Goal: Transaction & Acquisition: Purchase product/service

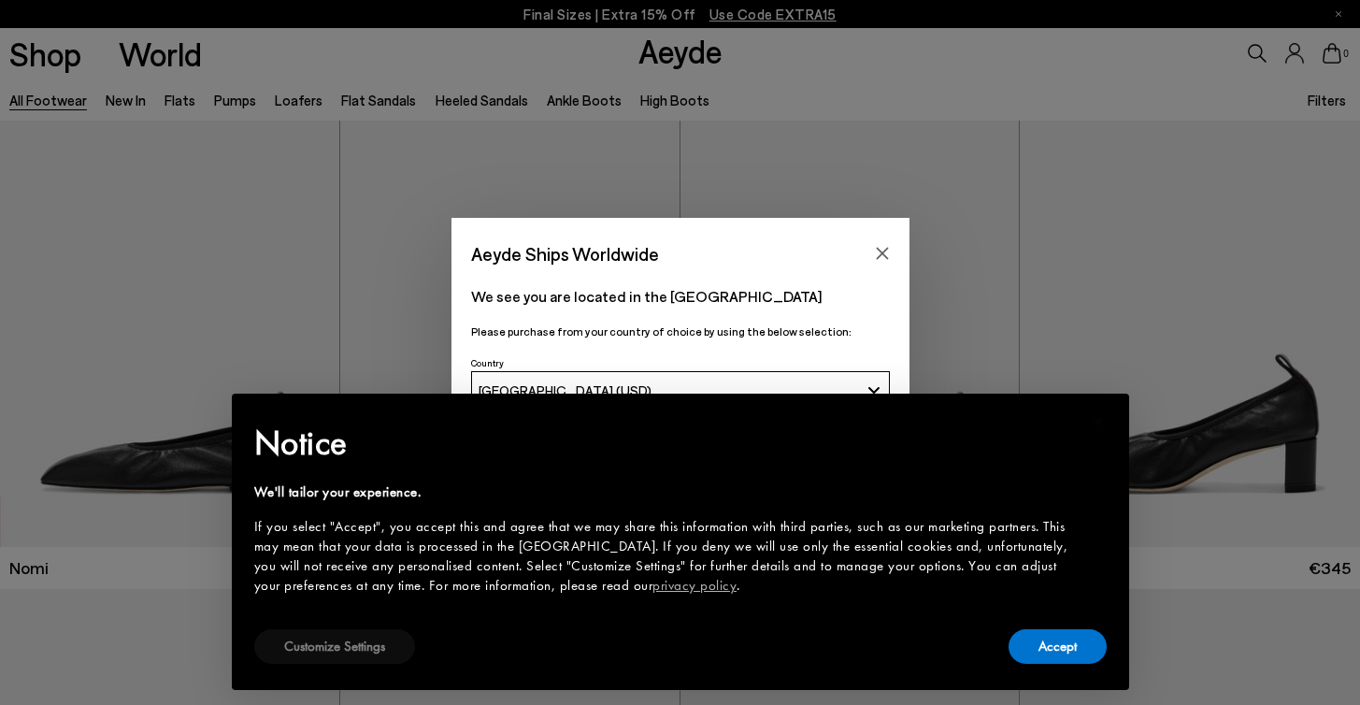
click at [347, 653] on button "Customize Settings" at bounding box center [334, 646] width 161 height 35
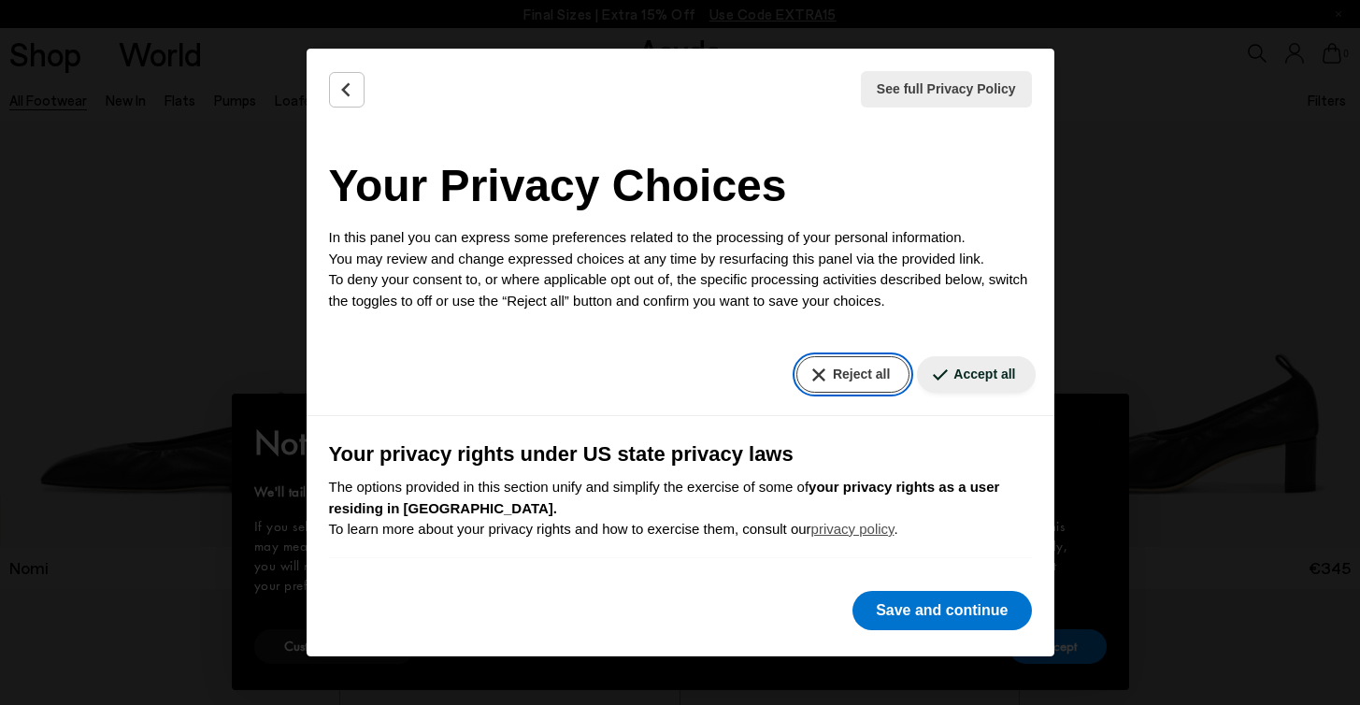
click at [835, 375] on button "Reject all" at bounding box center [853, 374] width 113 height 36
click at [857, 379] on button "Reject all" at bounding box center [853, 374] width 113 height 36
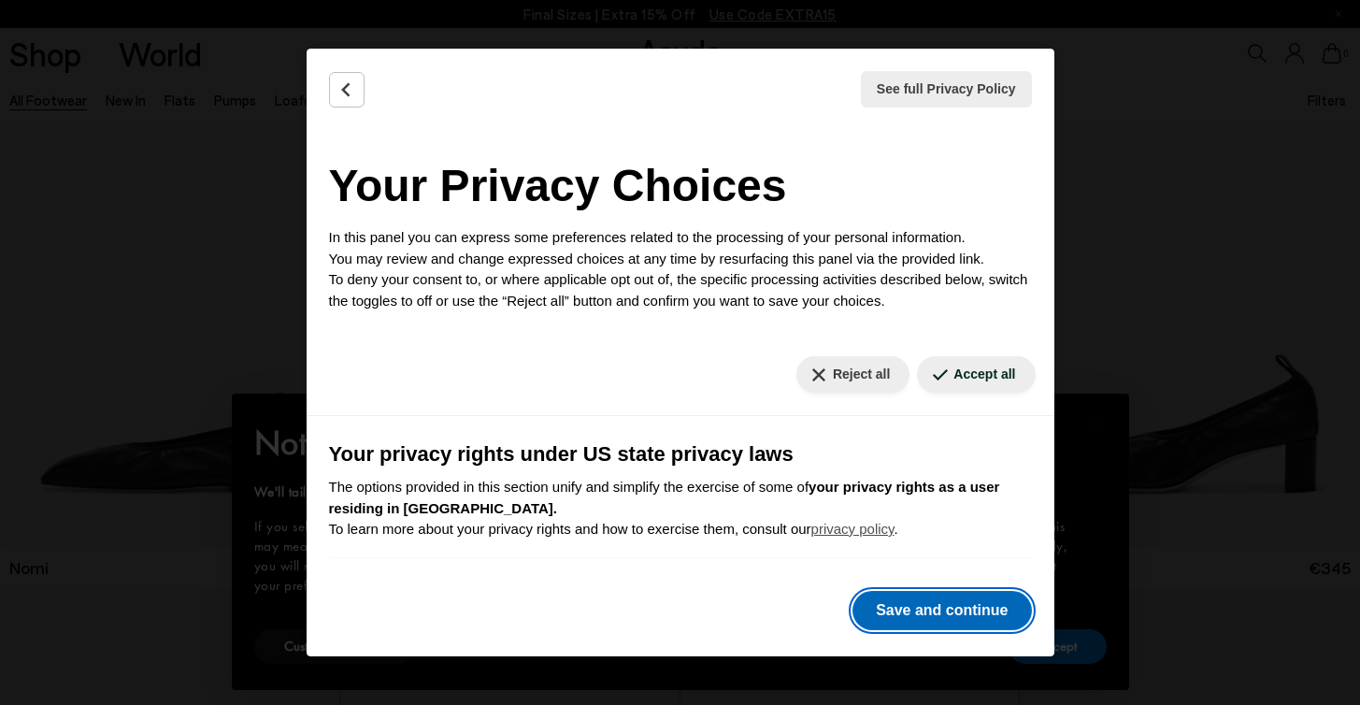
click at [935, 606] on button "Save and continue" at bounding box center [942, 610] width 179 height 39
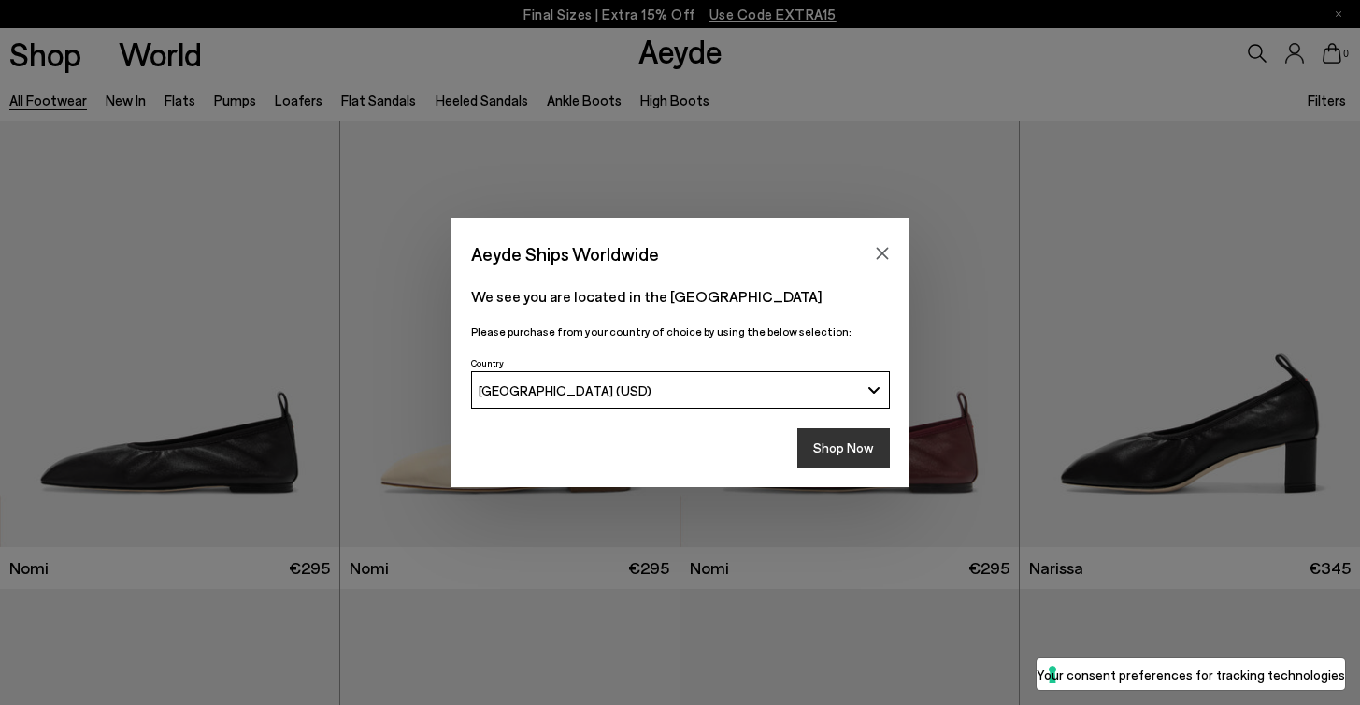
click at [826, 451] on button "Shop Now" at bounding box center [844, 447] width 93 height 39
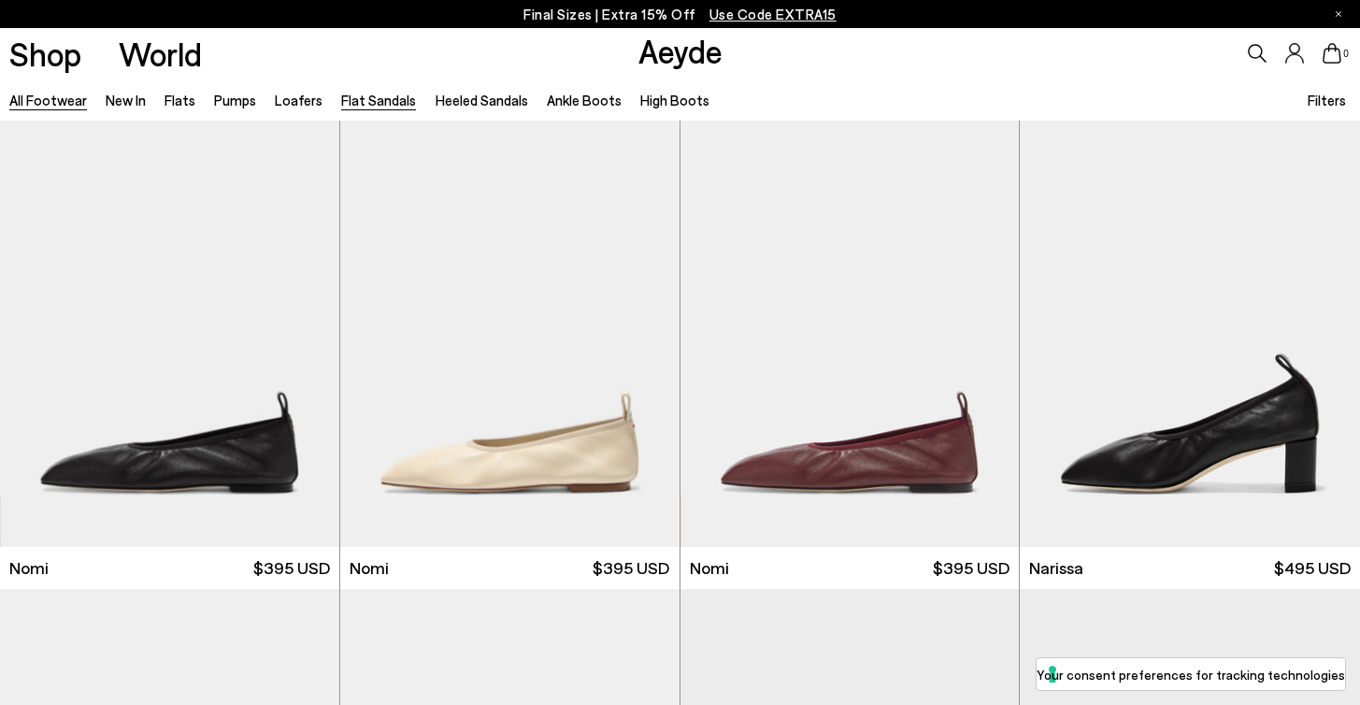
click at [393, 98] on link "Flat Sandals" at bounding box center [378, 100] width 75 height 17
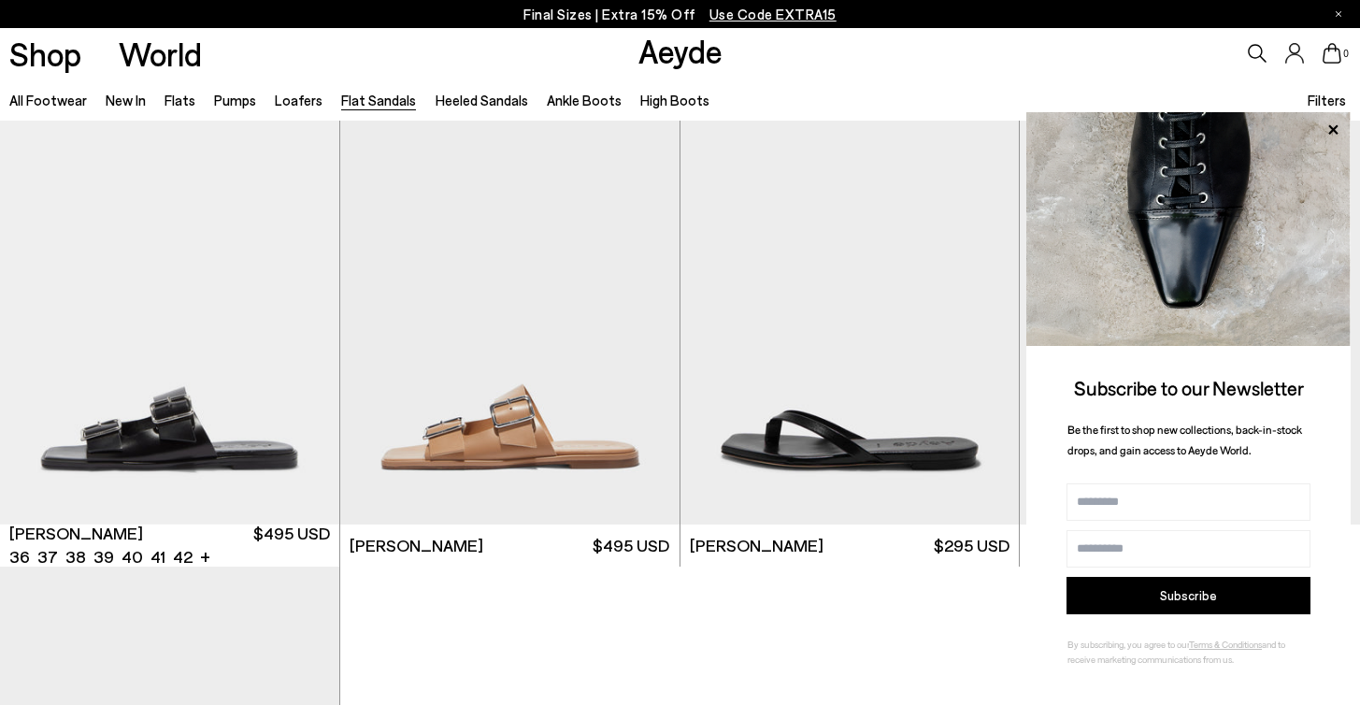
scroll to position [2366, 0]
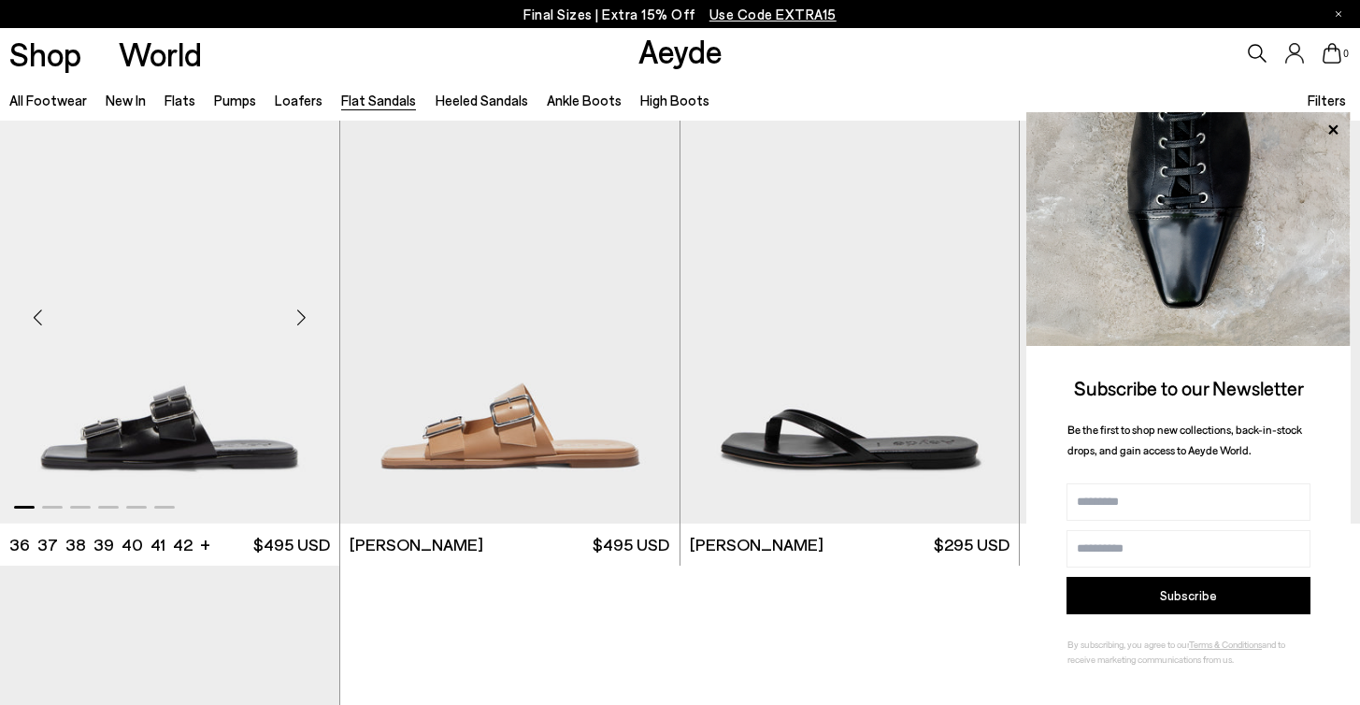
click at [298, 323] on div "Next slide" at bounding box center [302, 318] width 56 height 56
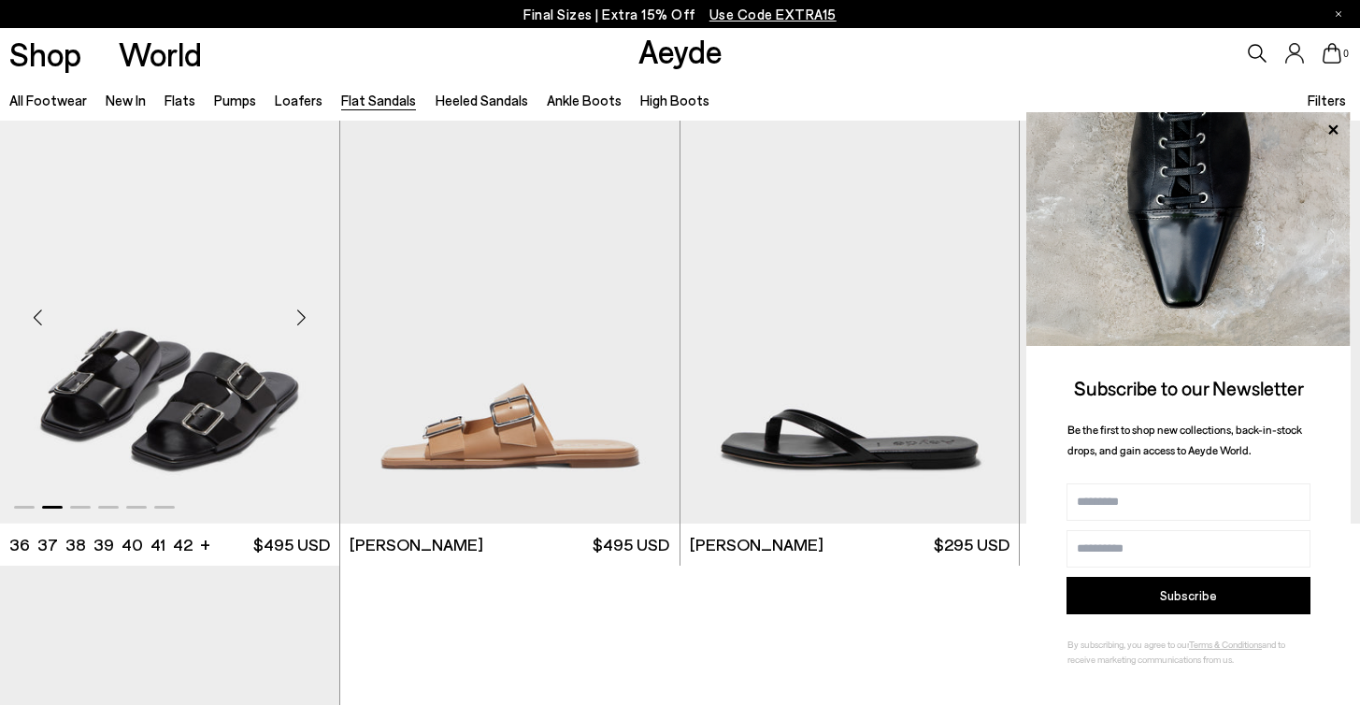
click at [298, 323] on div "Next slide" at bounding box center [302, 318] width 56 height 56
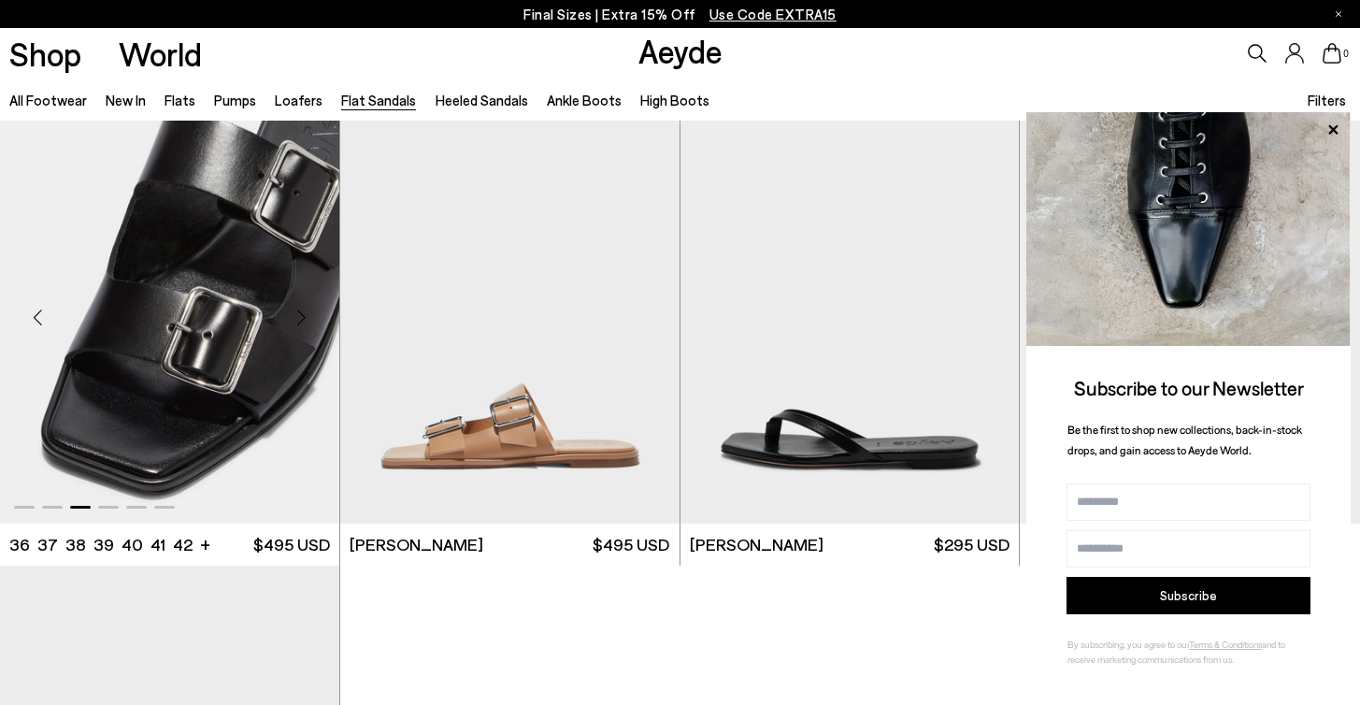
click at [298, 323] on div "Next slide" at bounding box center [302, 318] width 56 height 56
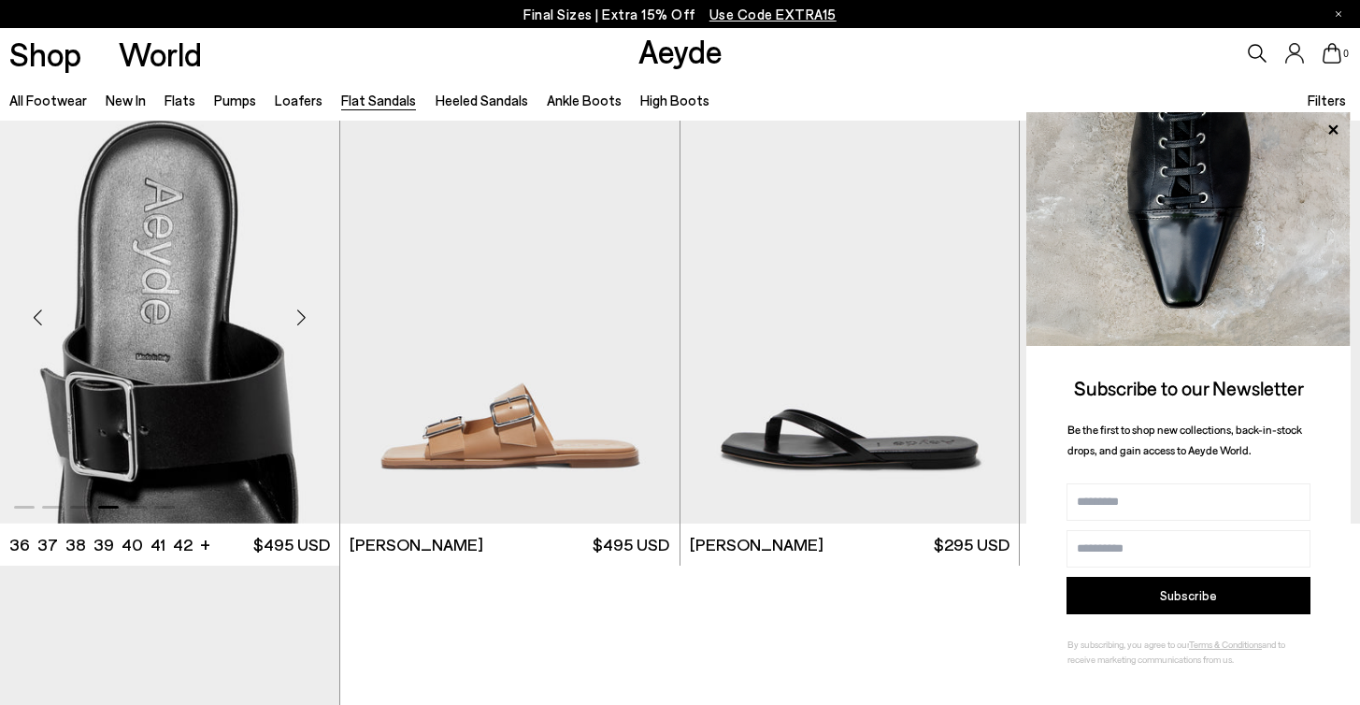
click at [298, 323] on div "Next slide" at bounding box center [302, 318] width 56 height 56
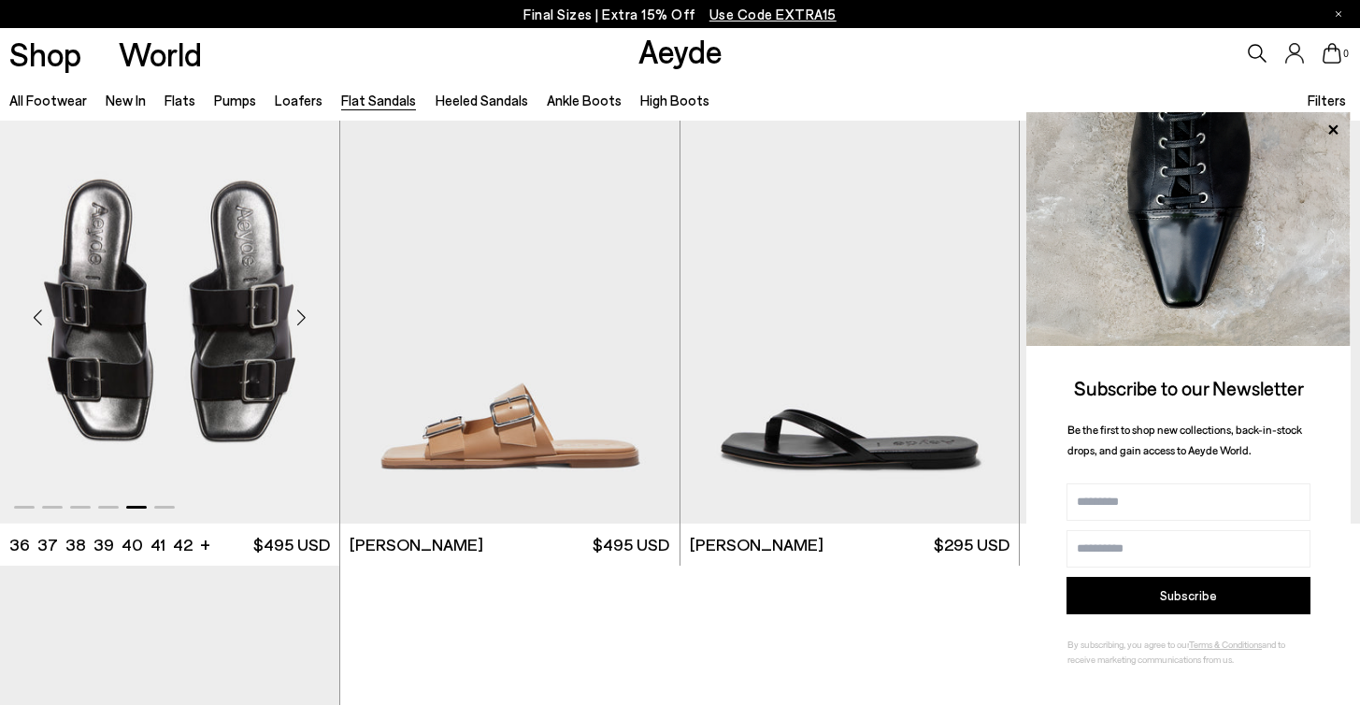
click at [298, 323] on div "Next slide" at bounding box center [302, 318] width 56 height 56
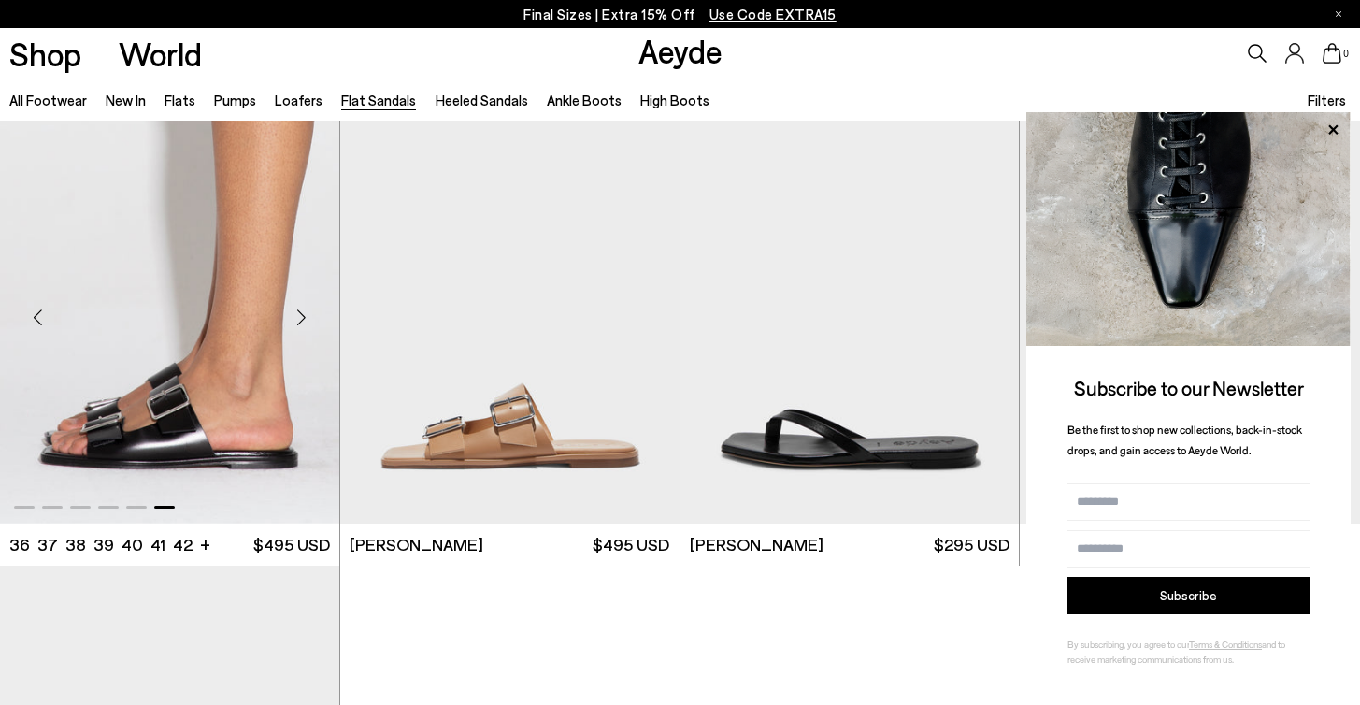
click at [298, 323] on div "Next slide" at bounding box center [302, 318] width 56 height 56
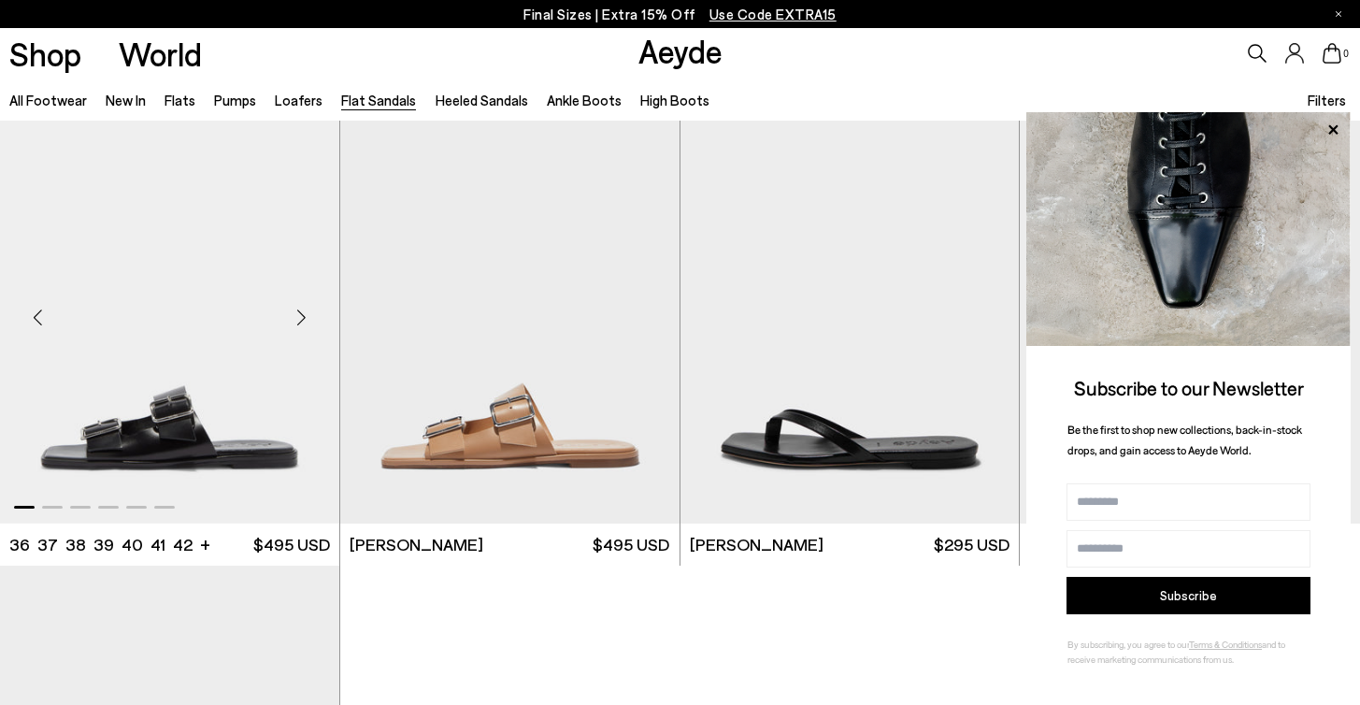
click at [298, 323] on div "Next slide" at bounding box center [302, 318] width 56 height 56
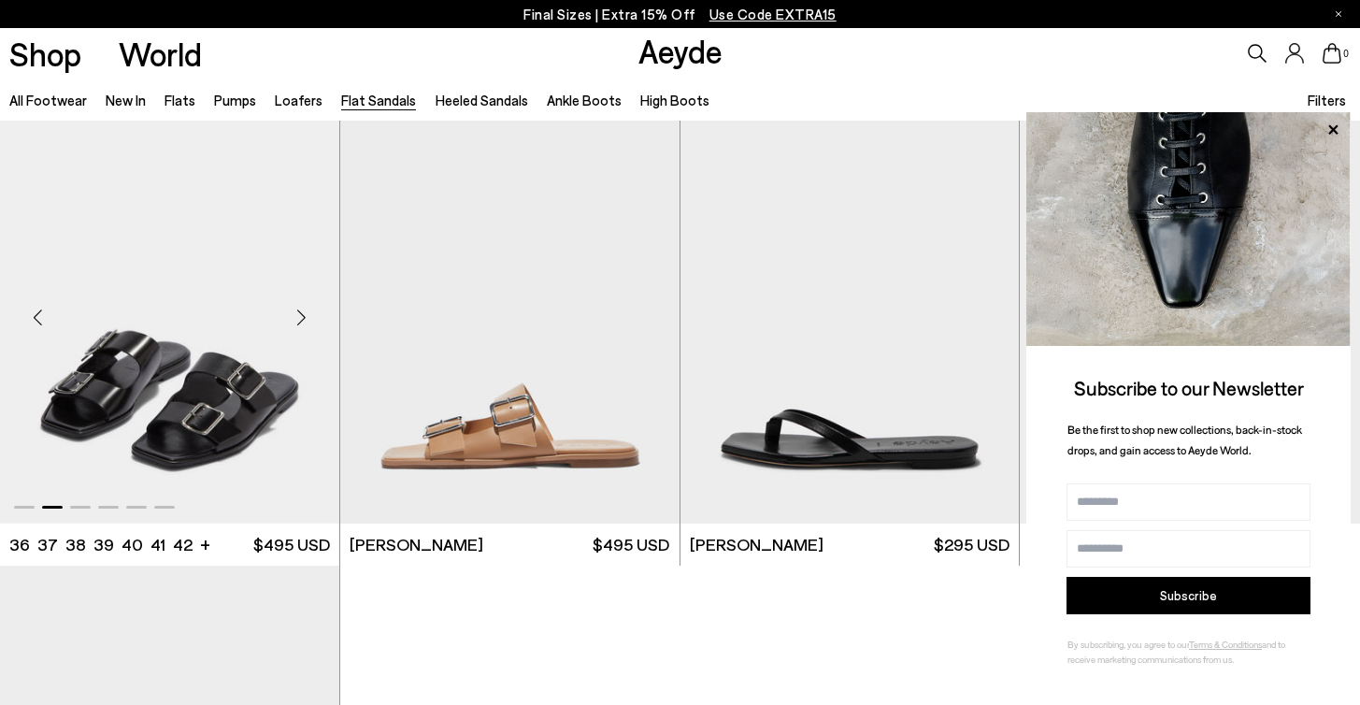
click at [298, 323] on div "Next slide" at bounding box center [302, 318] width 56 height 56
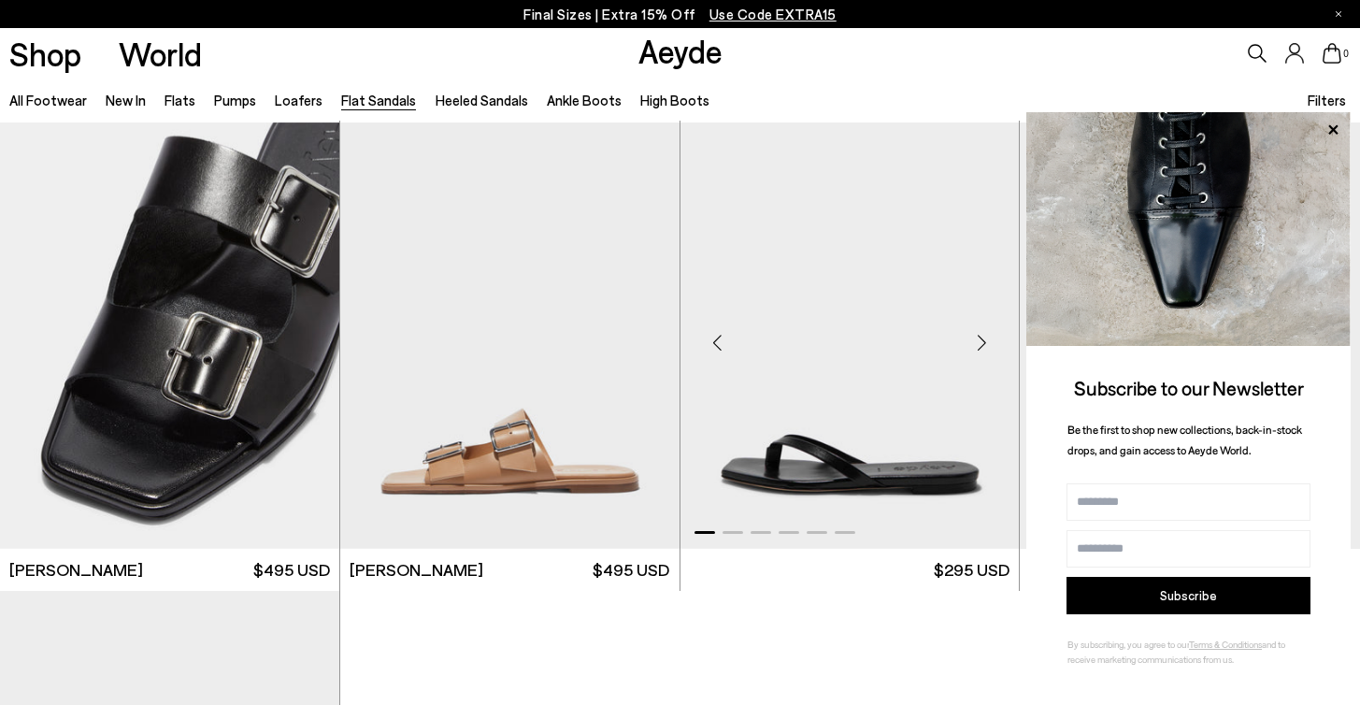
scroll to position [2483, 0]
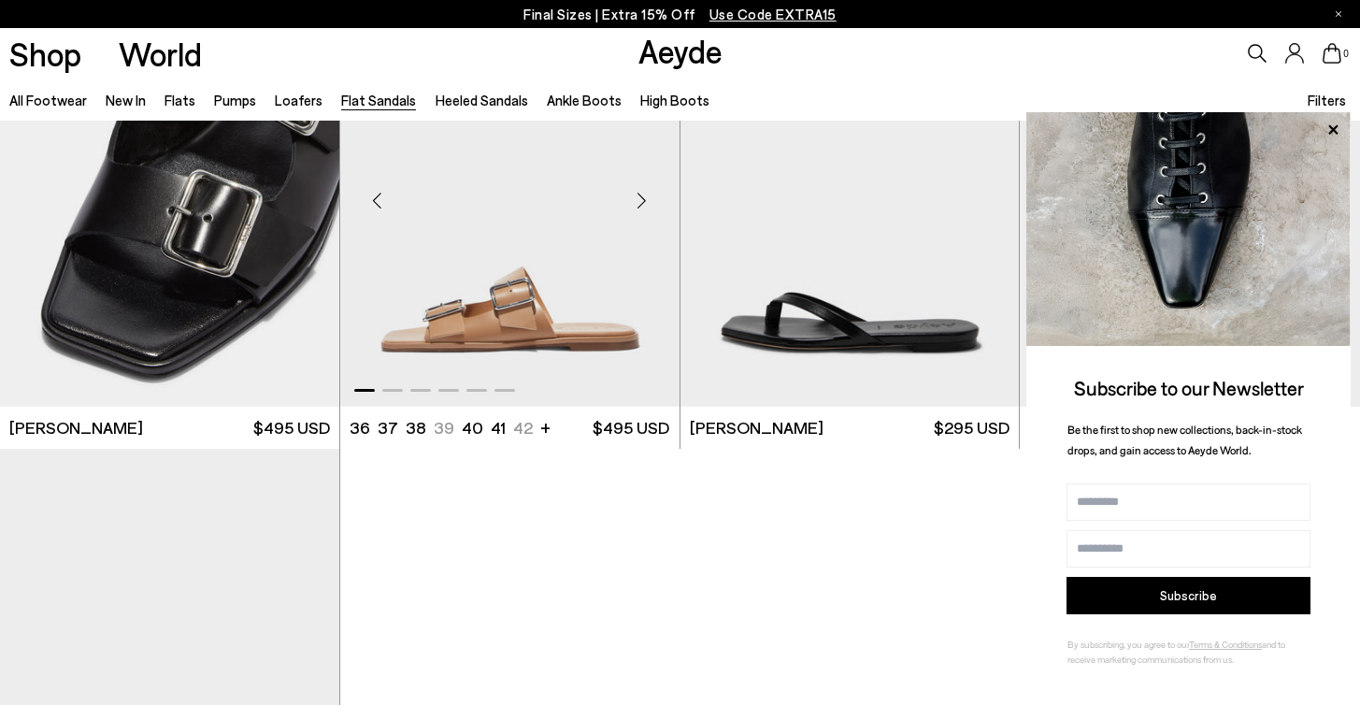
click at [654, 190] on div "Next slide" at bounding box center [642, 201] width 56 height 56
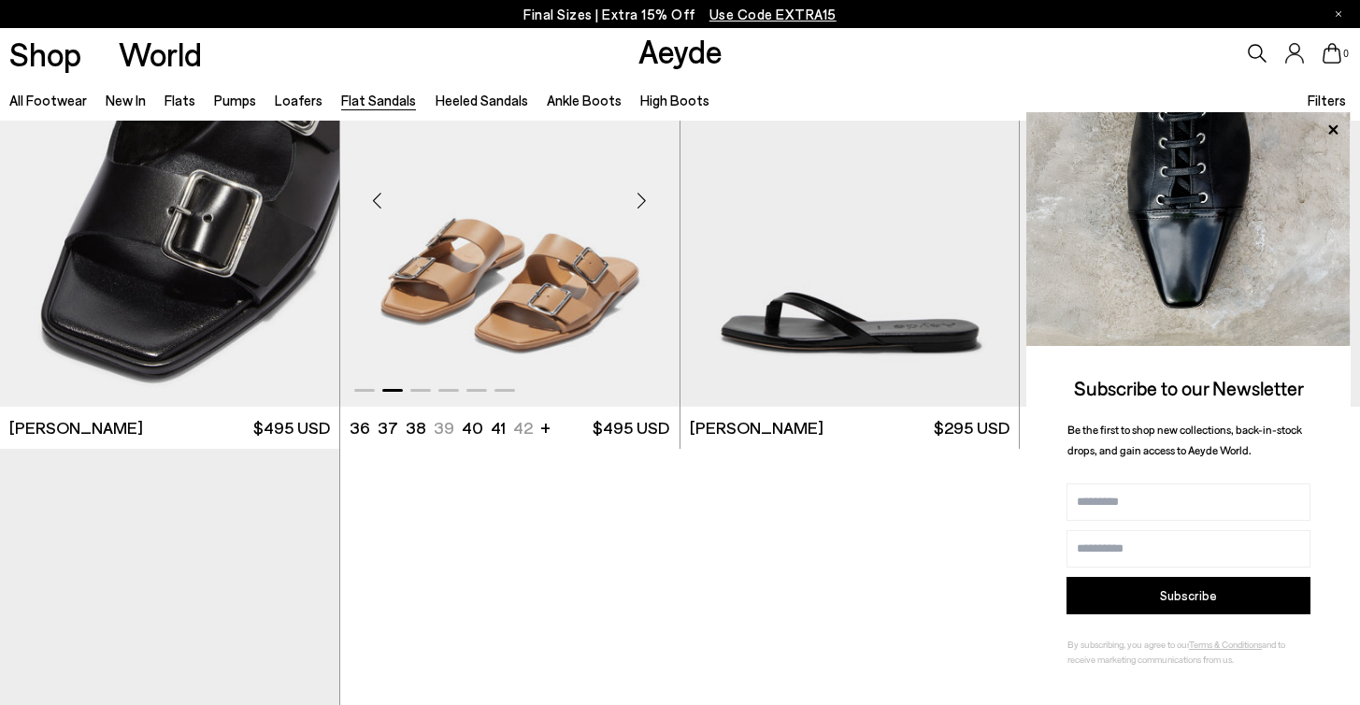
click at [642, 206] on div "Next slide" at bounding box center [642, 201] width 56 height 56
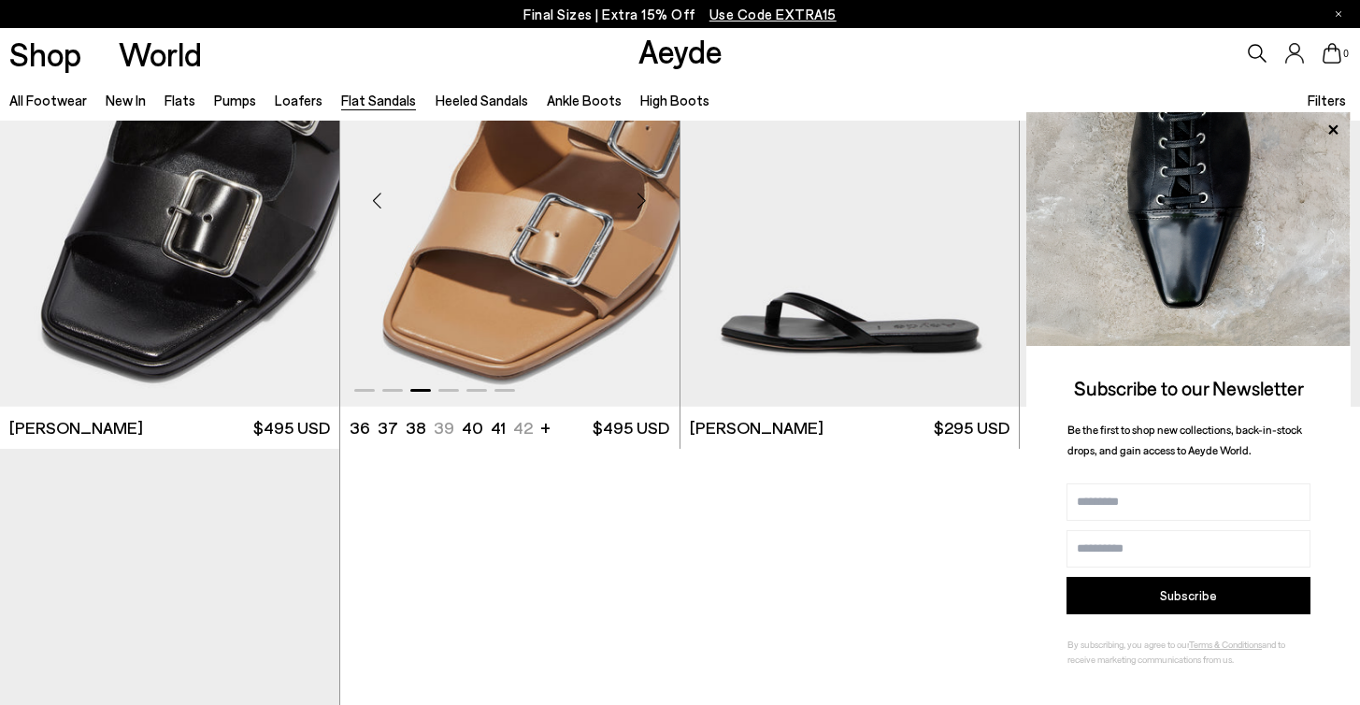
click at [642, 206] on div "Next slide" at bounding box center [642, 201] width 56 height 56
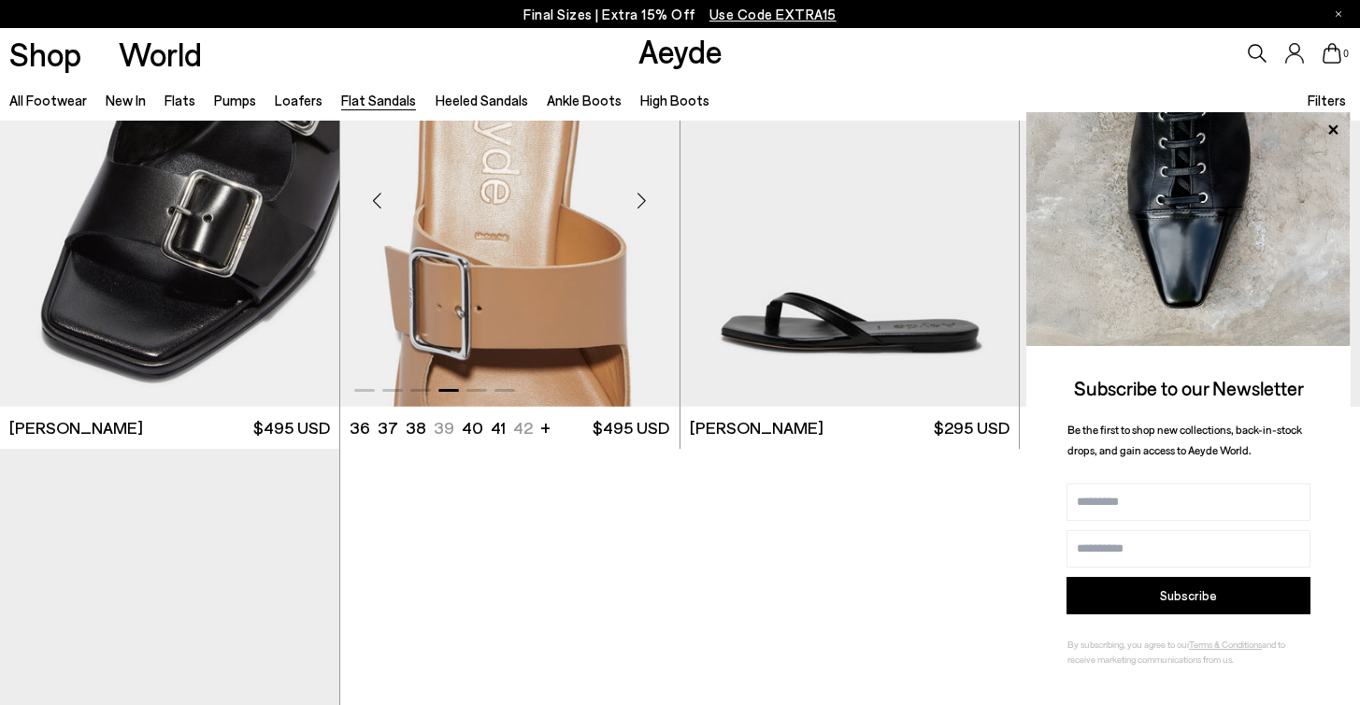
click at [642, 205] on div "Next slide" at bounding box center [642, 201] width 56 height 56
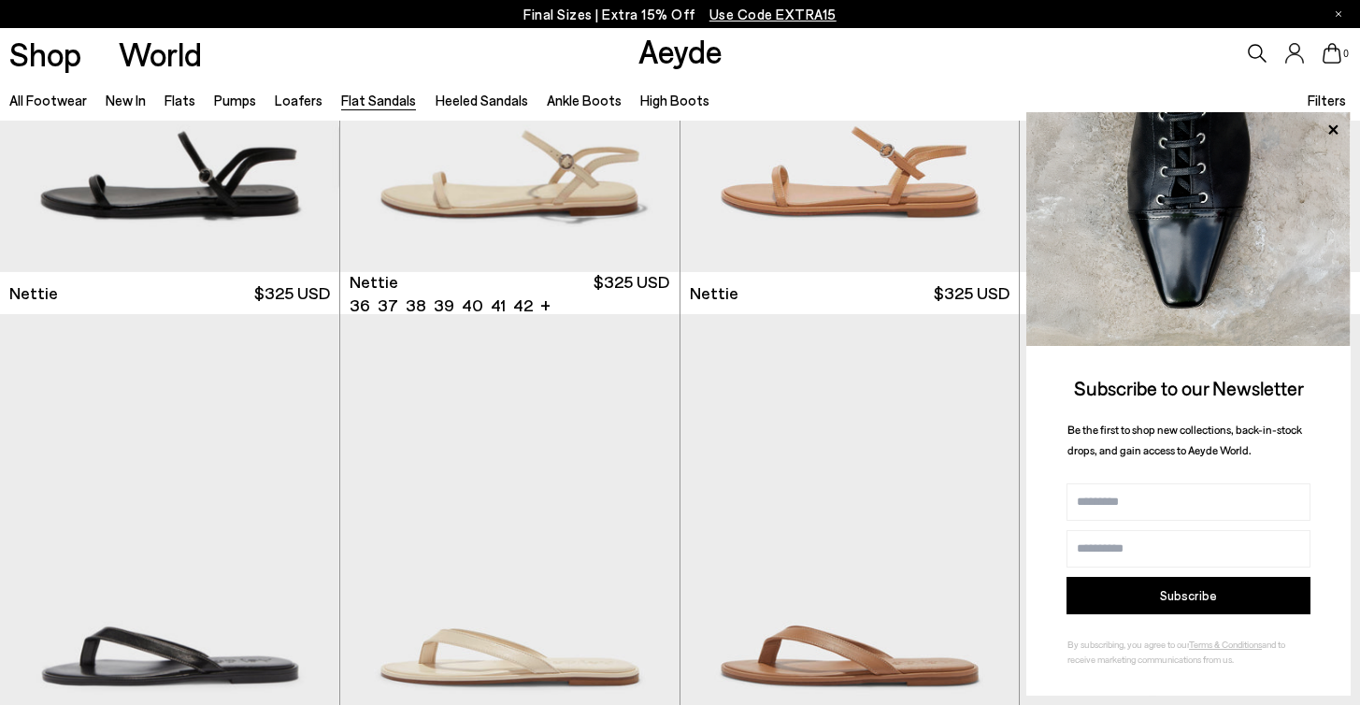
scroll to position [259, 0]
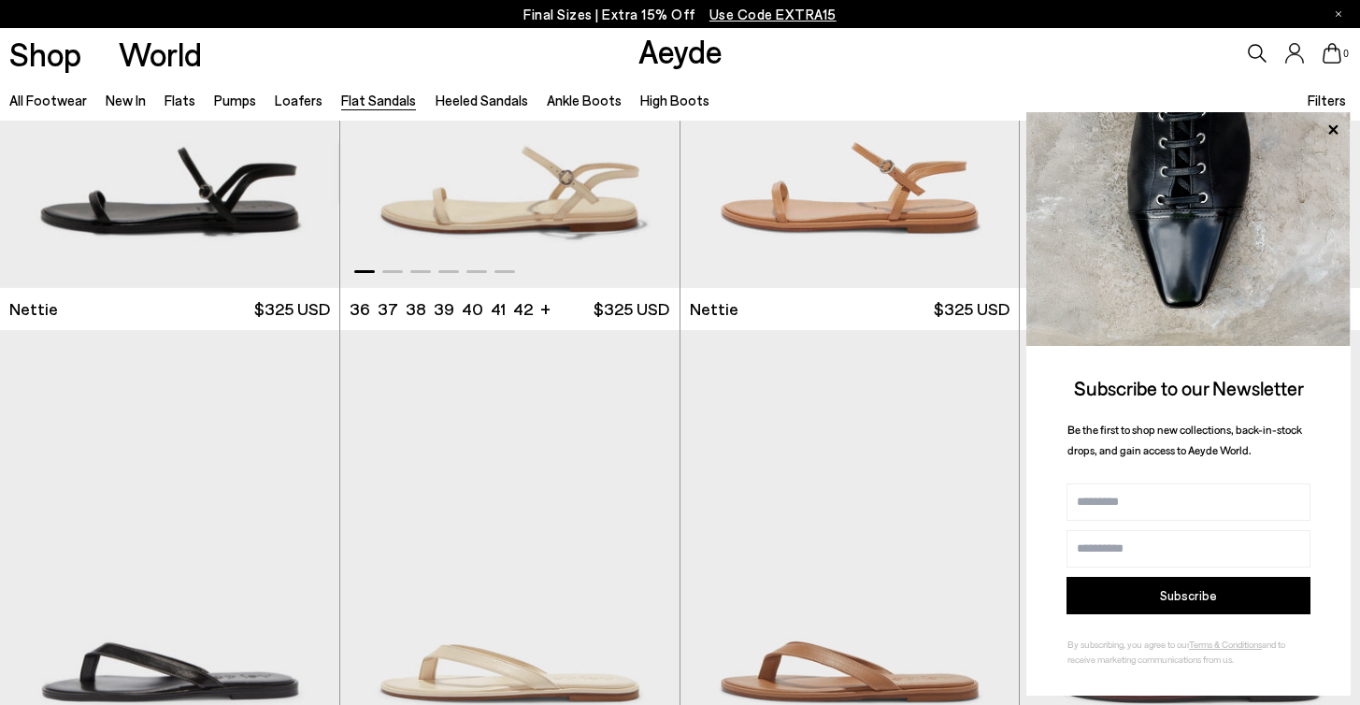
click at [582, 230] on img "1 / 6" at bounding box center [509, 75] width 339 height 426
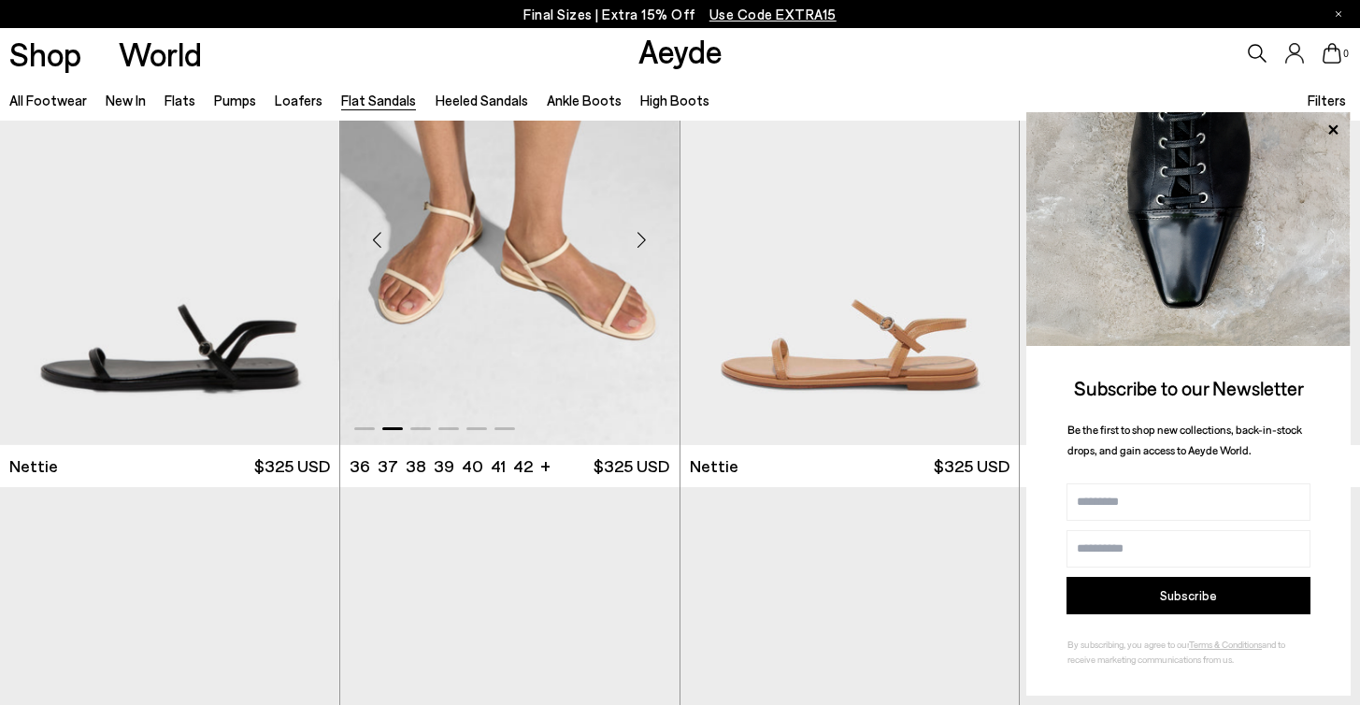
scroll to position [62, 0]
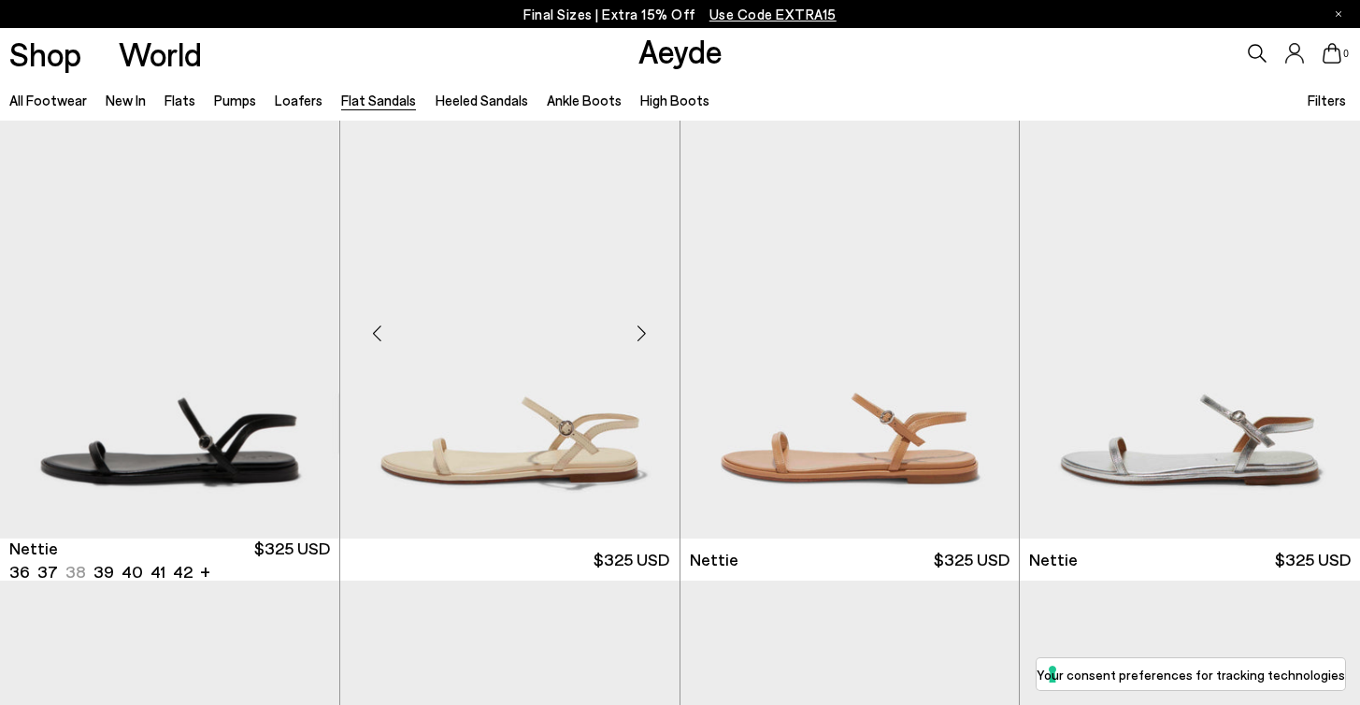
scroll to position [55, 0]
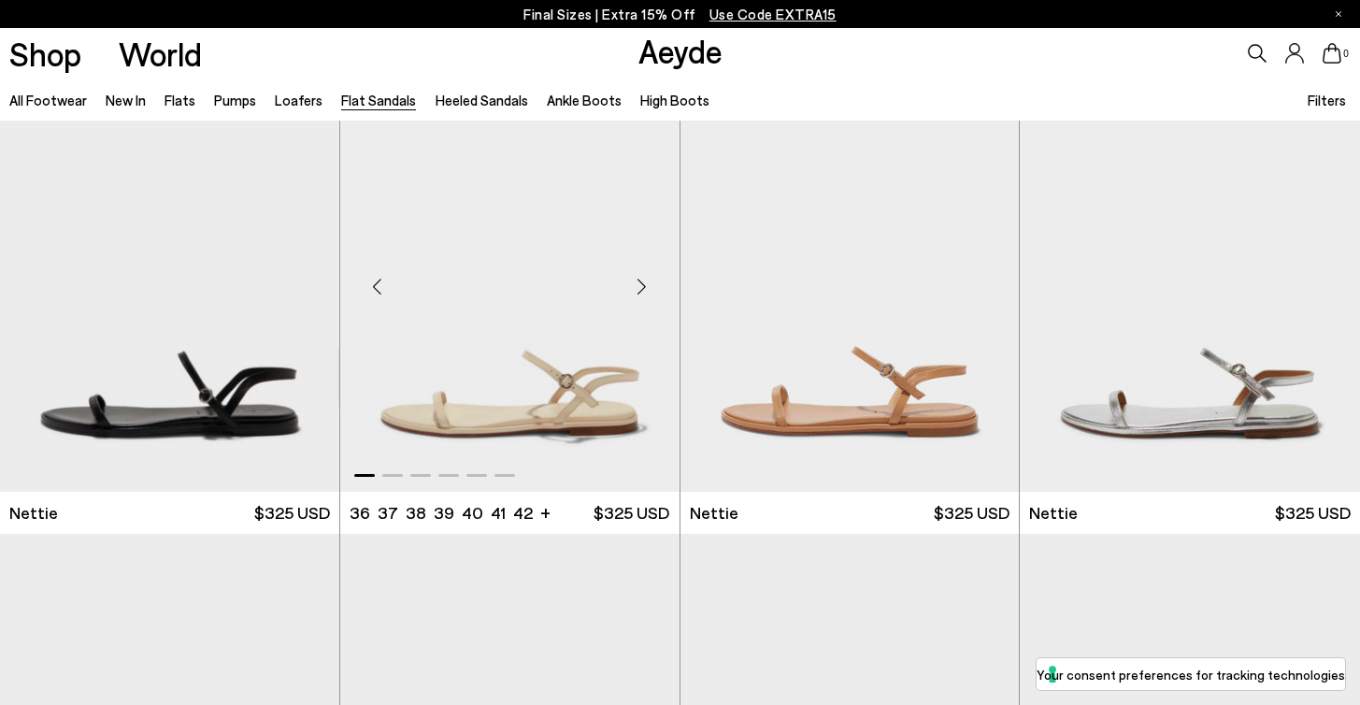
click at [493, 366] on img "1 / 6" at bounding box center [509, 278] width 339 height 426
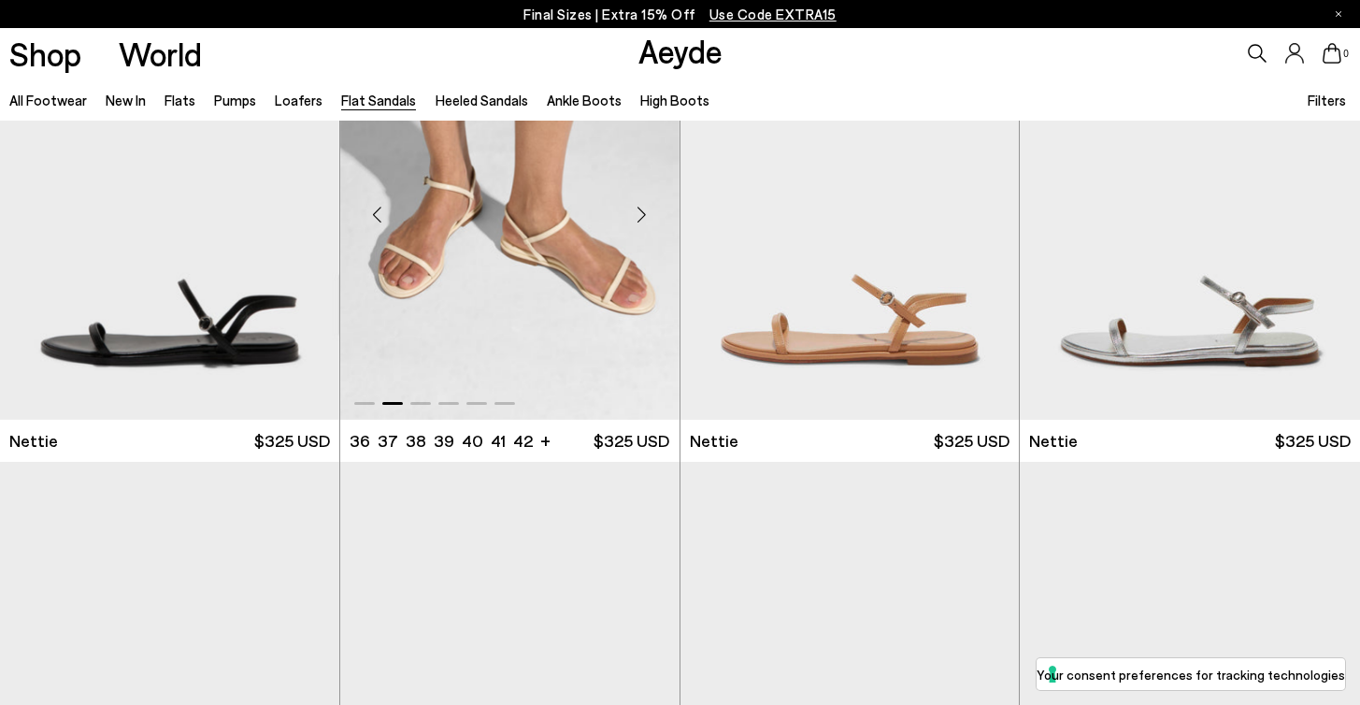
scroll to position [129, 0]
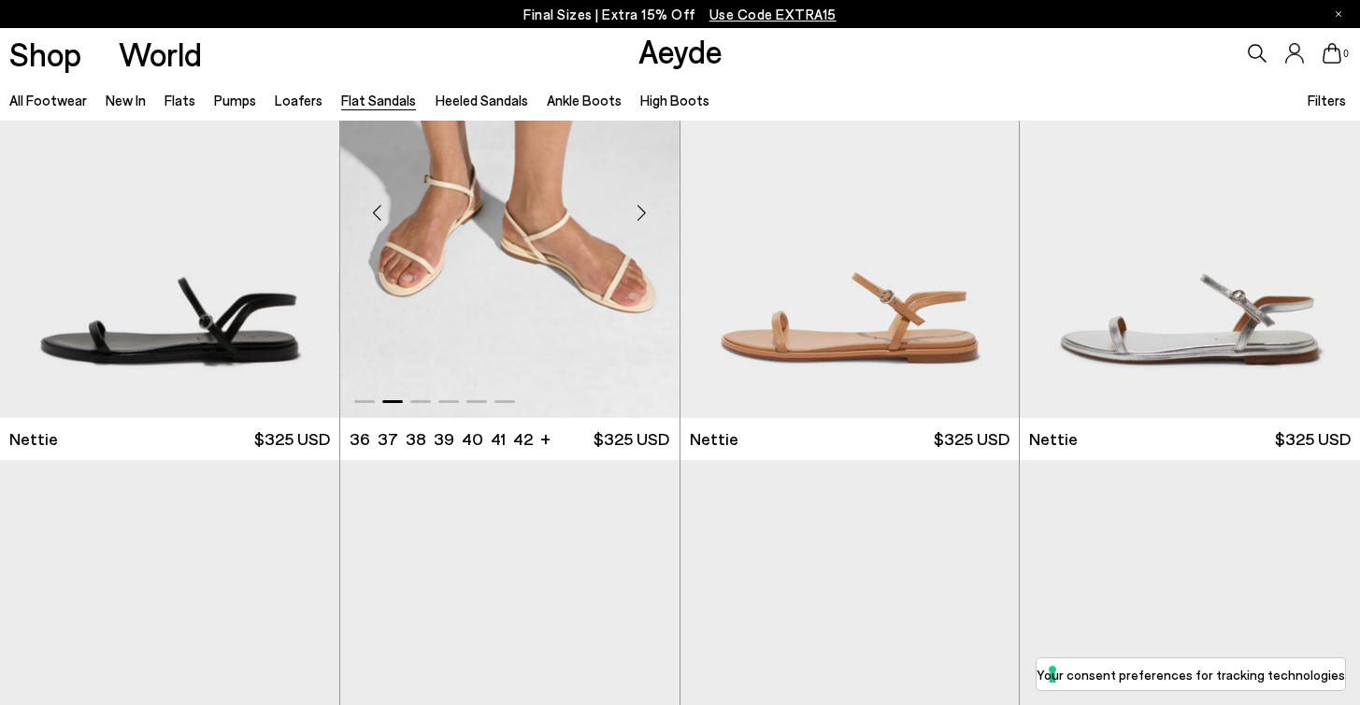
click at [559, 306] on img "2 / 6" at bounding box center [509, 205] width 339 height 426
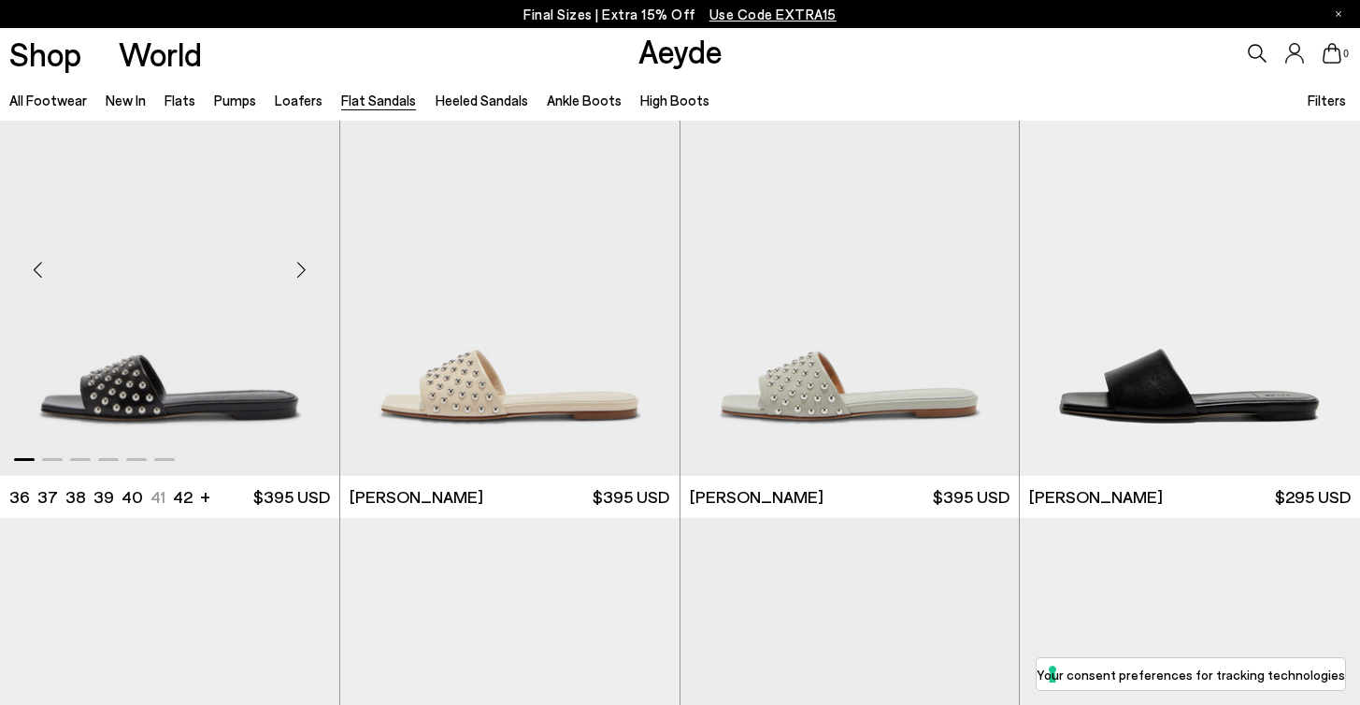
scroll to position [1006, 0]
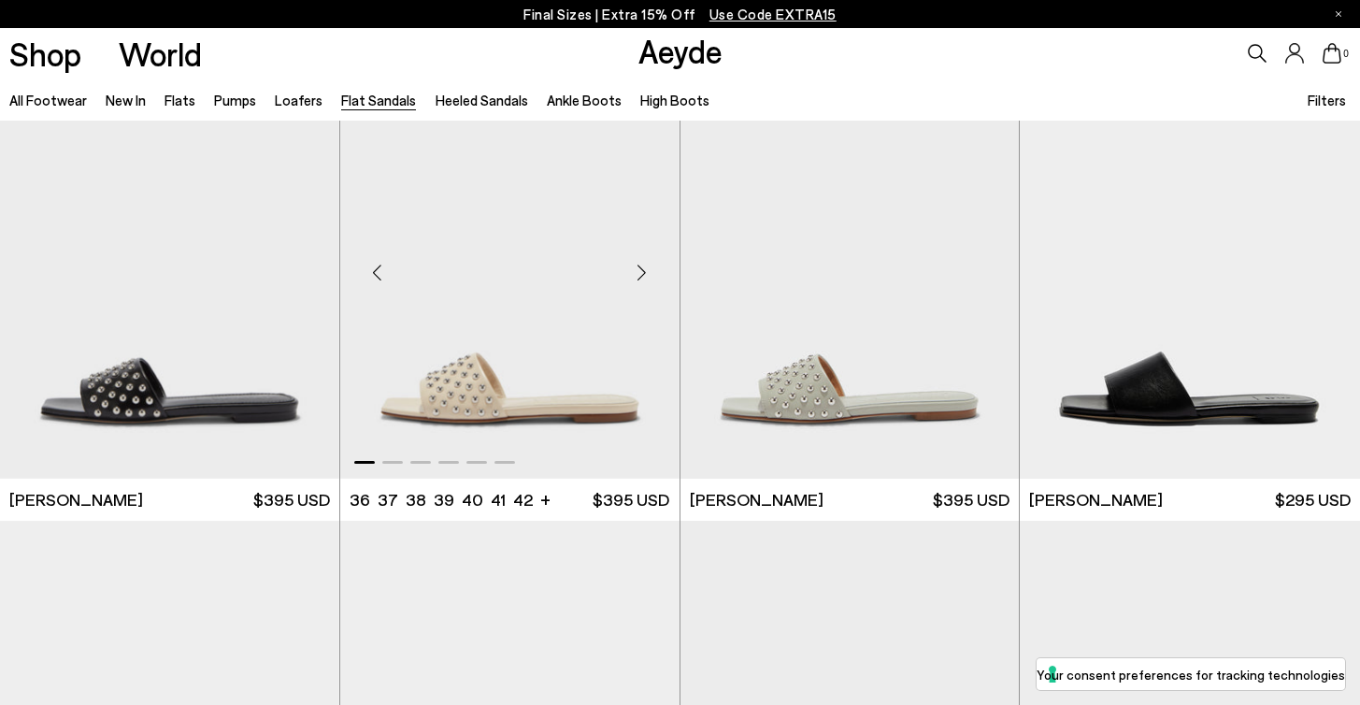
click at [635, 279] on div "Next slide" at bounding box center [642, 273] width 56 height 56
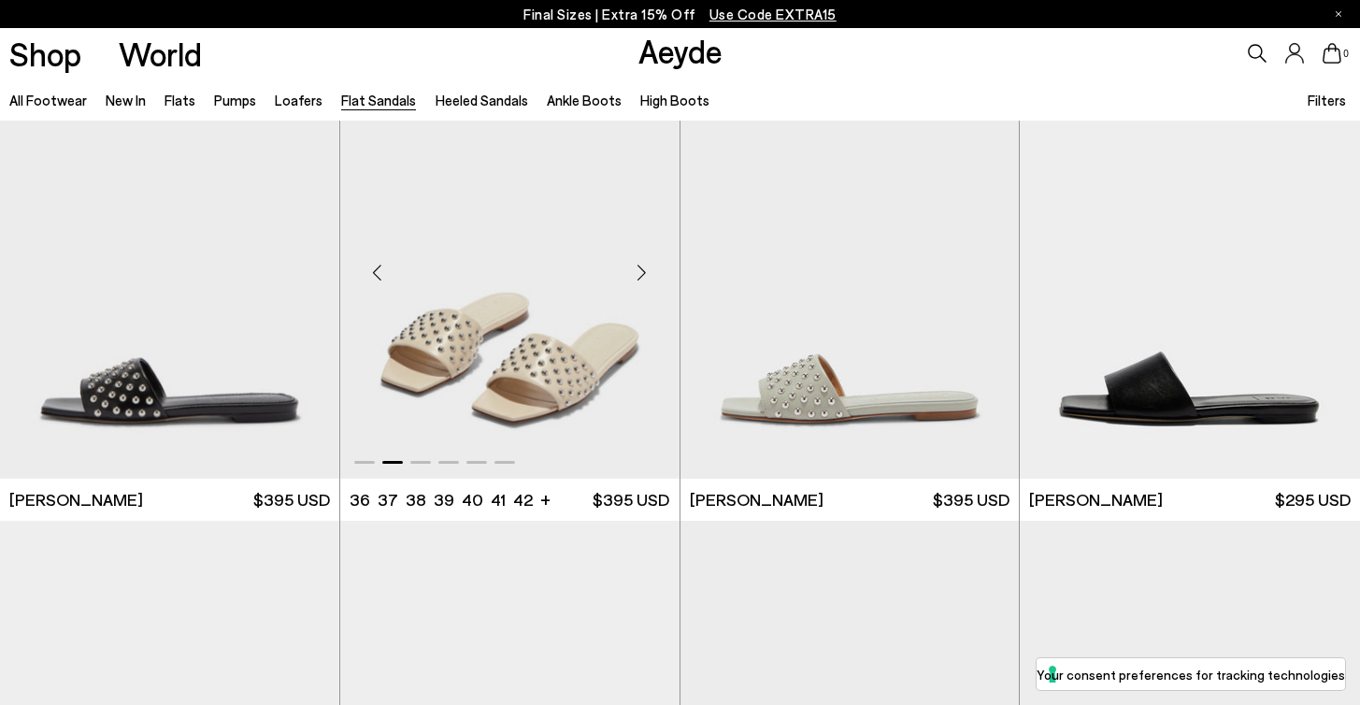
click at [635, 279] on div "Next slide" at bounding box center [642, 273] width 56 height 56
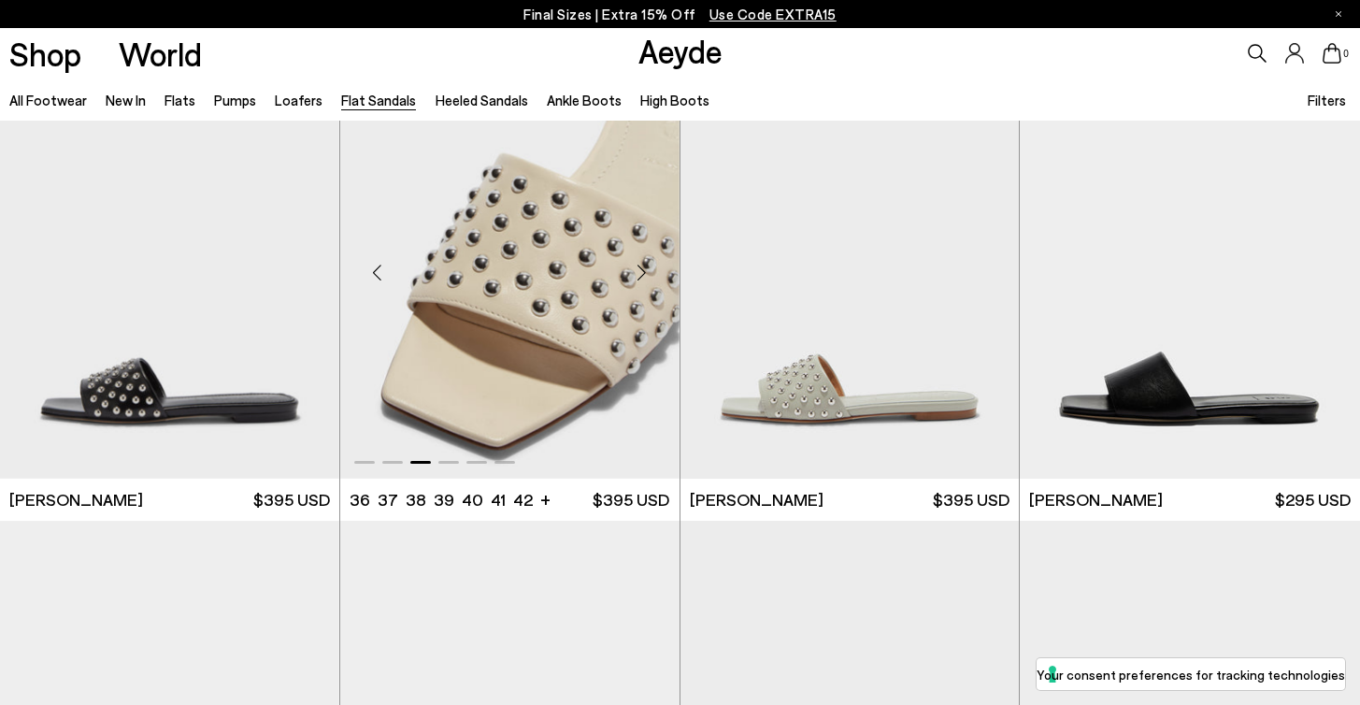
click at [635, 279] on div "Next slide" at bounding box center [642, 273] width 56 height 56
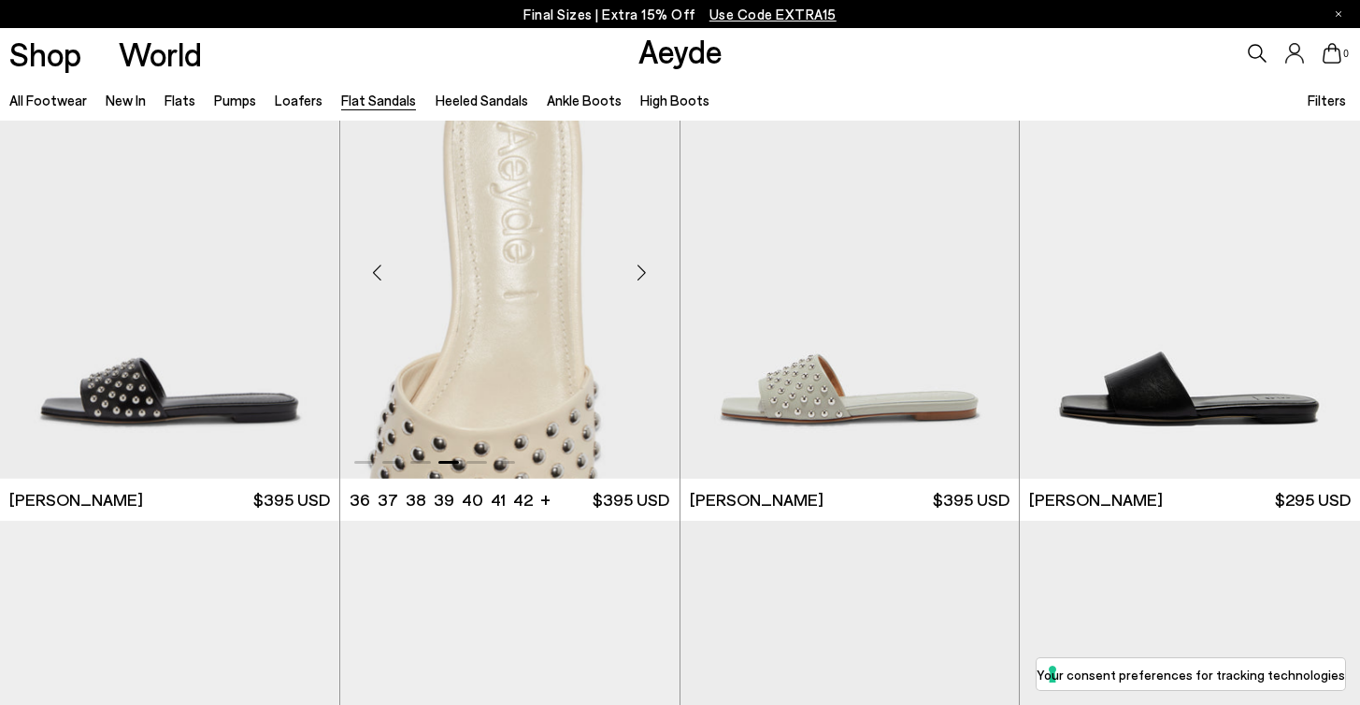
click at [633, 277] on div "Next slide" at bounding box center [642, 273] width 56 height 56
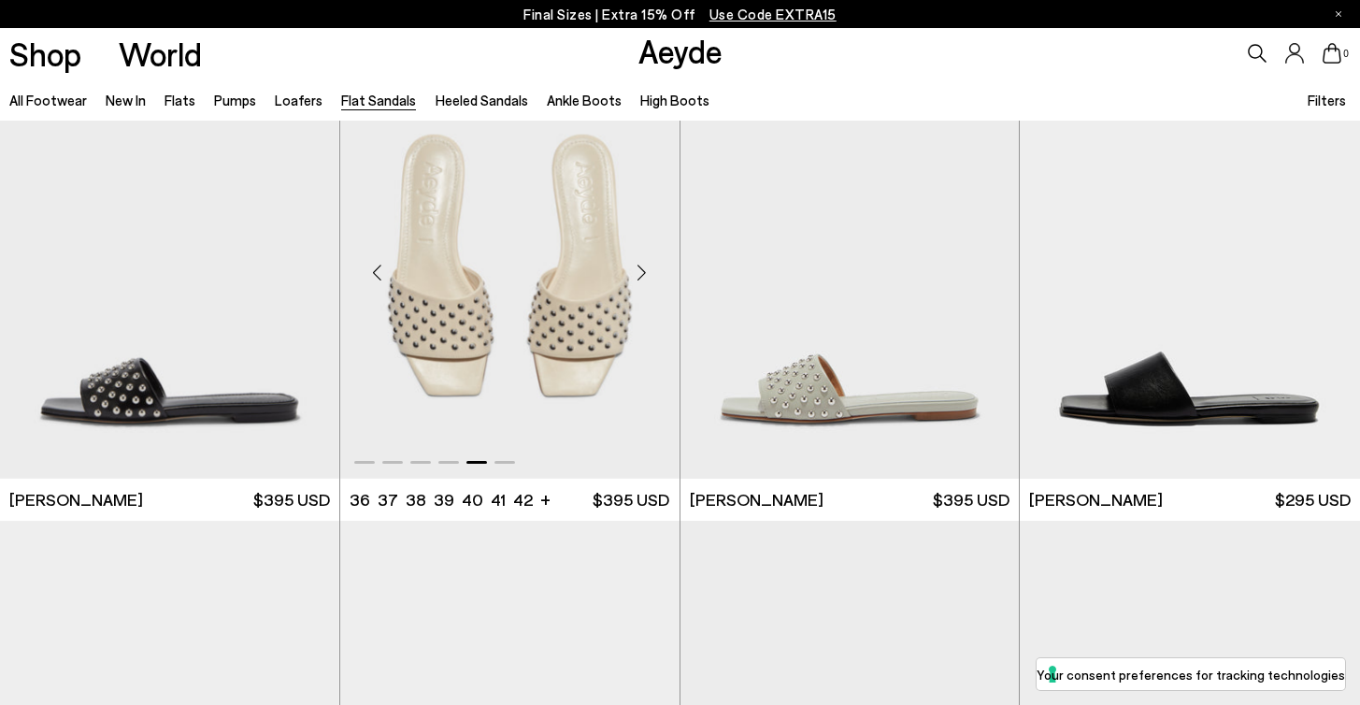
click at [633, 277] on div "Next slide" at bounding box center [642, 273] width 56 height 56
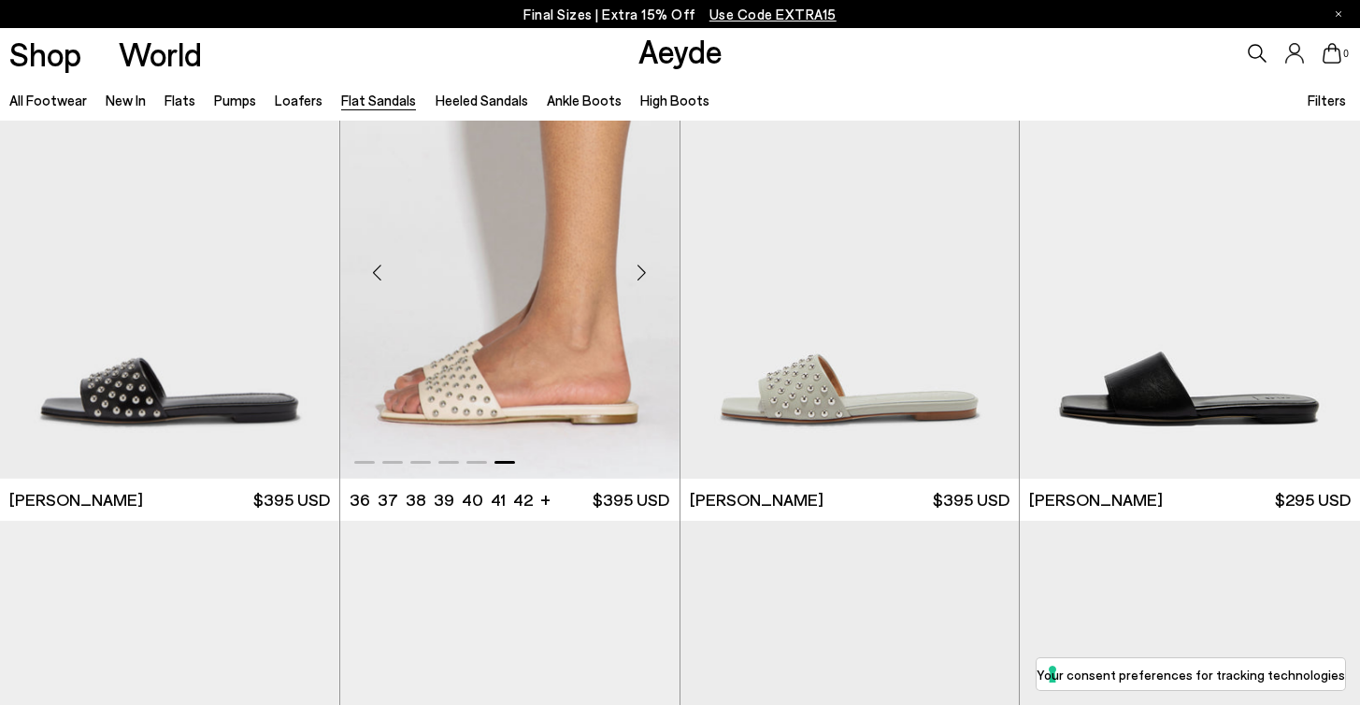
click at [633, 277] on div "Next slide" at bounding box center [642, 273] width 56 height 56
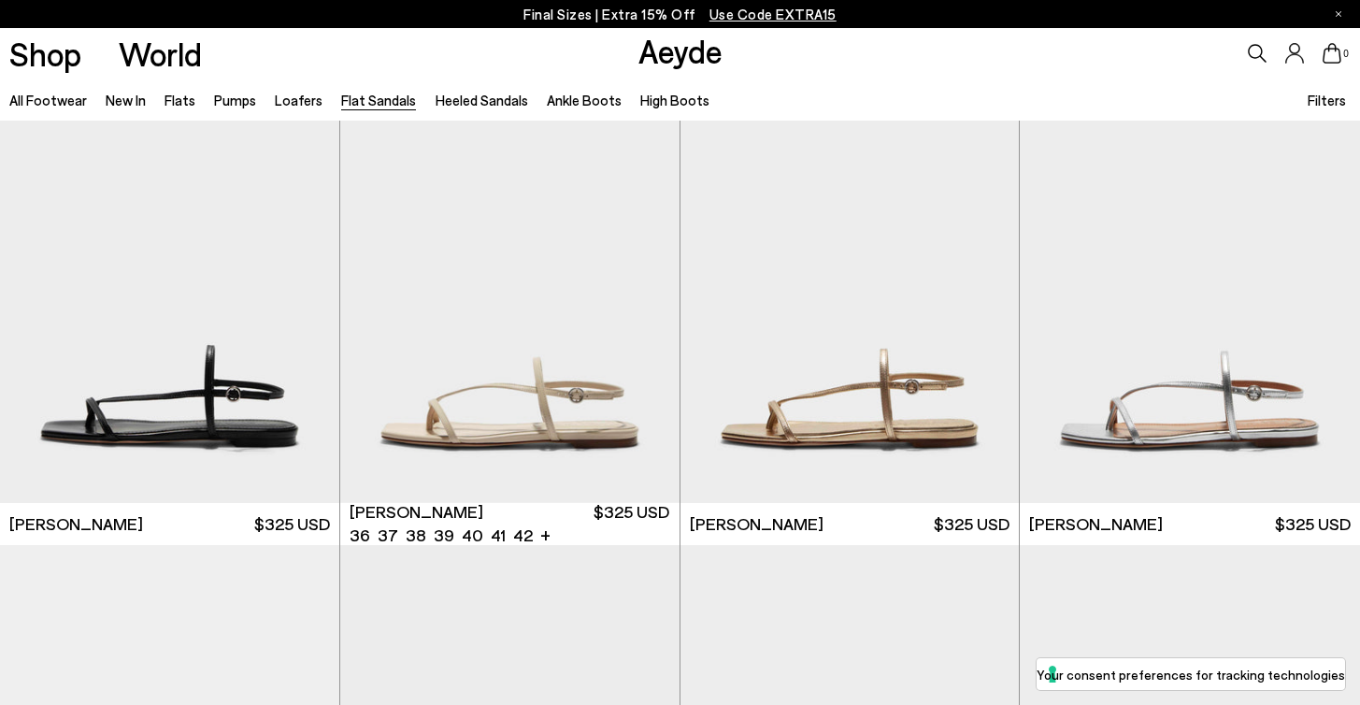
scroll to position [1922, 0]
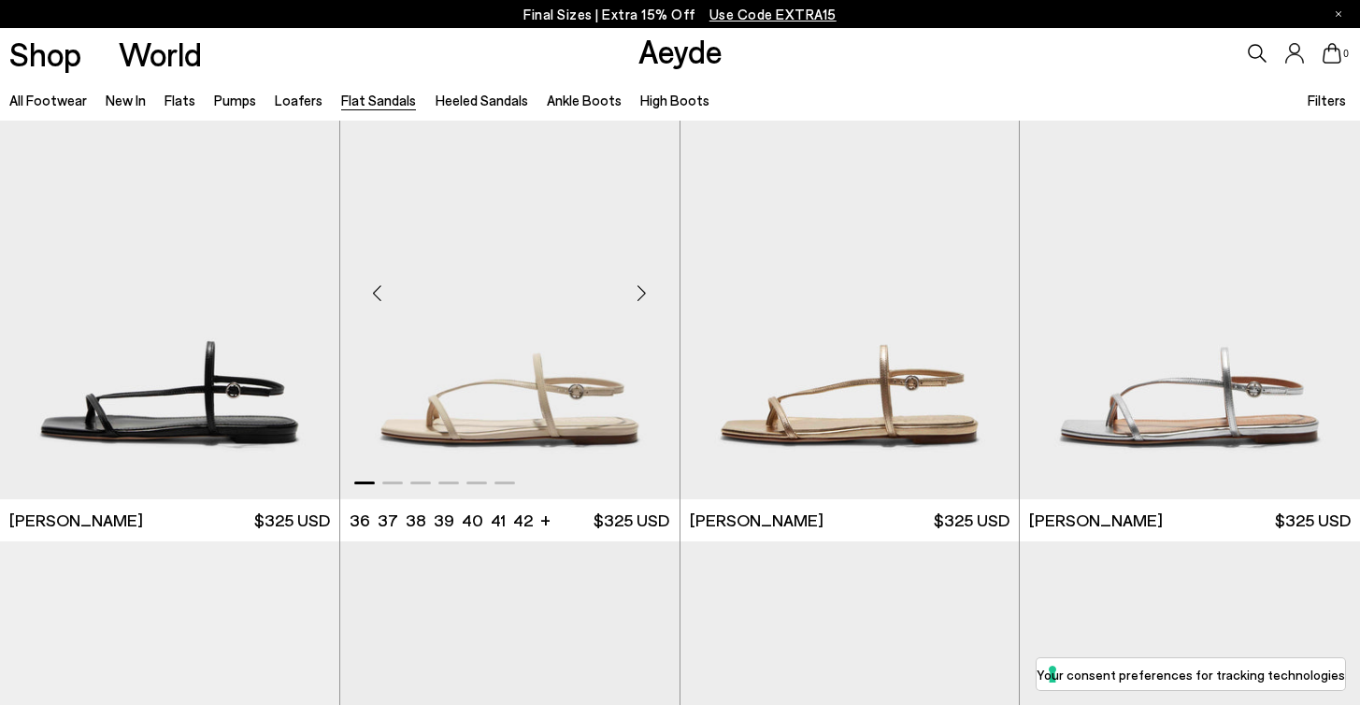
click at [630, 272] on div "Next slide" at bounding box center [642, 294] width 56 height 56
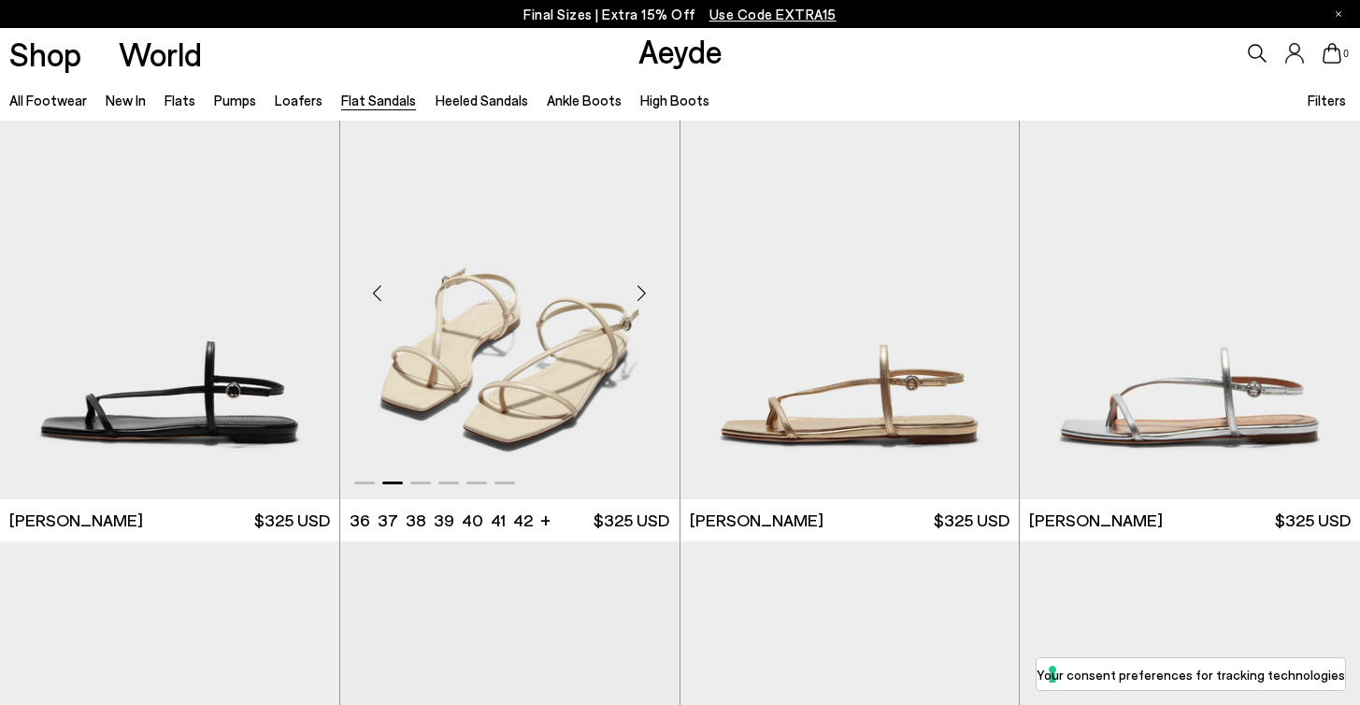
click at [630, 272] on div "Next slide" at bounding box center [642, 294] width 56 height 56
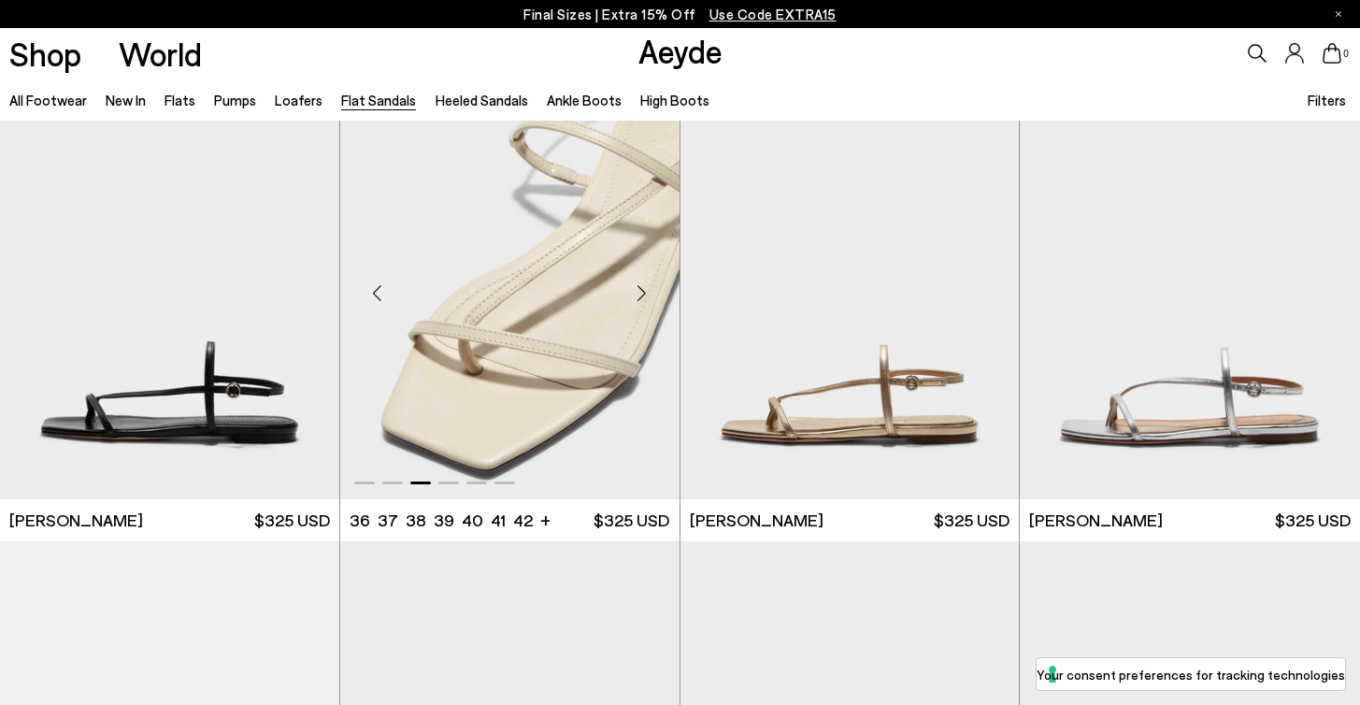
click at [633, 280] on div "Next slide" at bounding box center [642, 294] width 56 height 56
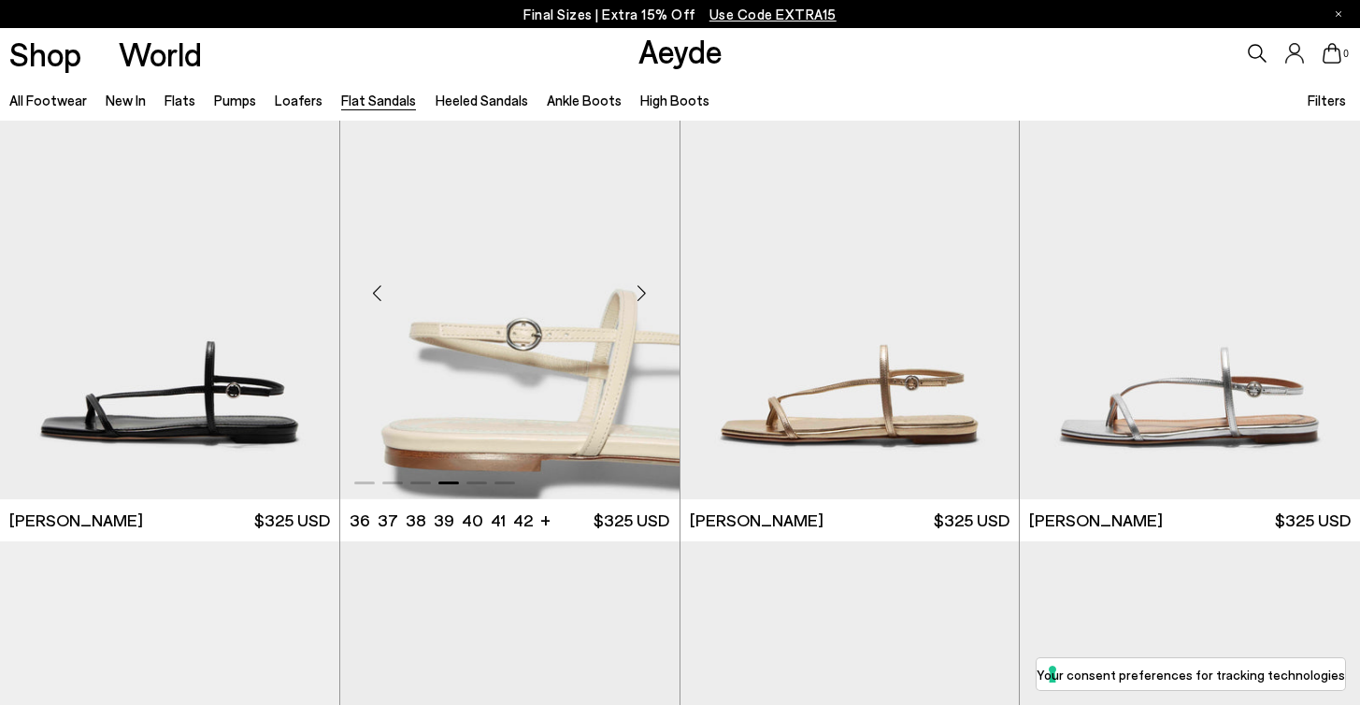
click at [633, 280] on div "Next slide" at bounding box center [642, 294] width 56 height 56
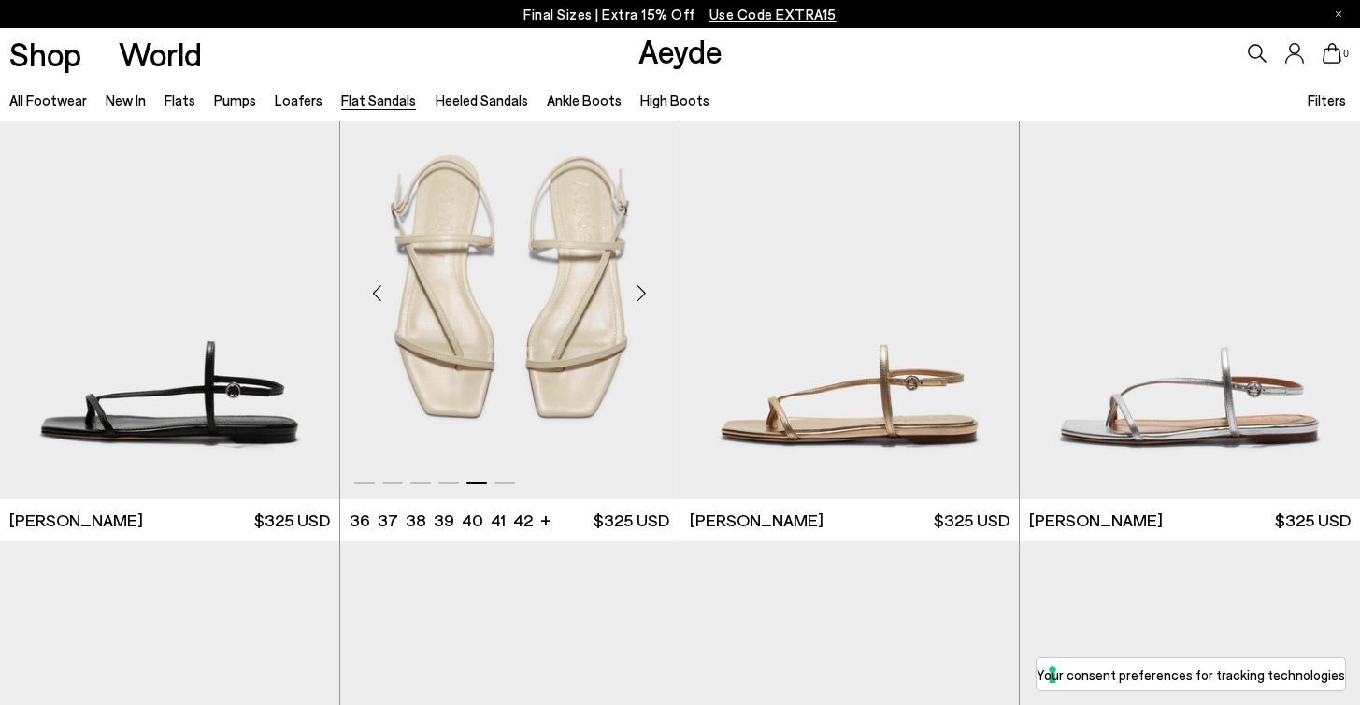
click at [633, 280] on div "Next slide" at bounding box center [642, 294] width 56 height 56
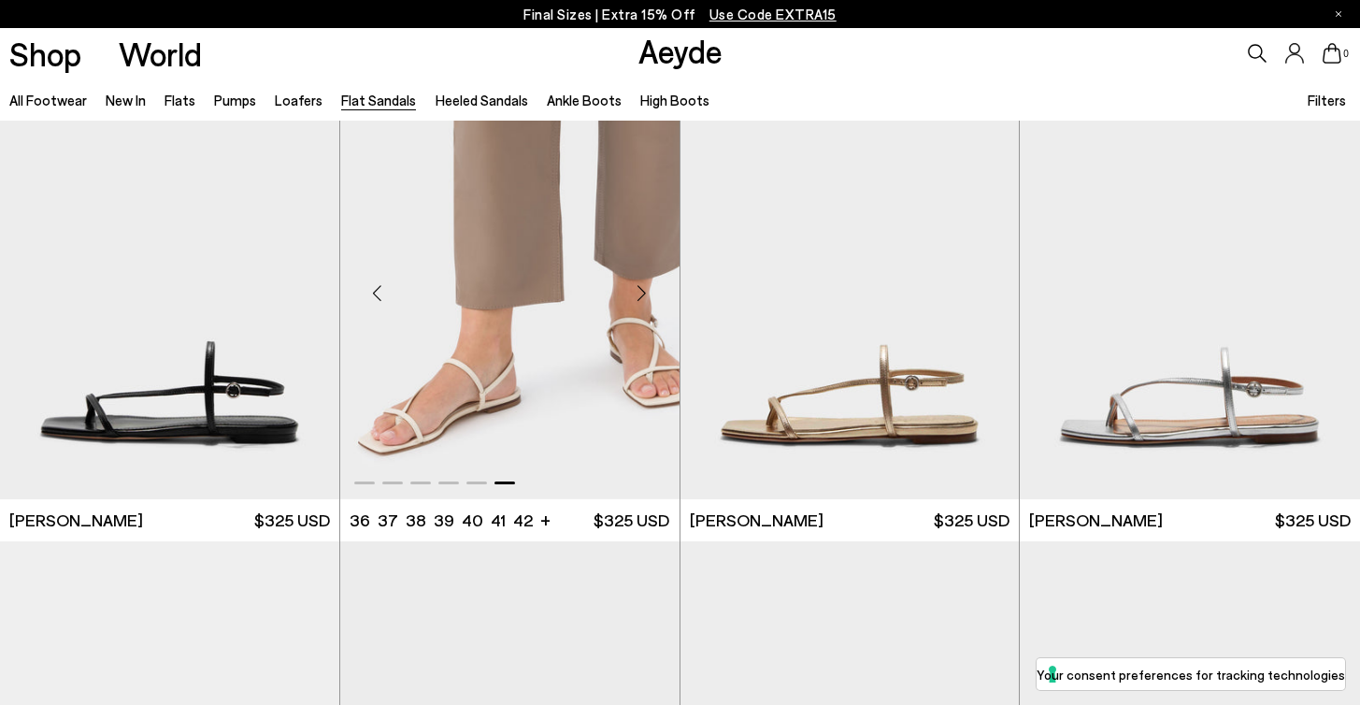
click at [633, 280] on div "Next slide" at bounding box center [642, 294] width 56 height 56
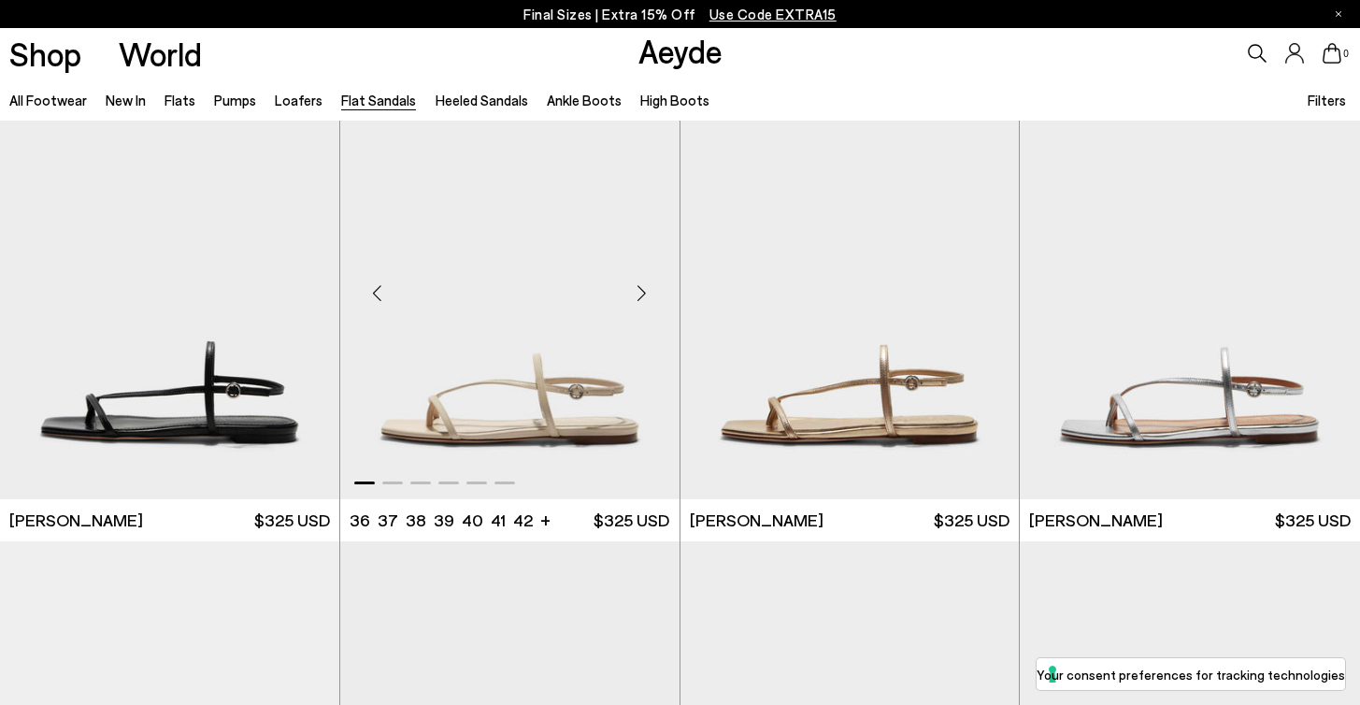
click at [386, 317] on div "Previous slide" at bounding box center [378, 294] width 56 height 56
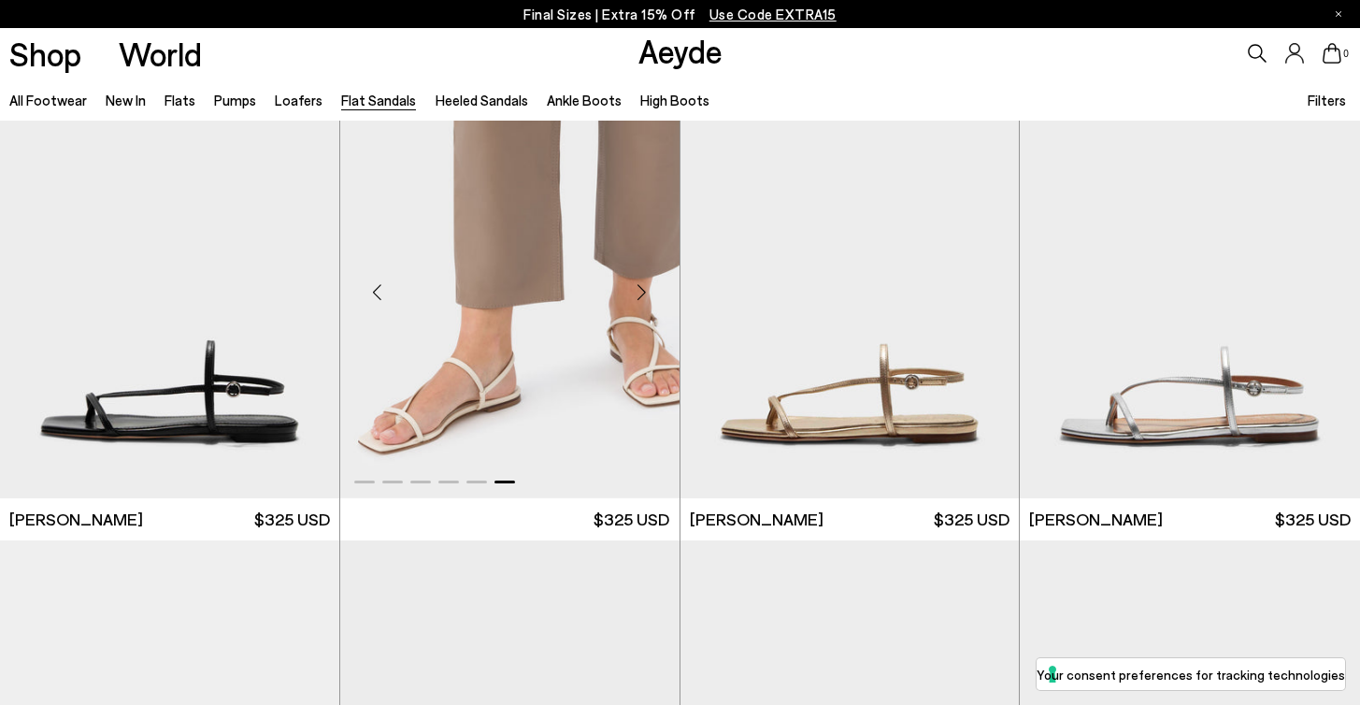
scroll to position [1918, 0]
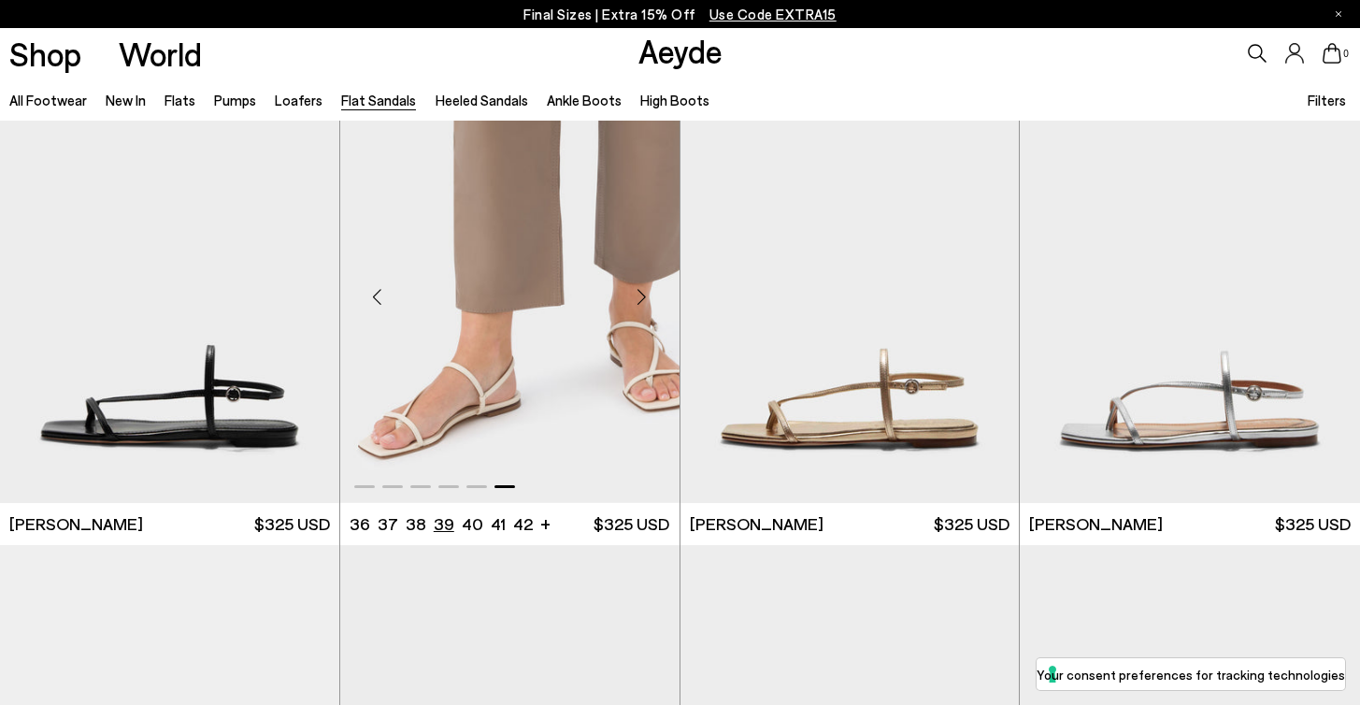
click at [441, 529] on li "39" at bounding box center [444, 523] width 21 height 23
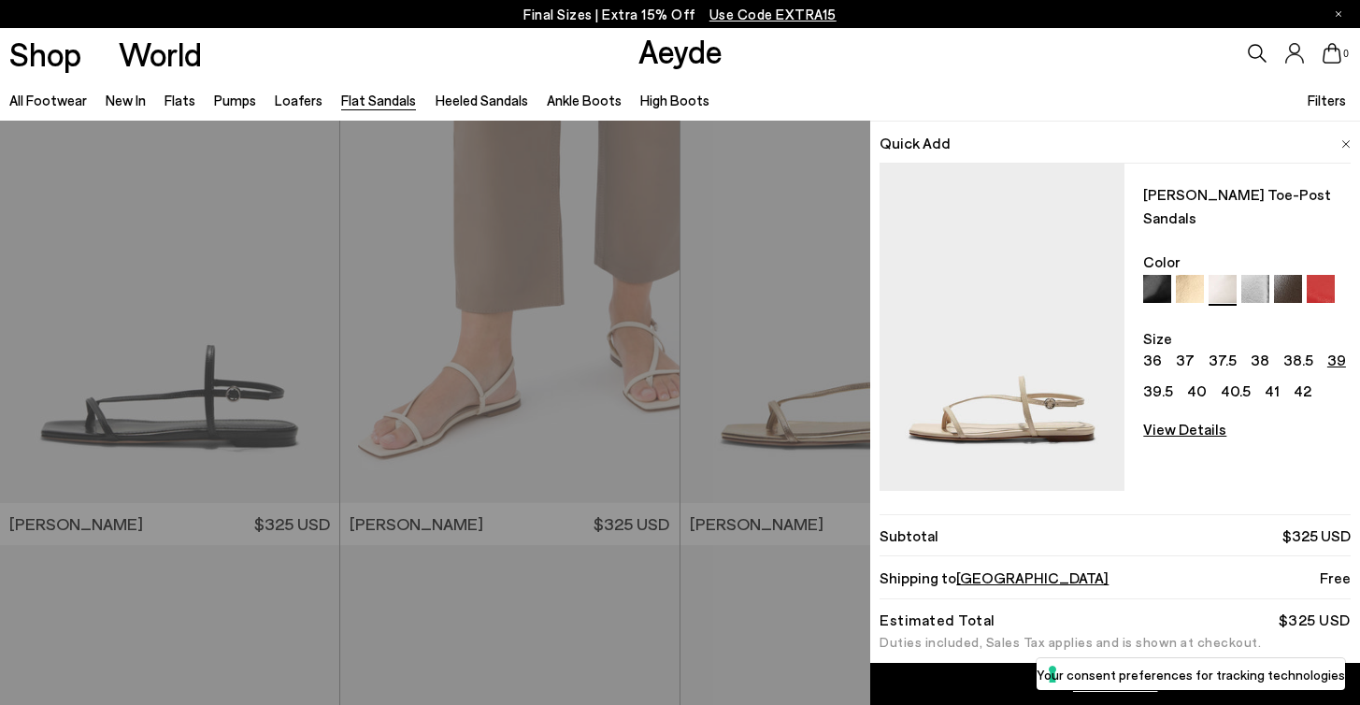
click at [1296, 275] on img at bounding box center [1288, 289] width 28 height 28
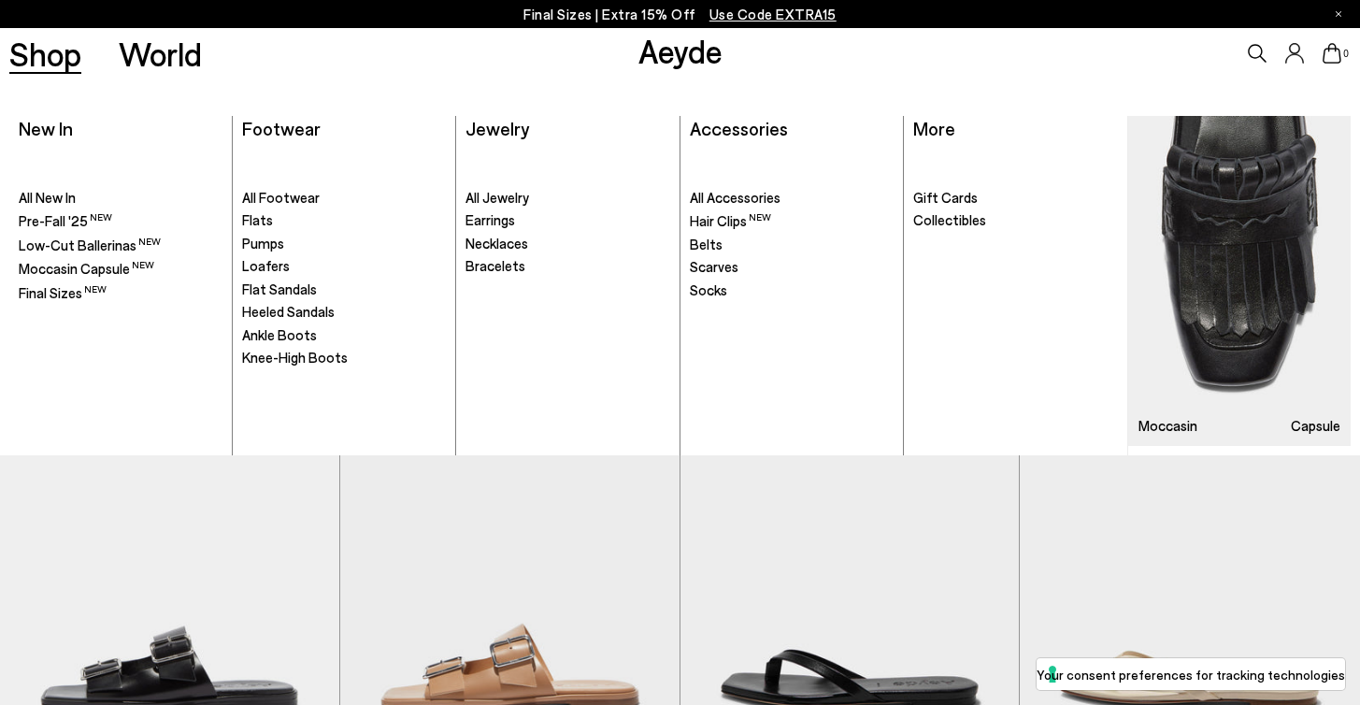
scroll to position [2134, 0]
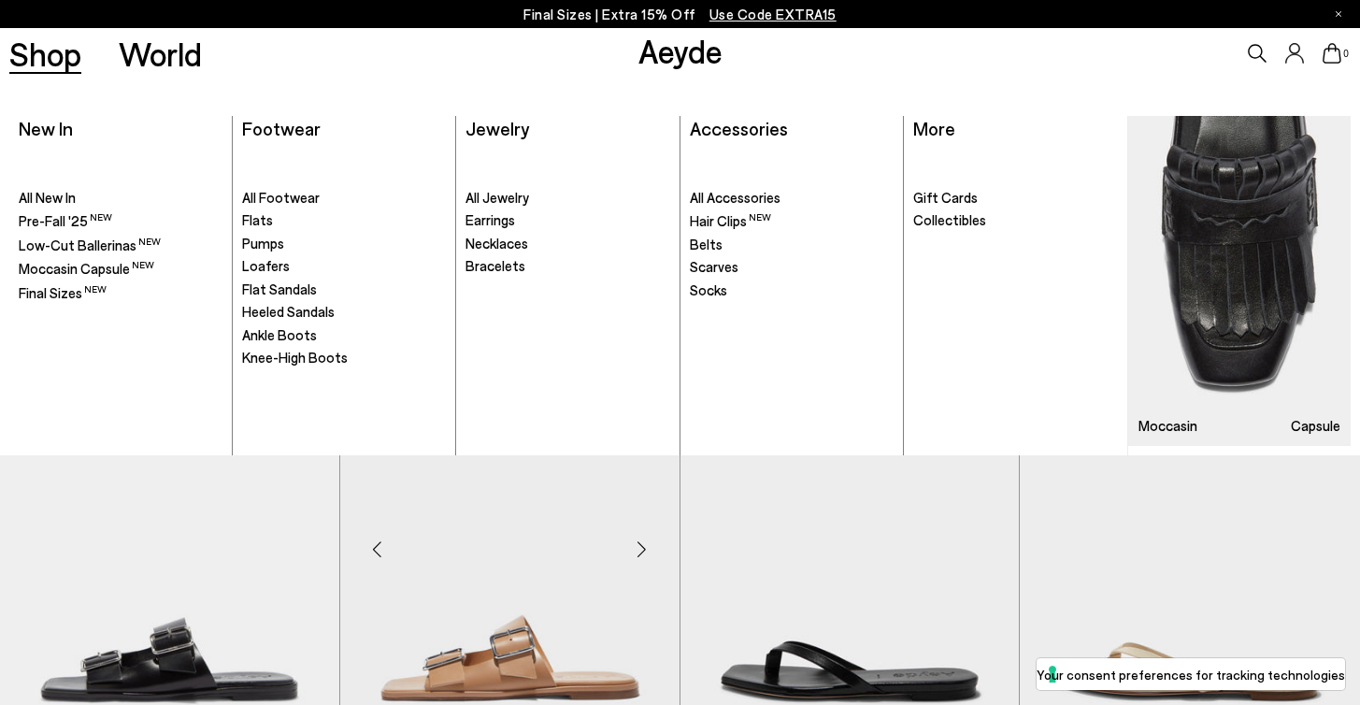
click at [539, 596] on img "1 / 6" at bounding box center [509, 542] width 339 height 426
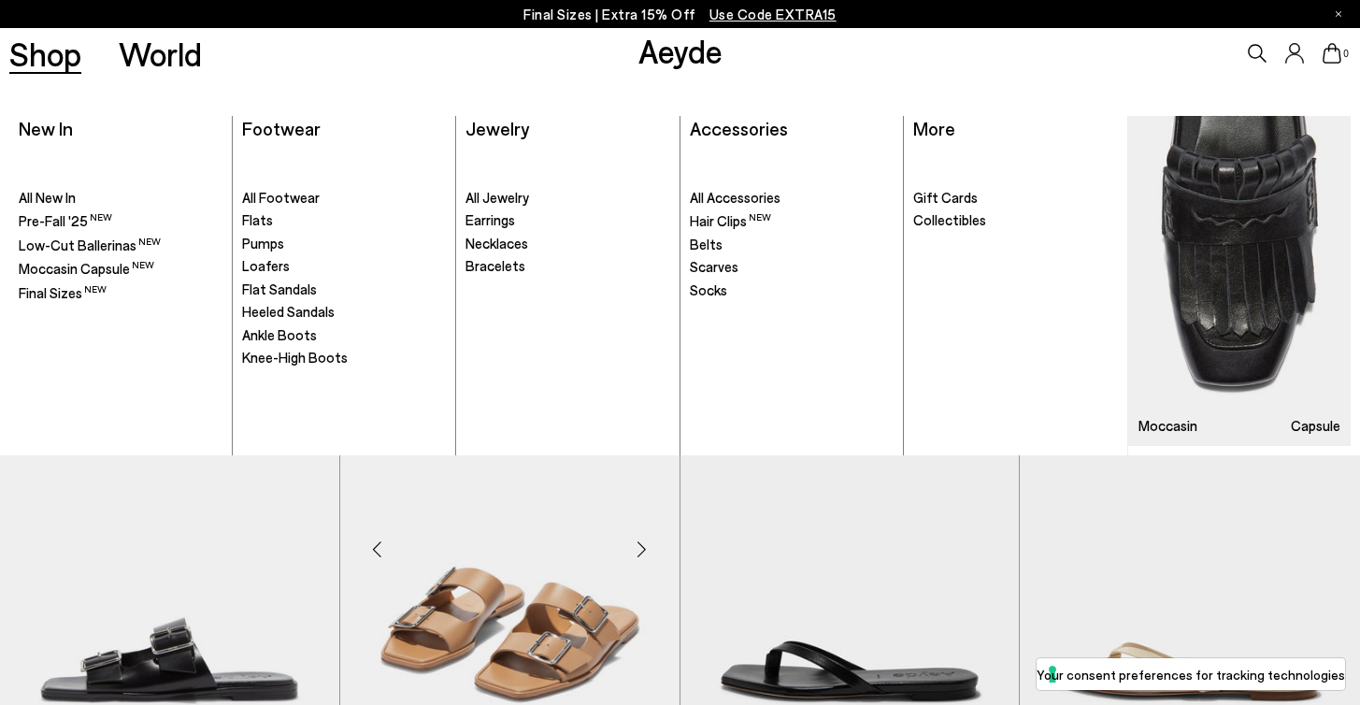
click at [542, 596] on img "2 / 6" at bounding box center [509, 542] width 339 height 426
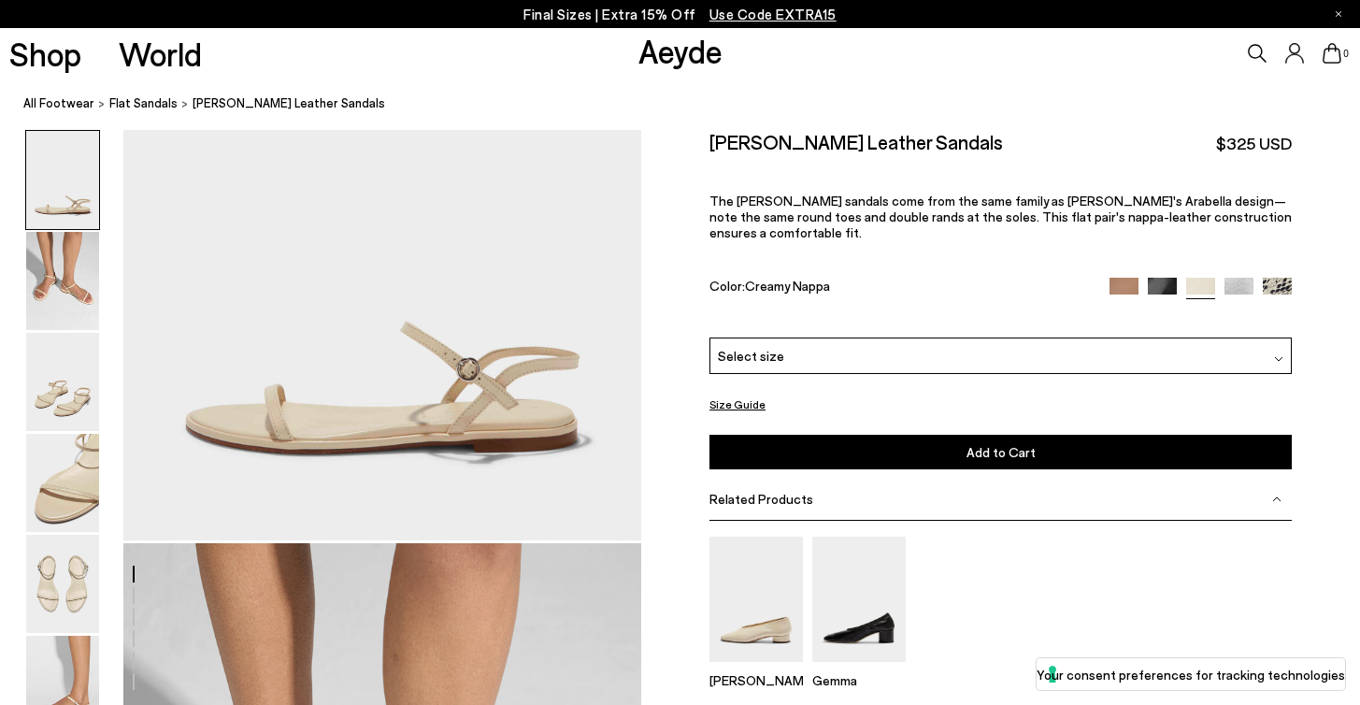
scroll to position [158, 0]
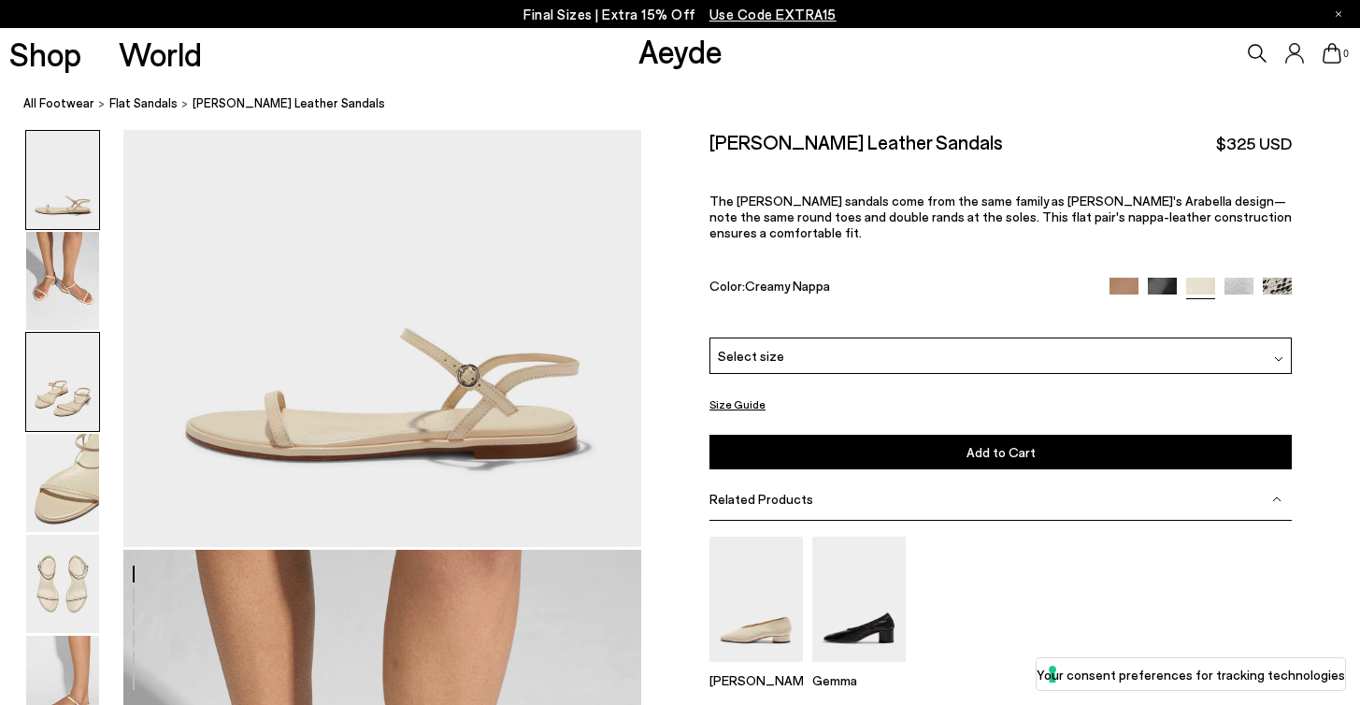
click at [46, 407] on img at bounding box center [62, 382] width 73 height 98
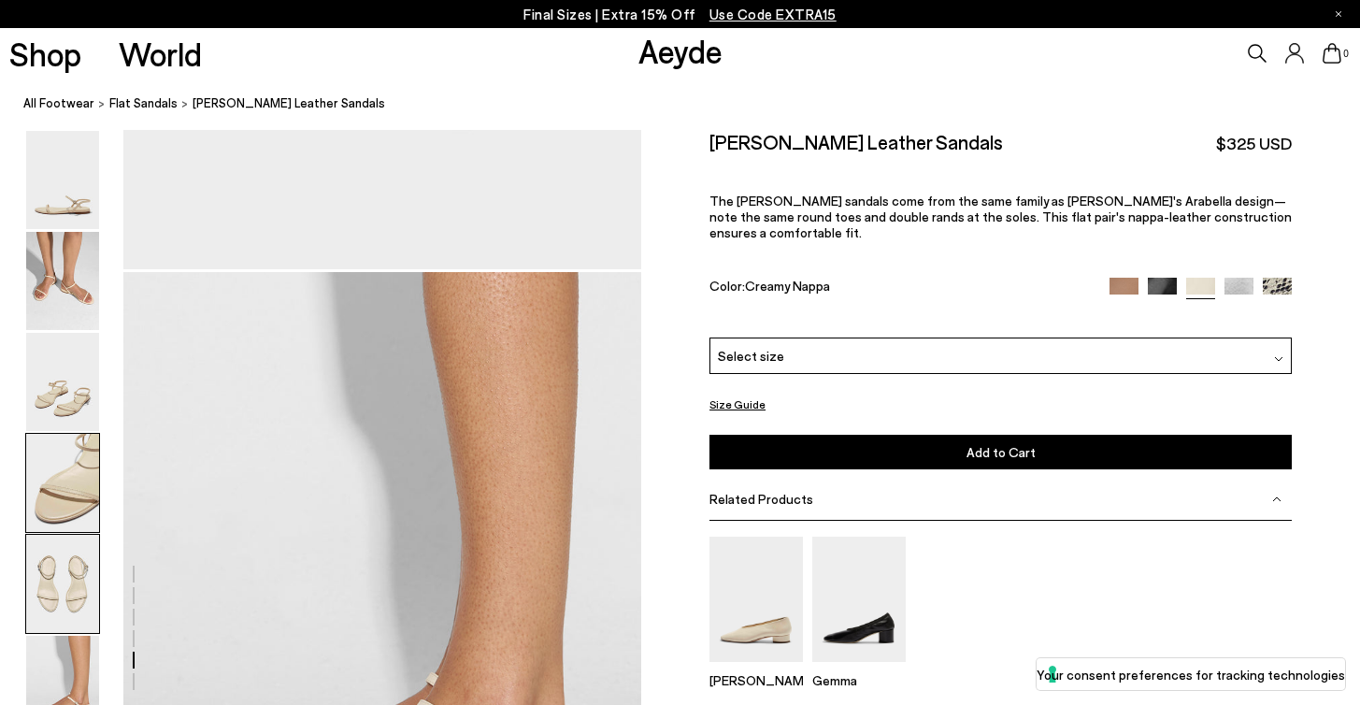
scroll to position [3206, 0]
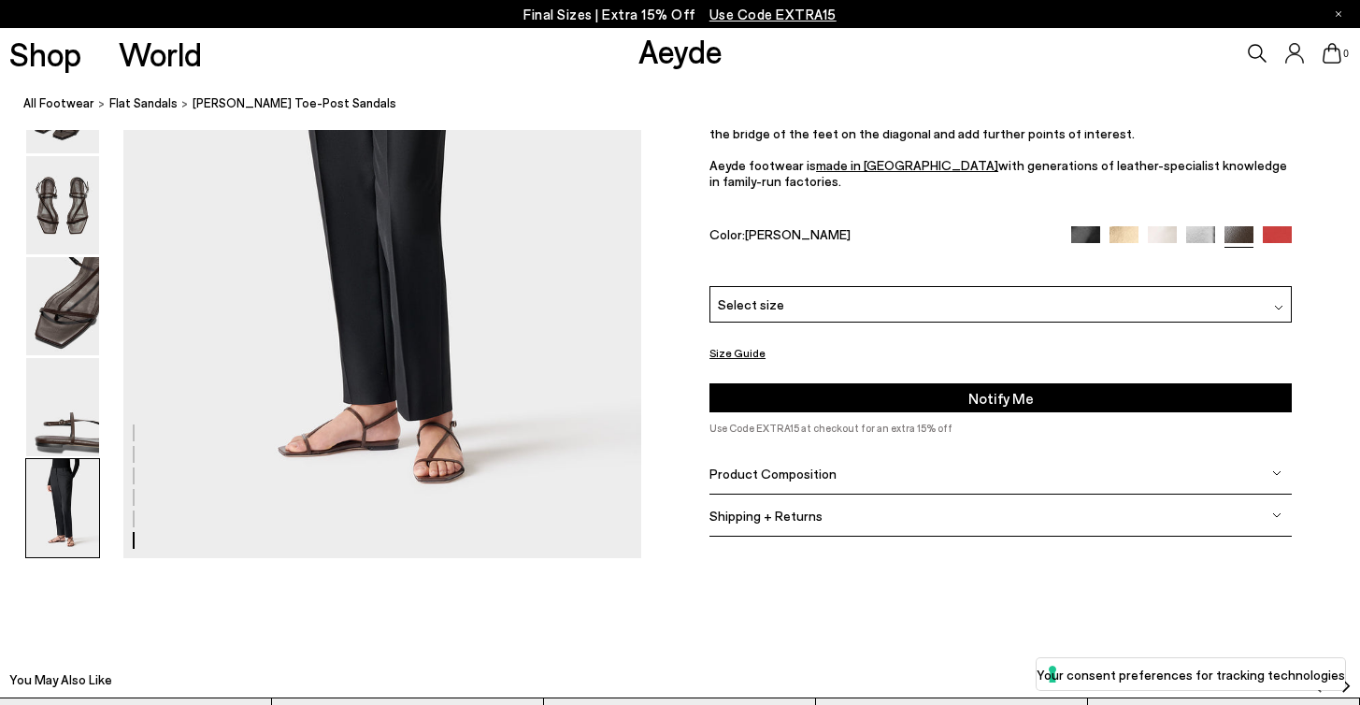
scroll to position [3733, 0]
click at [1193, 254] on img at bounding box center [1200, 239] width 29 height 29
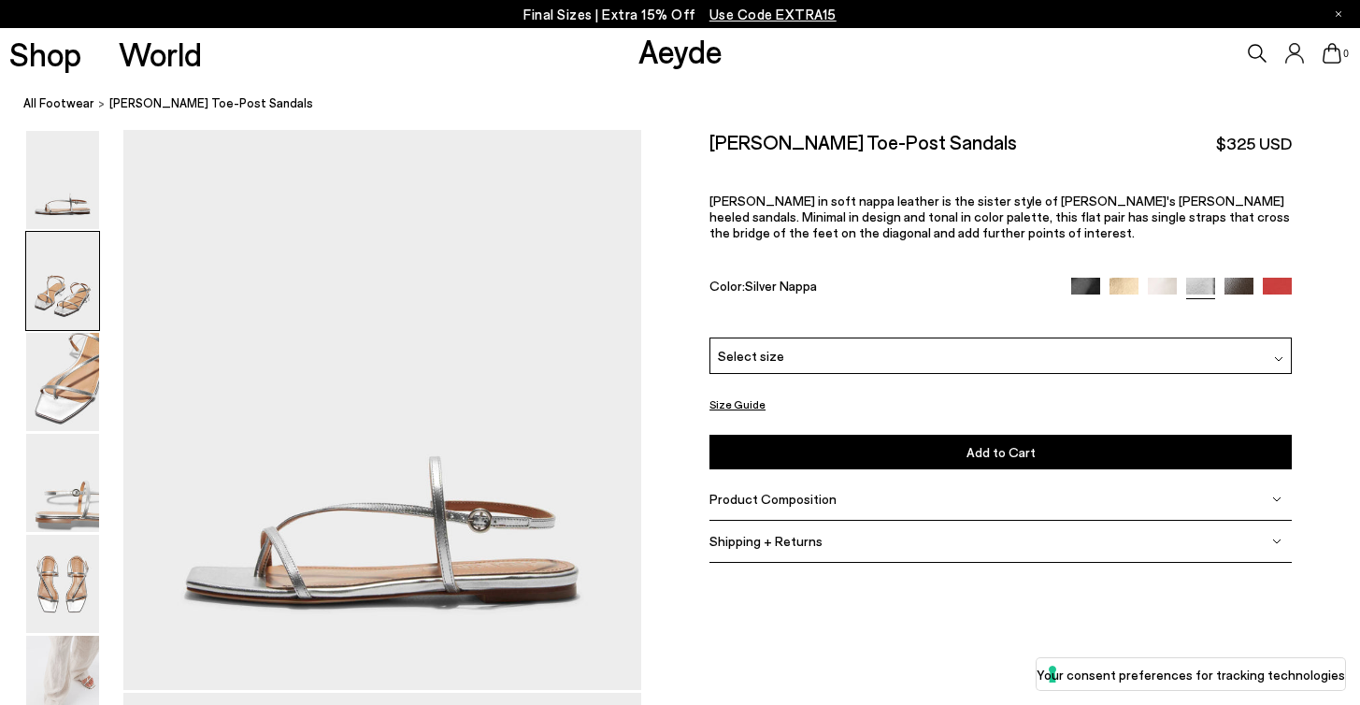
scroll to position [17, 0]
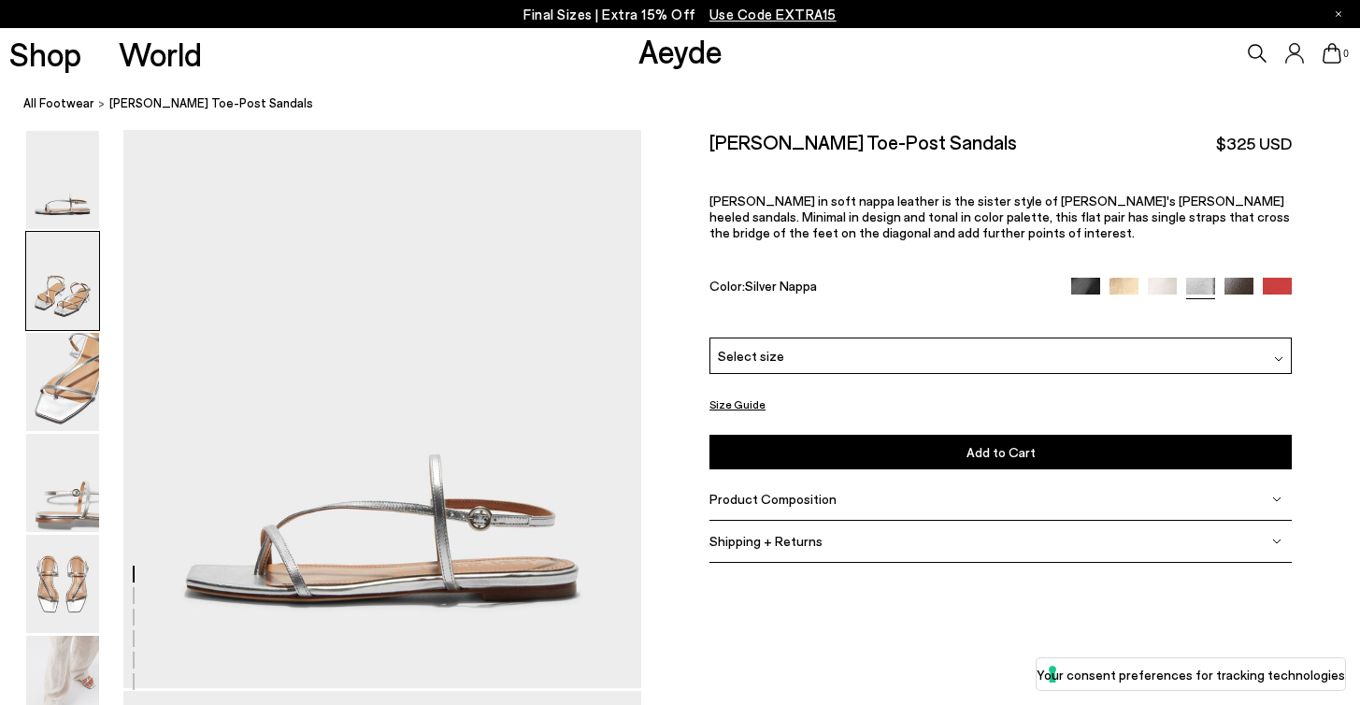
click at [1167, 278] on img at bounding box center [1162, 292] width 29 height 29
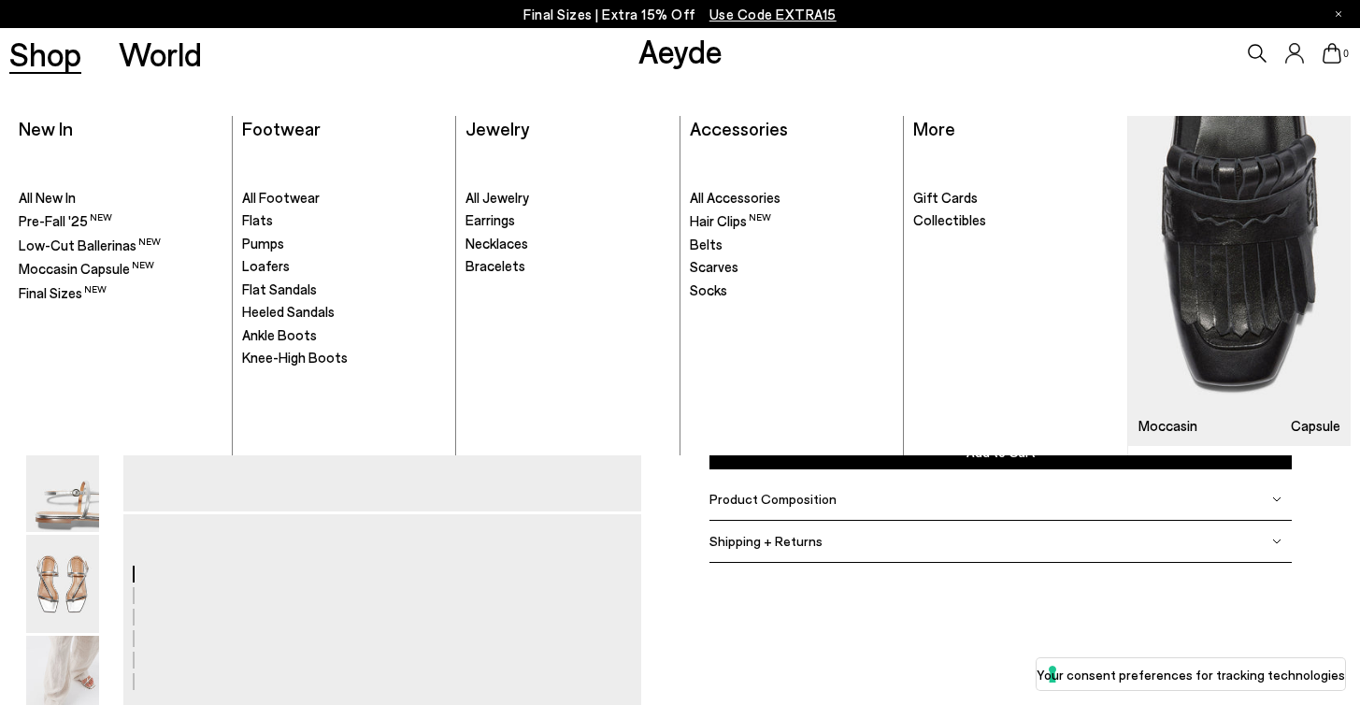
scroll to position [229, 0]
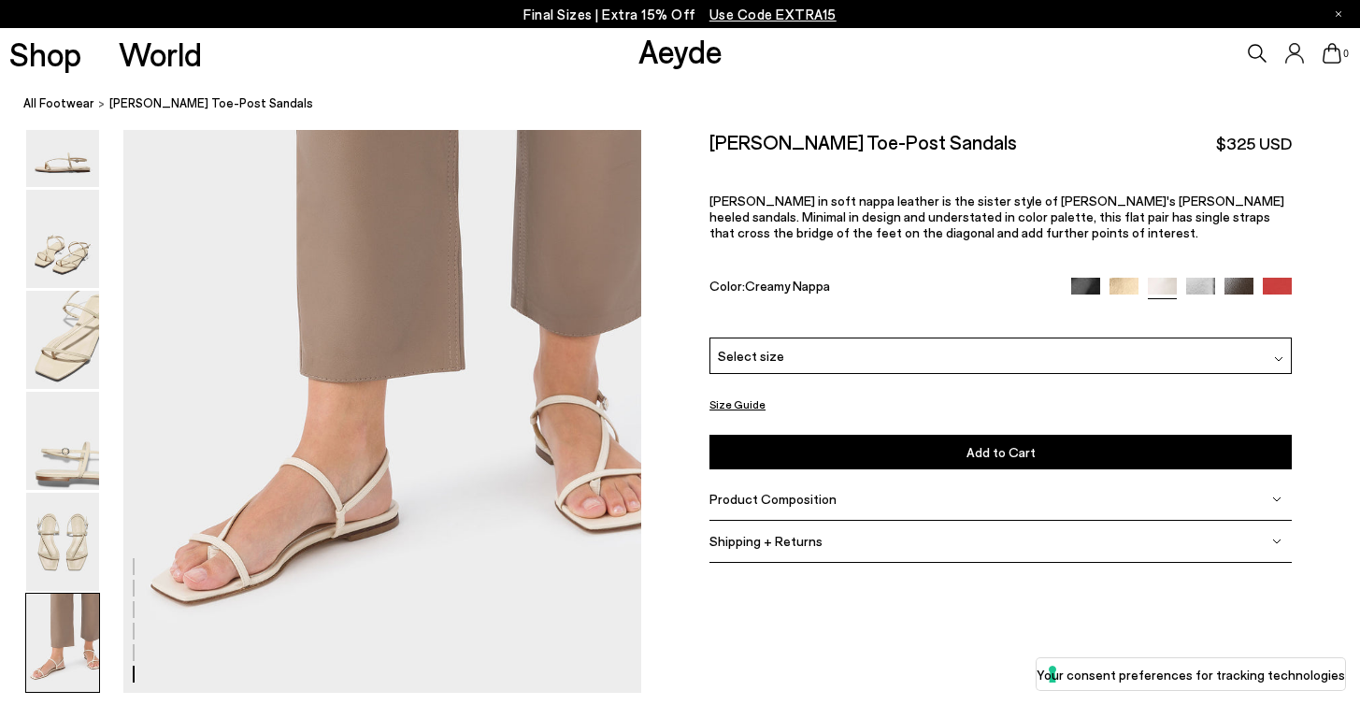
scroll to position [3486, 0]
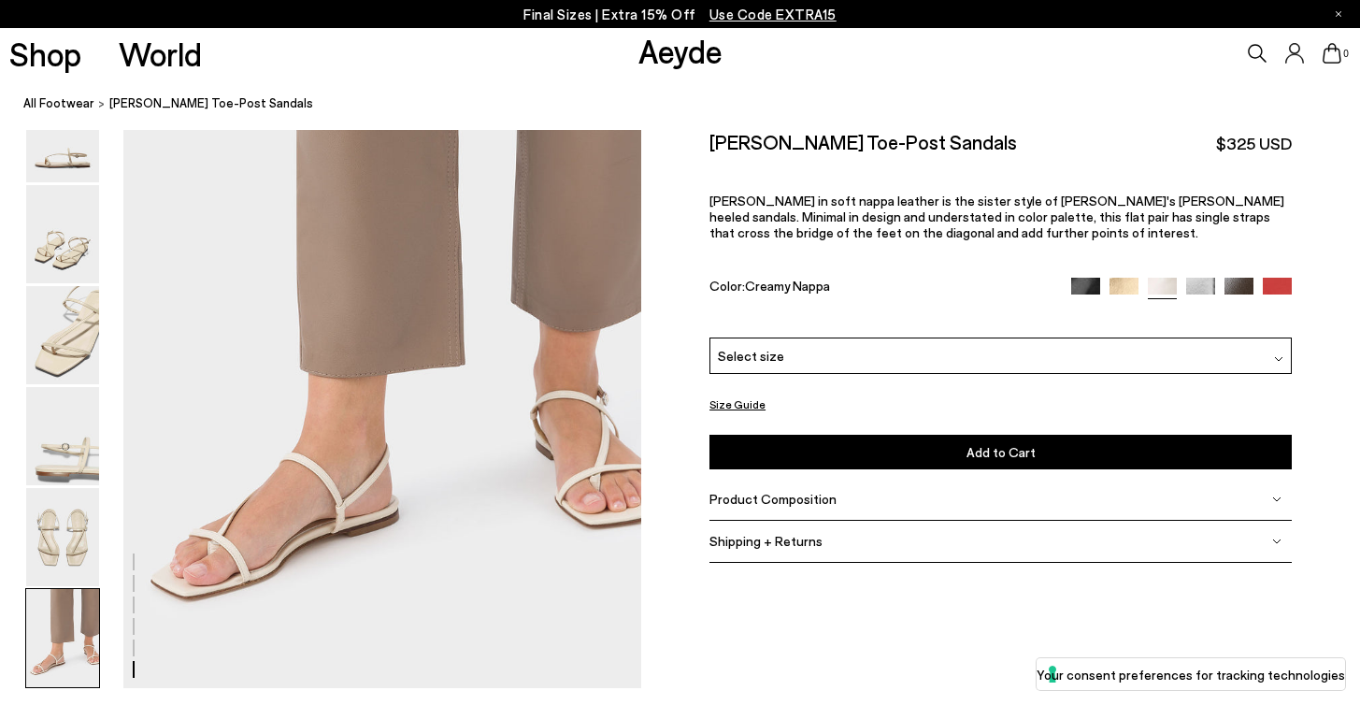
drag, startPoint x: 996, startPoint y: 127, endPoint x: 765, endPoint y: 122, distance: 231.0
click at [765, 122] on nav "All Footwear [PERSON_NAME] Leather Toe-Post Sandals" at bounding box center [691, 104] width 1337 height 51
drag, startPoint x: 713, startPoint y: 144, endPoint x: 992, endPoint y: 153, distance: 278.8
click at [992, 153] on div "Ella Leather Toe-Post Sandals $325 USD" at bounding box center [1001, 142] width 582 height 25
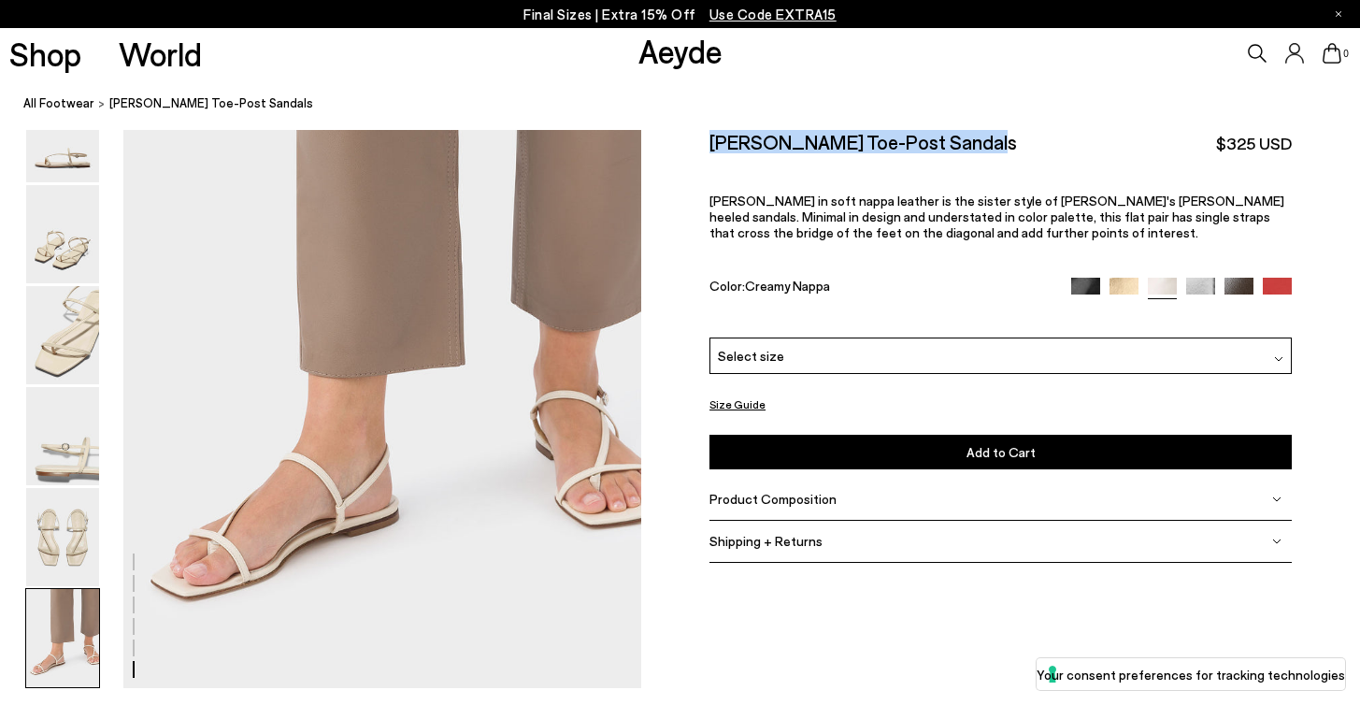
copy h2 "Ella Leather Toe-Post Sandals"
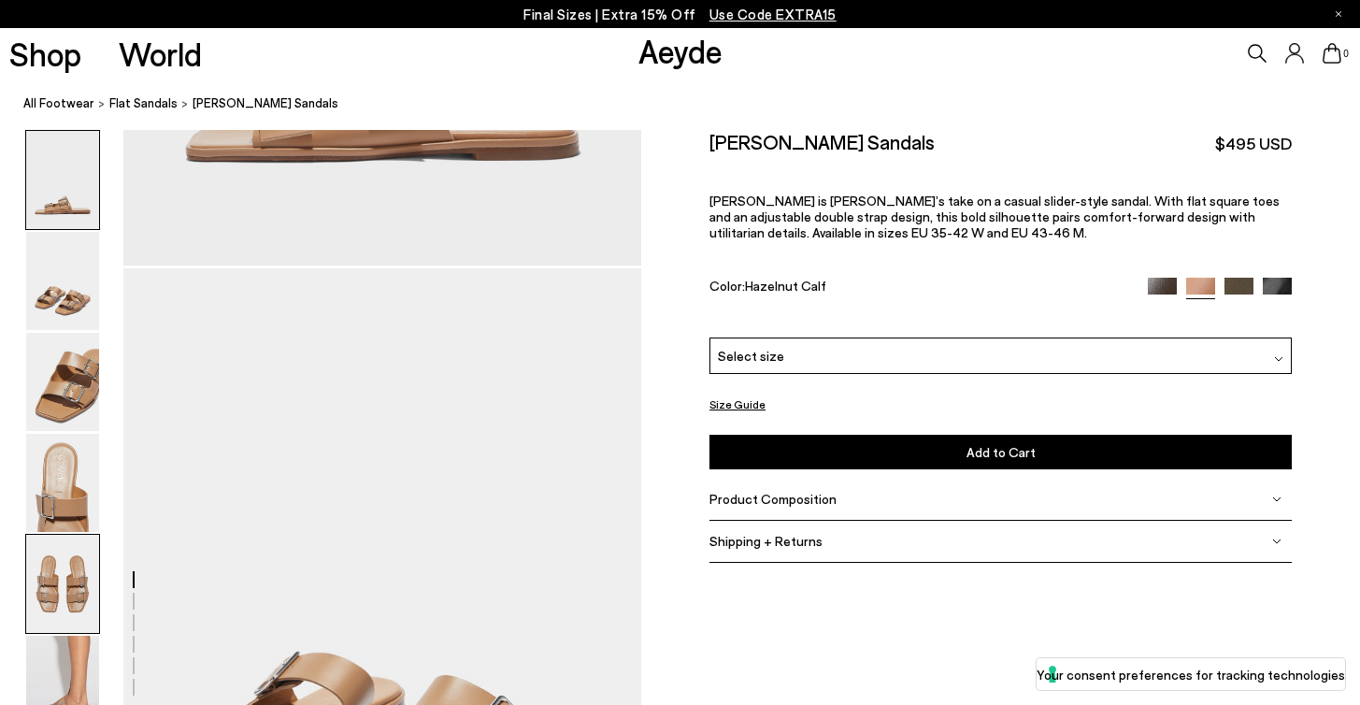
click at [42, 562] on img at bounding box center [62, 584] width 73 height 98
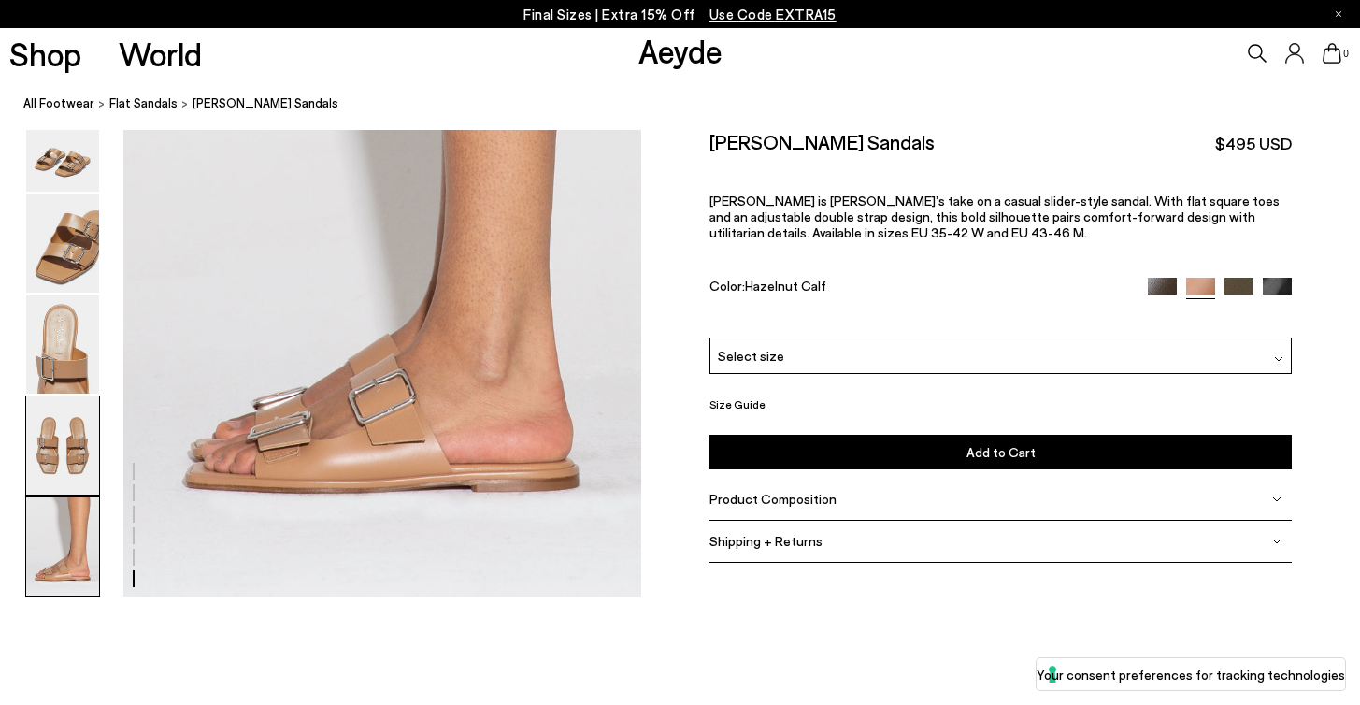
scroll to position [3695, 0]
click at [1240, 278] on img at bounding box center [1239, 292] width 29 height 29
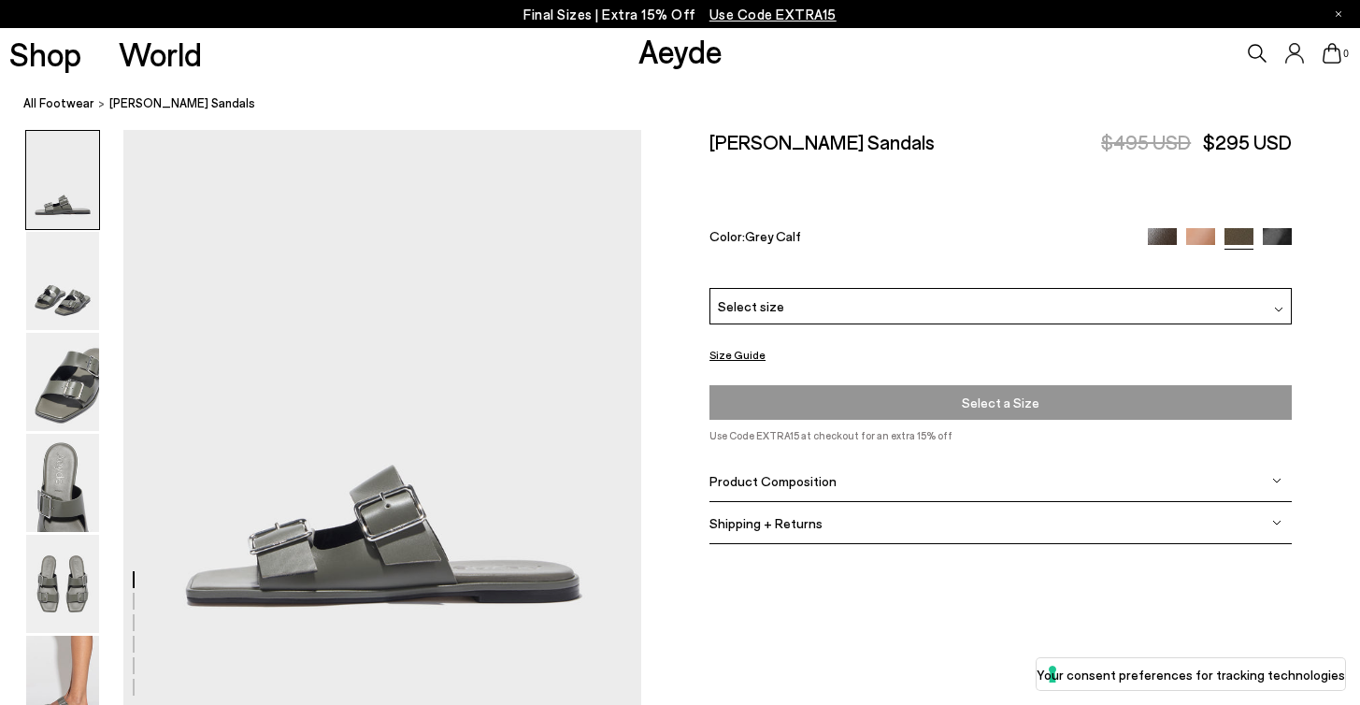
scroll to position [122, 0]
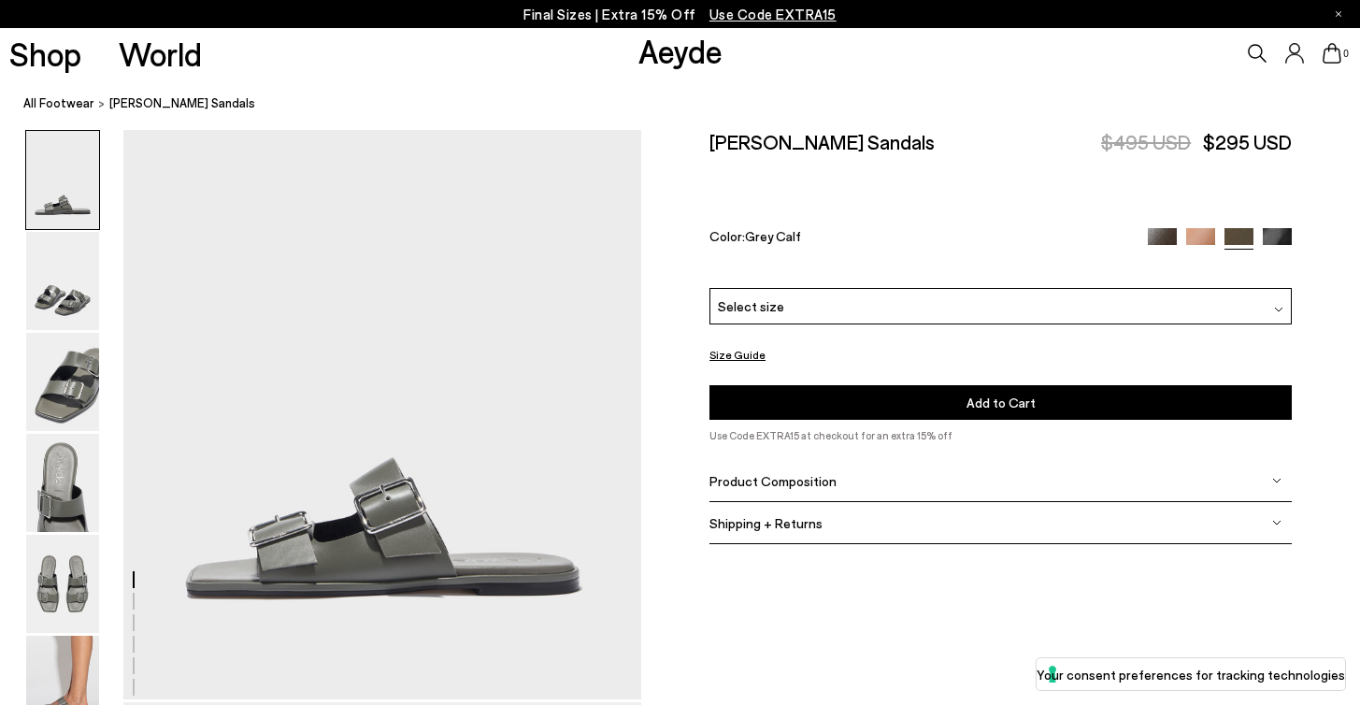
click at [1241, 228] on img at bounding box center [1239, 242] width 29 height 29
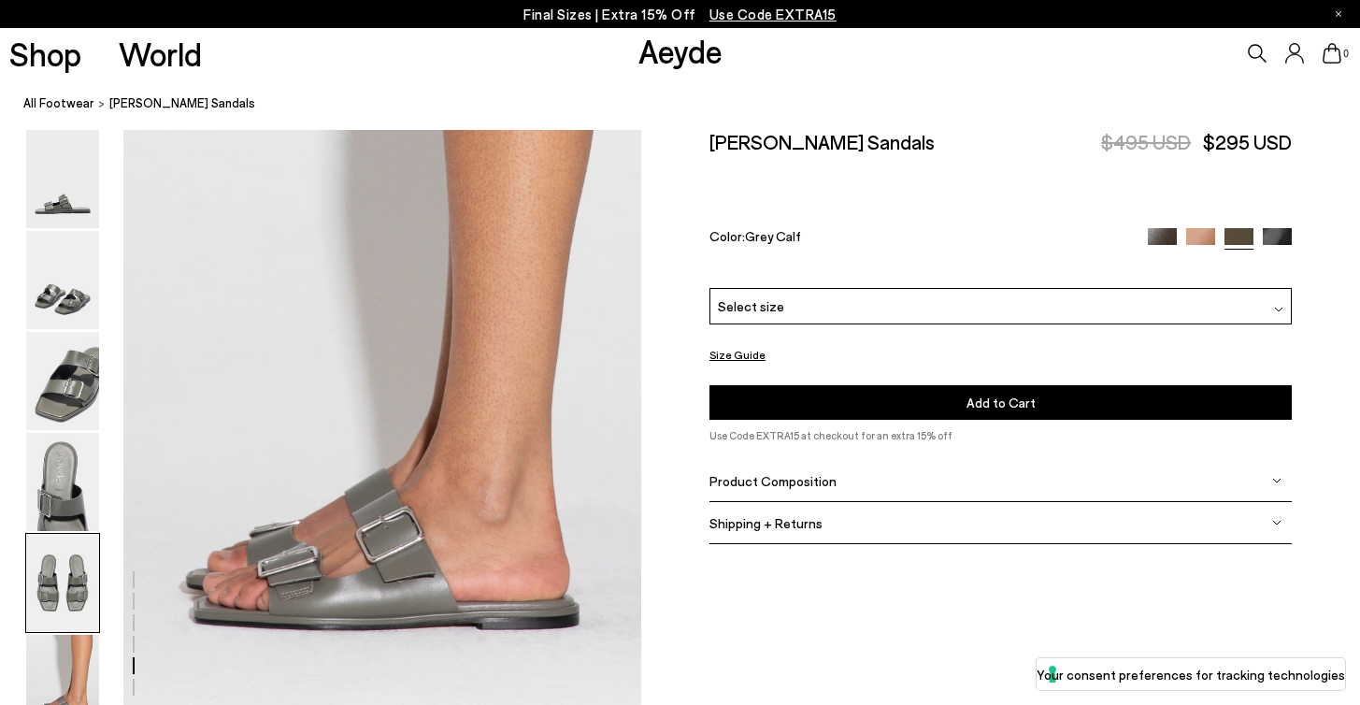
scroll to position [3693, 0]
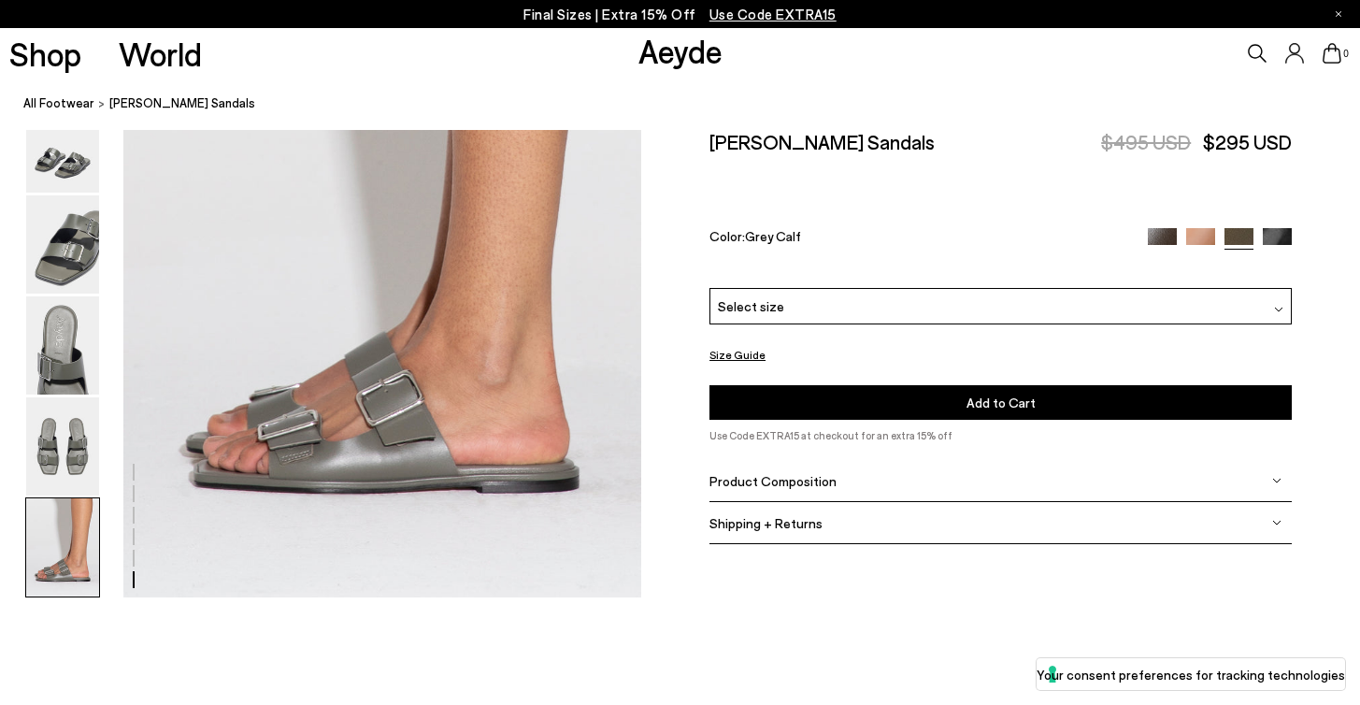
click at [1275, 228] on img at bounding box center [1277, 242] width 29 height 29
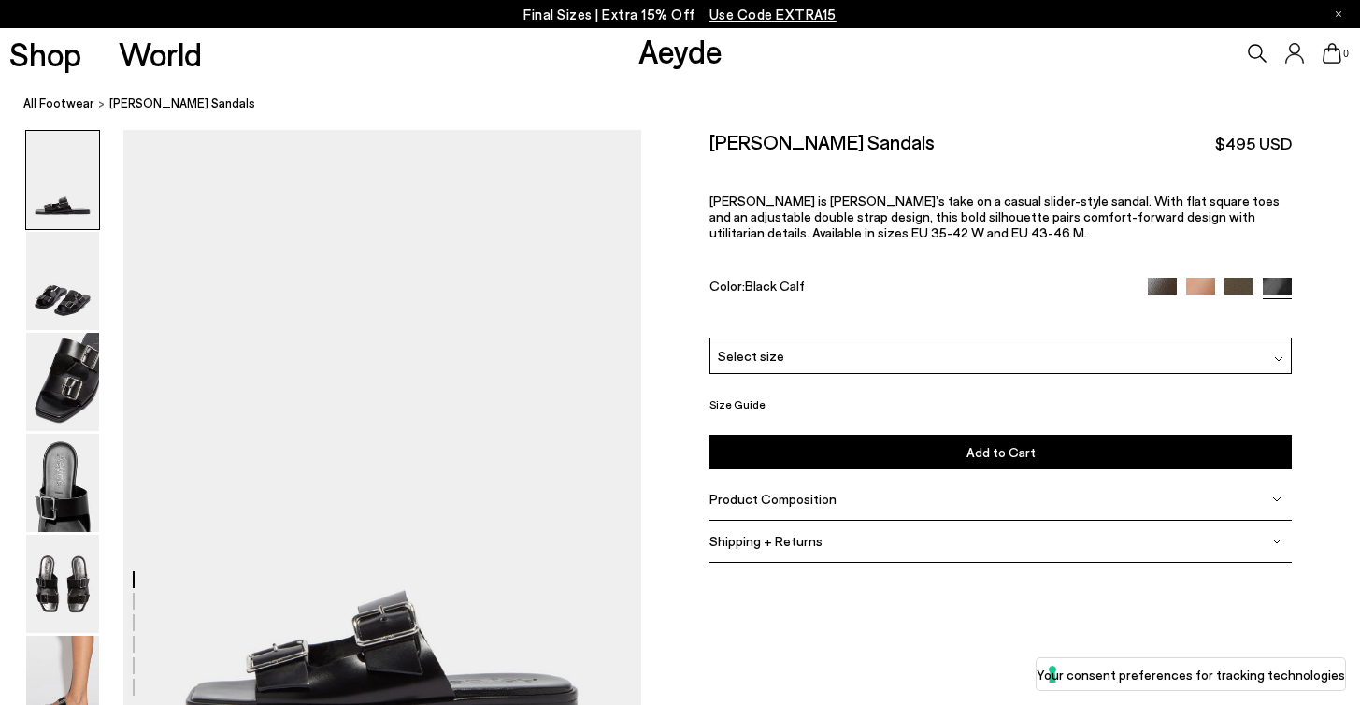
click at [1152, 278] on img at bounding box center [1162, 292] width 29 height 29
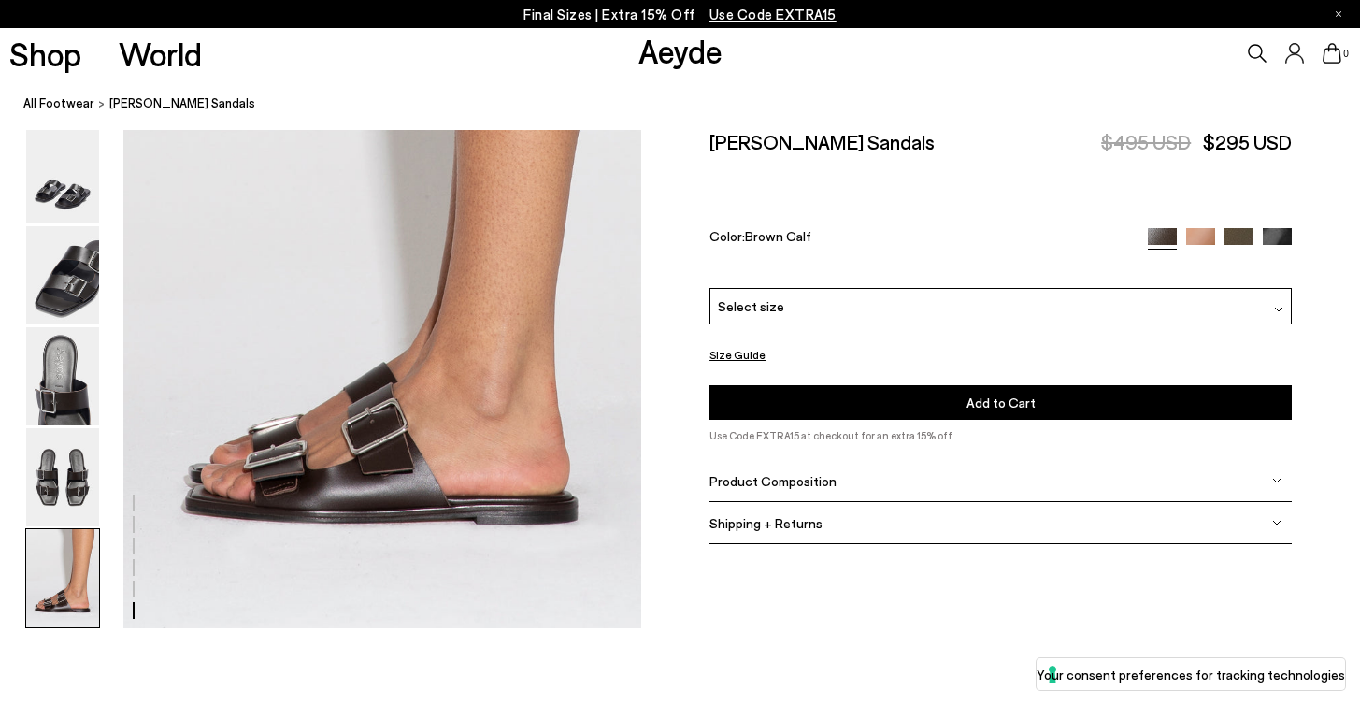
scroll to position [3681, 0]
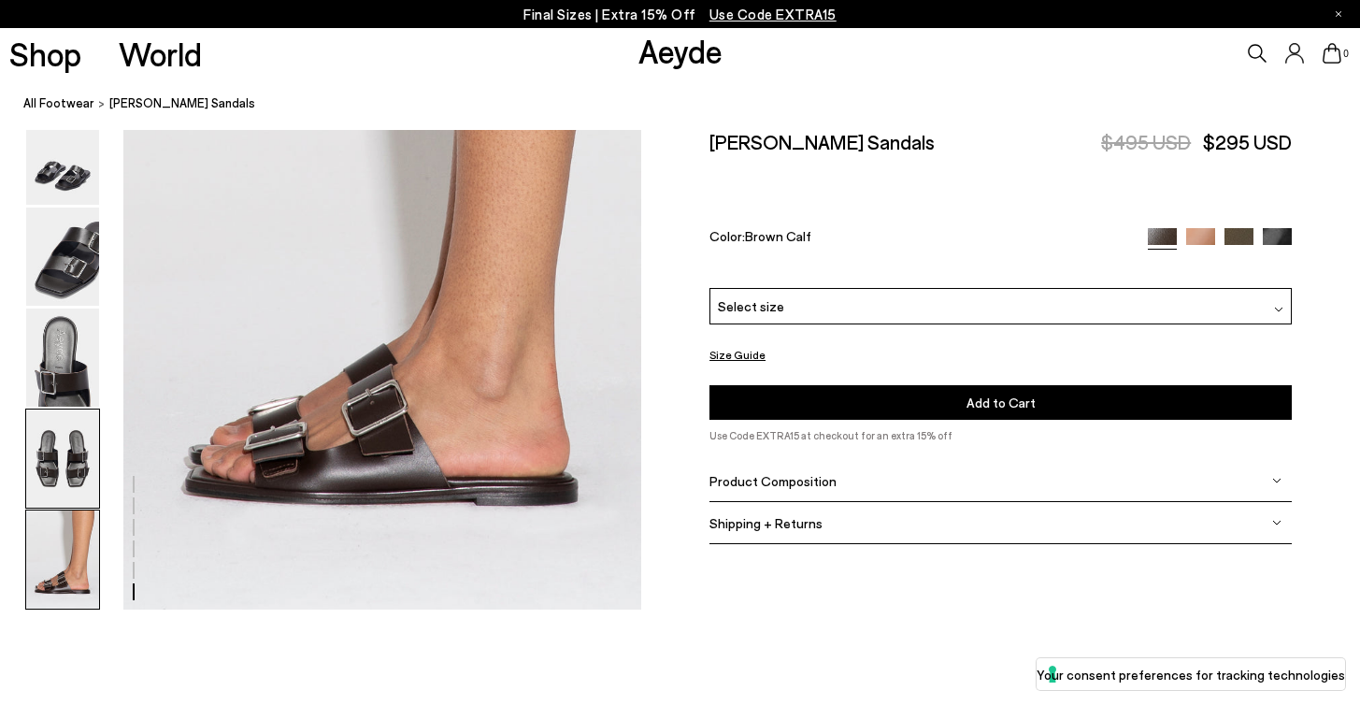
click at [67, 476] on img at bounding box center [62, 459] width 73 height 98
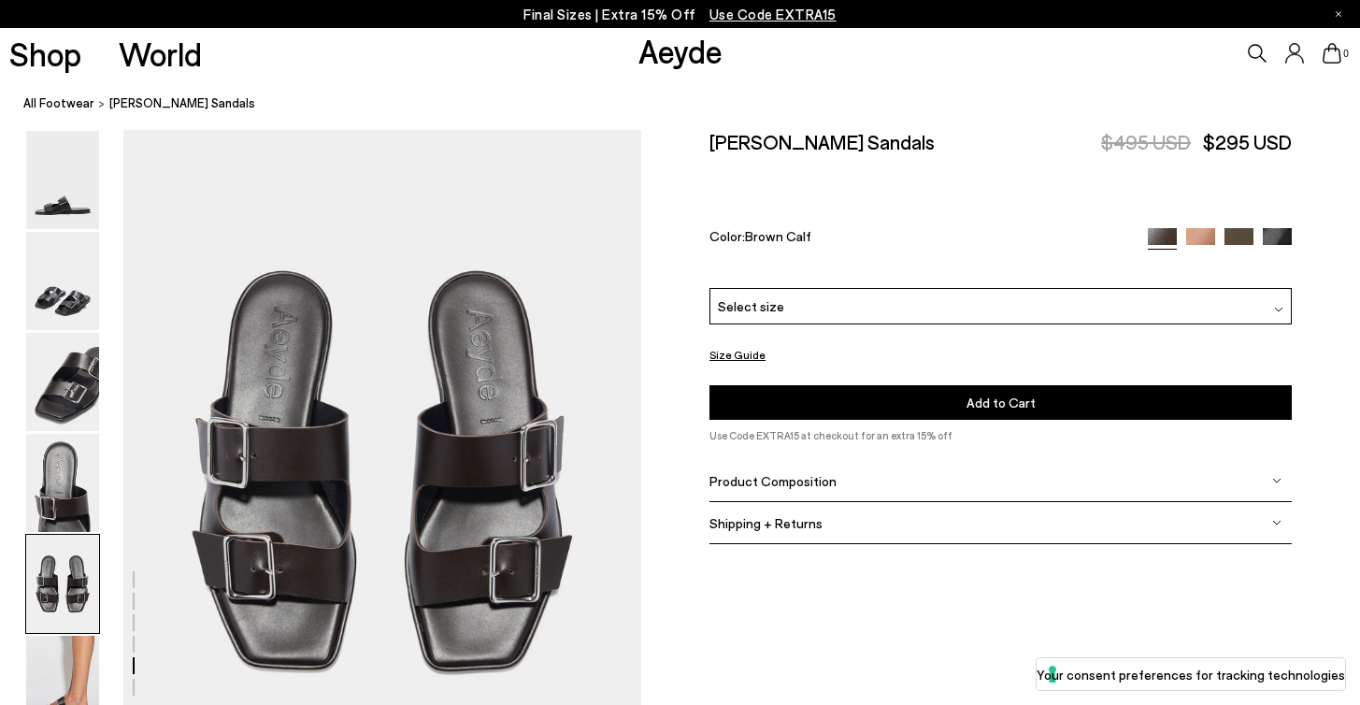
scroll to position [2777, 0]
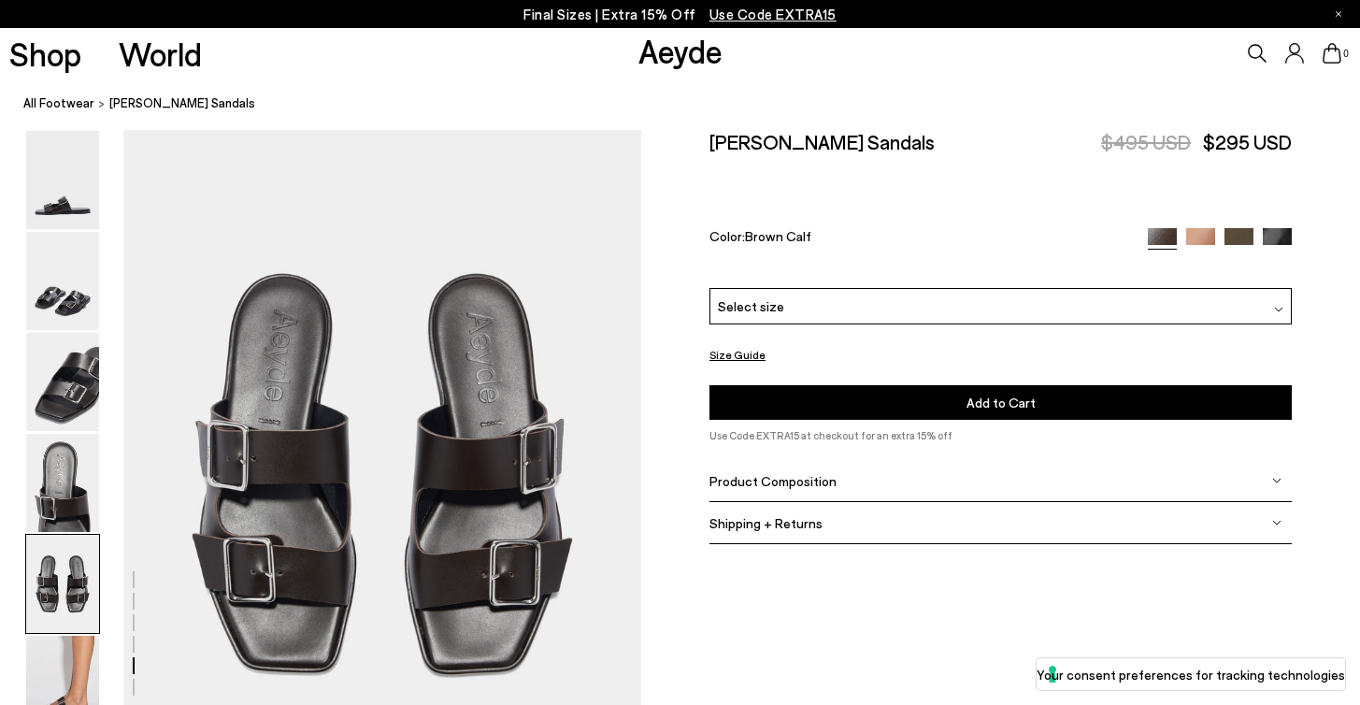
click at [733, 295] on span "Select size" at bounding box center [751, 305] width 66 height 20
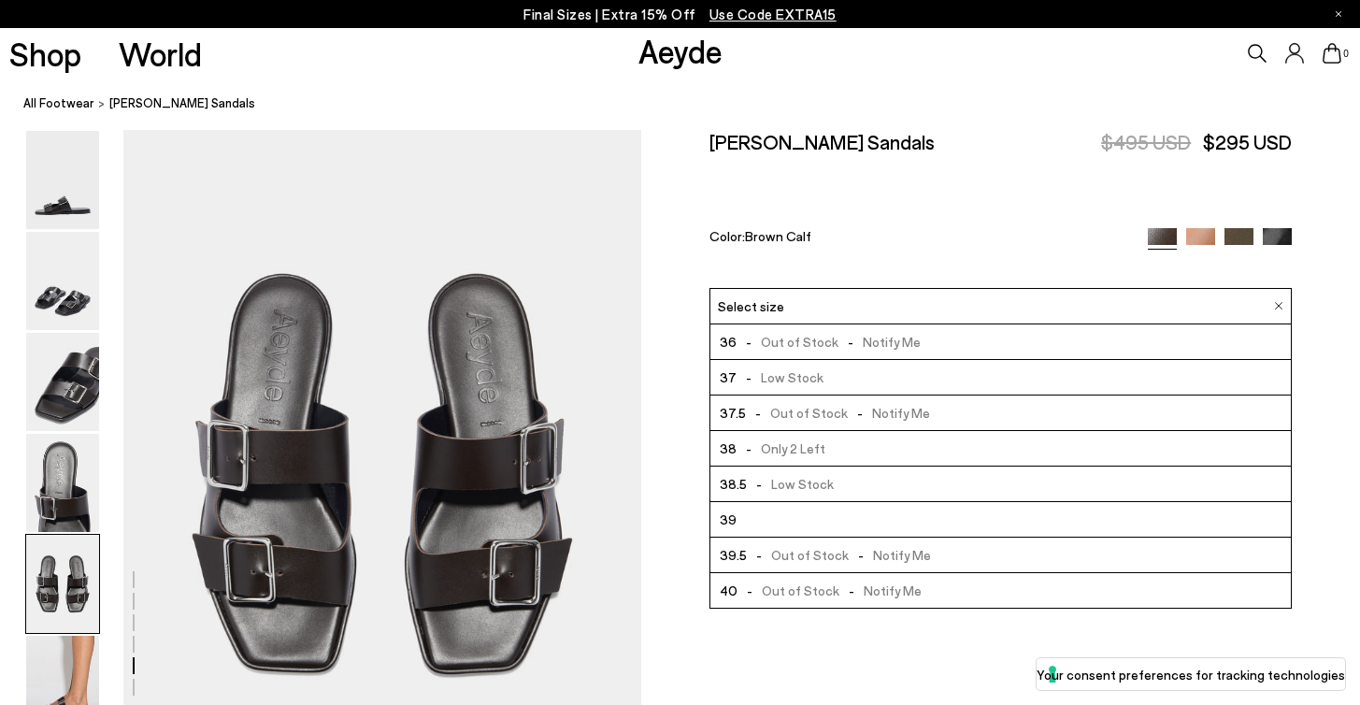
click at [782, 501] on li "39" at bounding box center [1001, 519] width 581 height 36
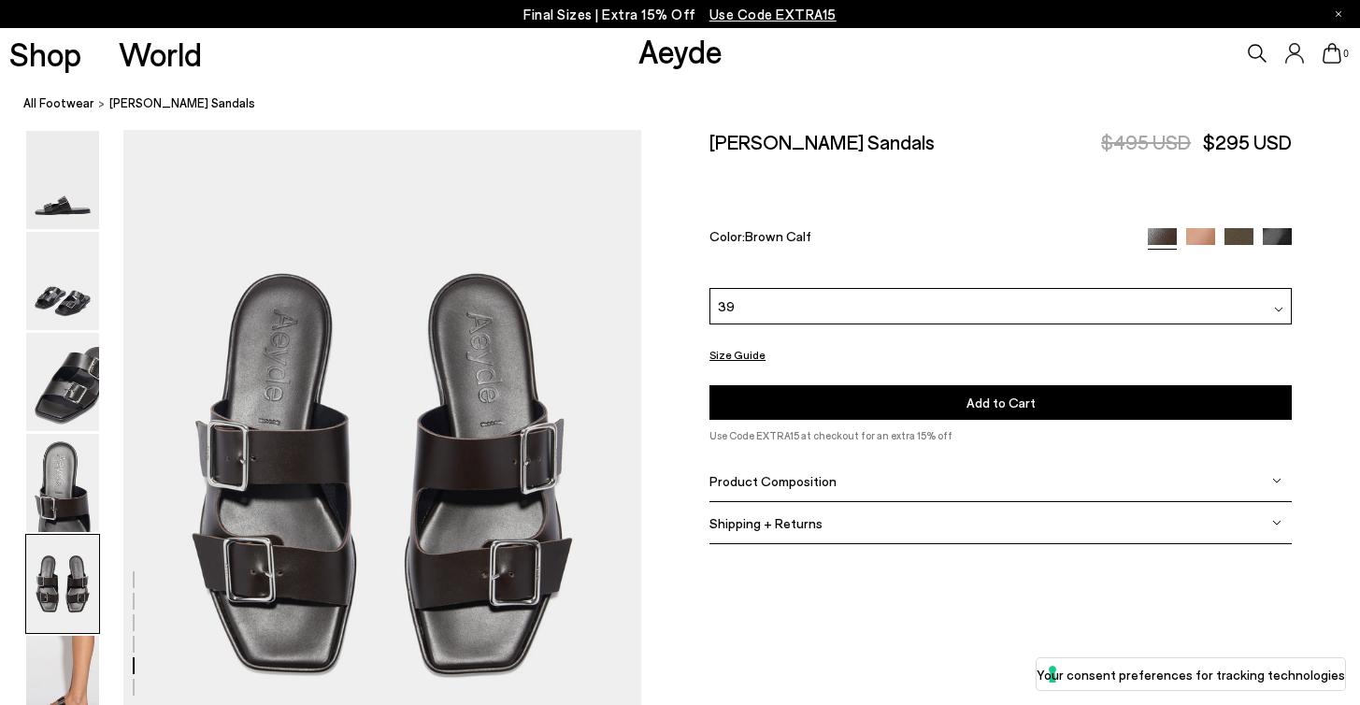
scroll to position [2886, 0]
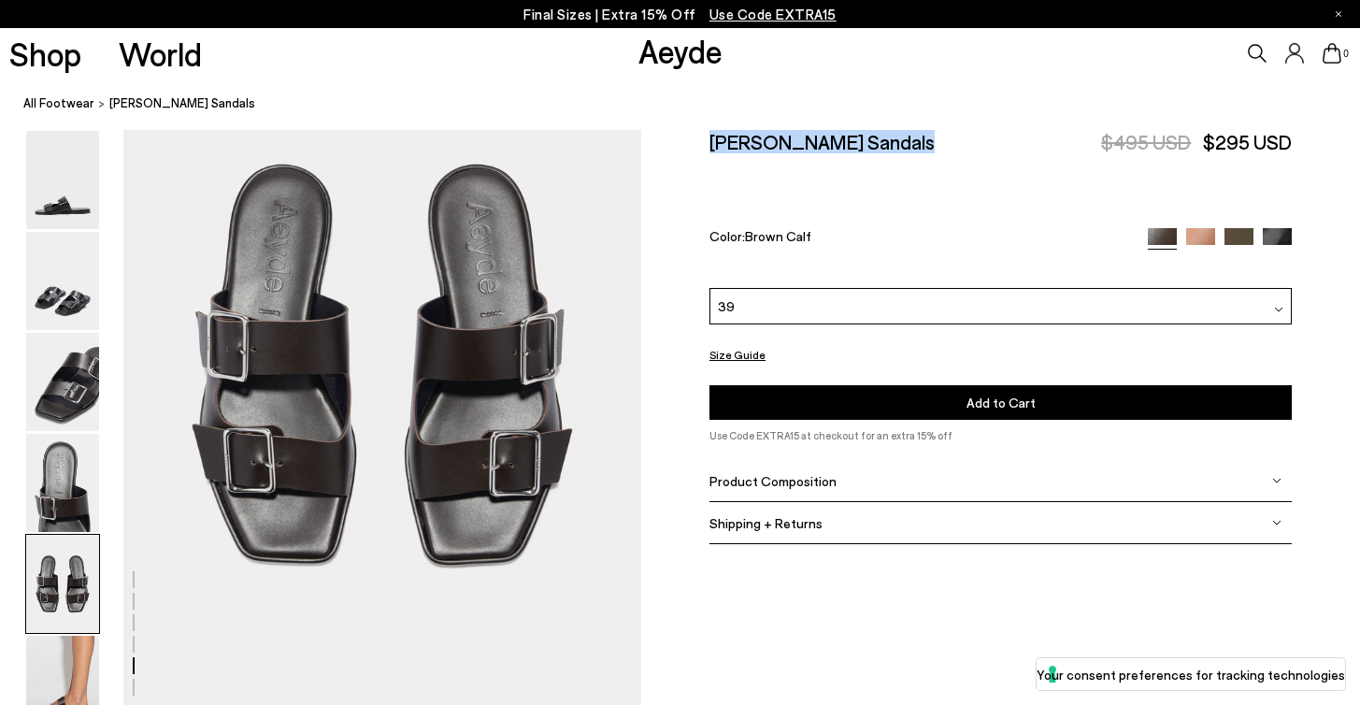
drag, startPoint x: 903, startPoint y: 157, endPoint x: 707, endPoint y: 150, distance: 196.5
click at [707, 150] on div "Size Guide Shoes Belt Our shoes come in European sizing. The easiest way to mea…" at bounding box center [1000, 348] width 719 height 436
copy h2 "[PERSON_NAME] Sandals"
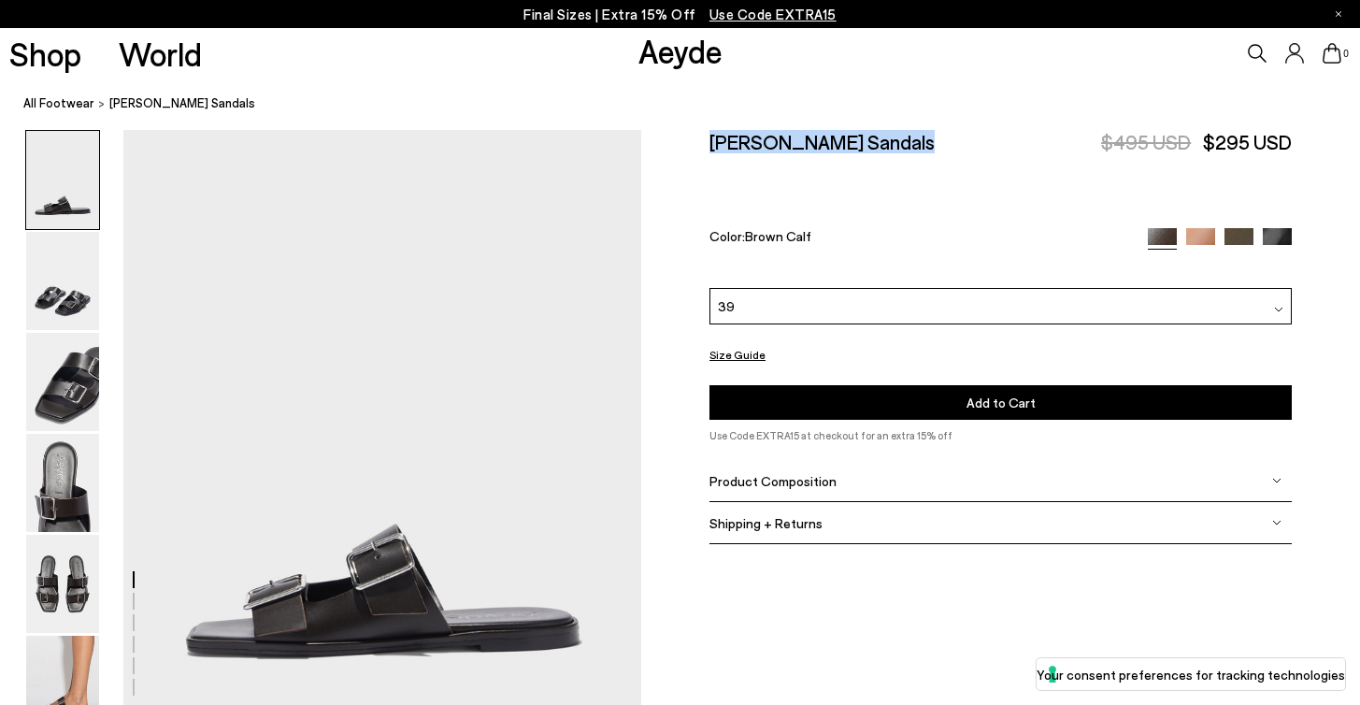
scroll to position [0, 0]
